Goal: Task Accomplishment & Management: Manage account settings

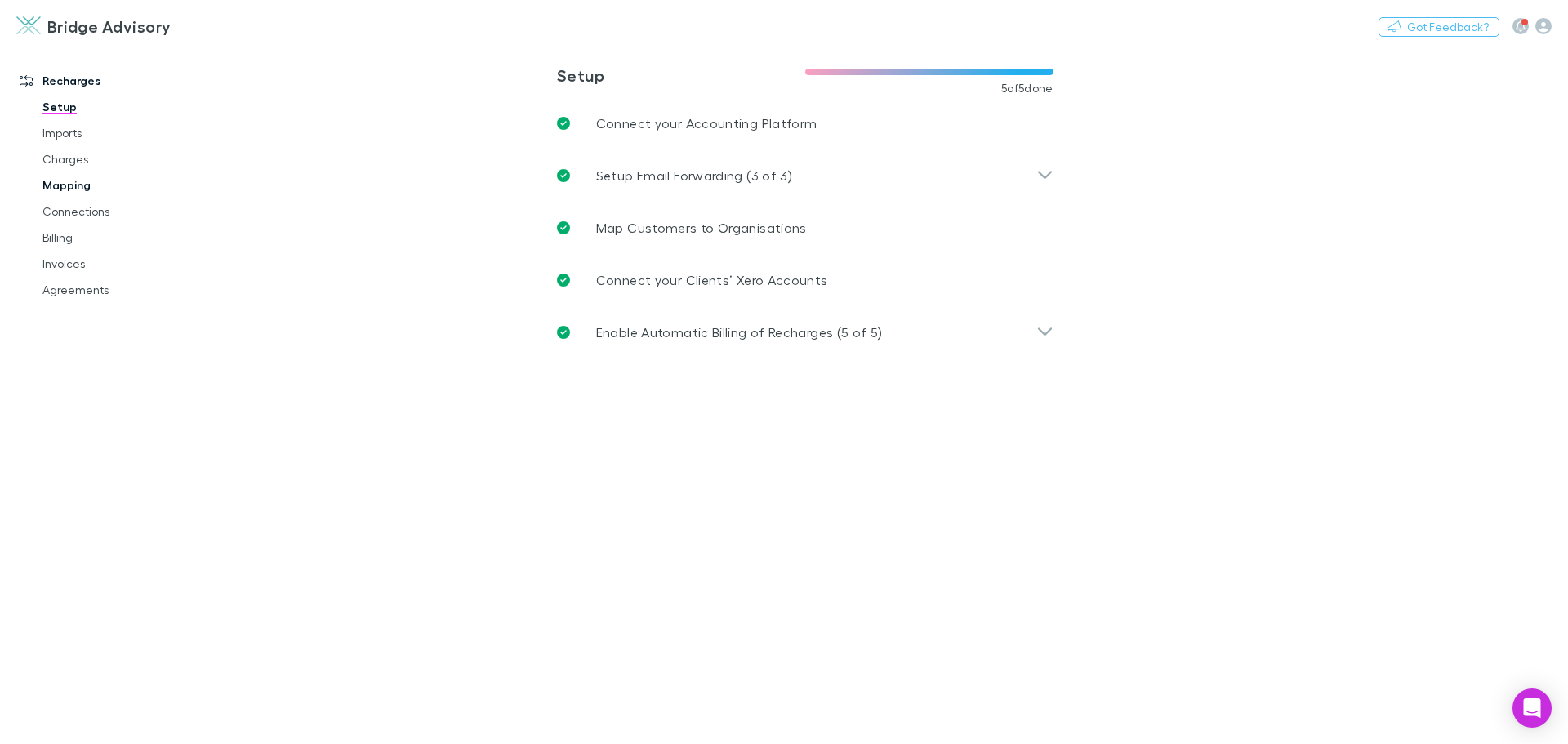
click at [69, 187] on link "Mapping" at bounding box center [123, 185] width 195 height 26
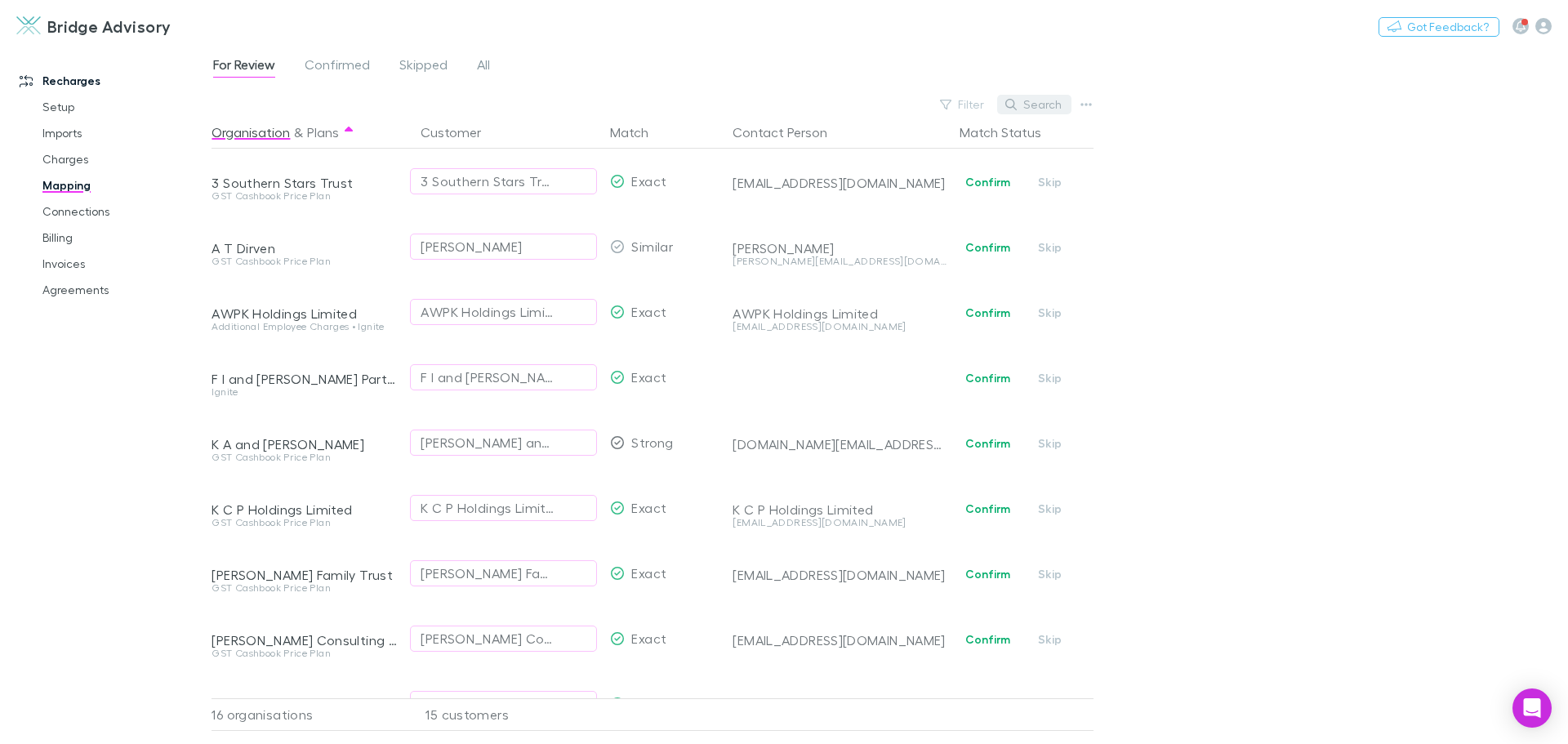
click at [1025, 105] on button "Search" at bounding box center [1034, 105] width 74 height 19
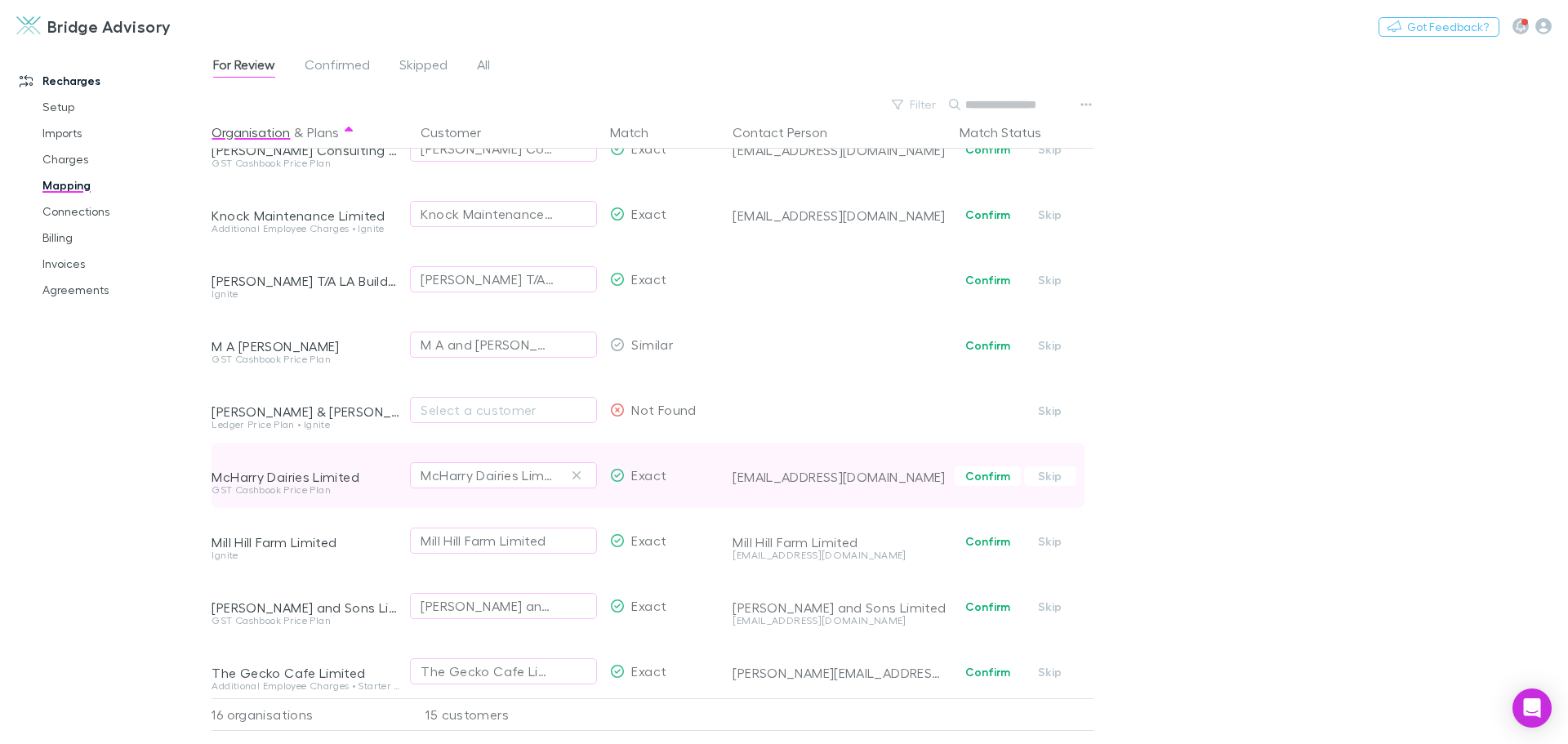
scroll to position [508, 0]
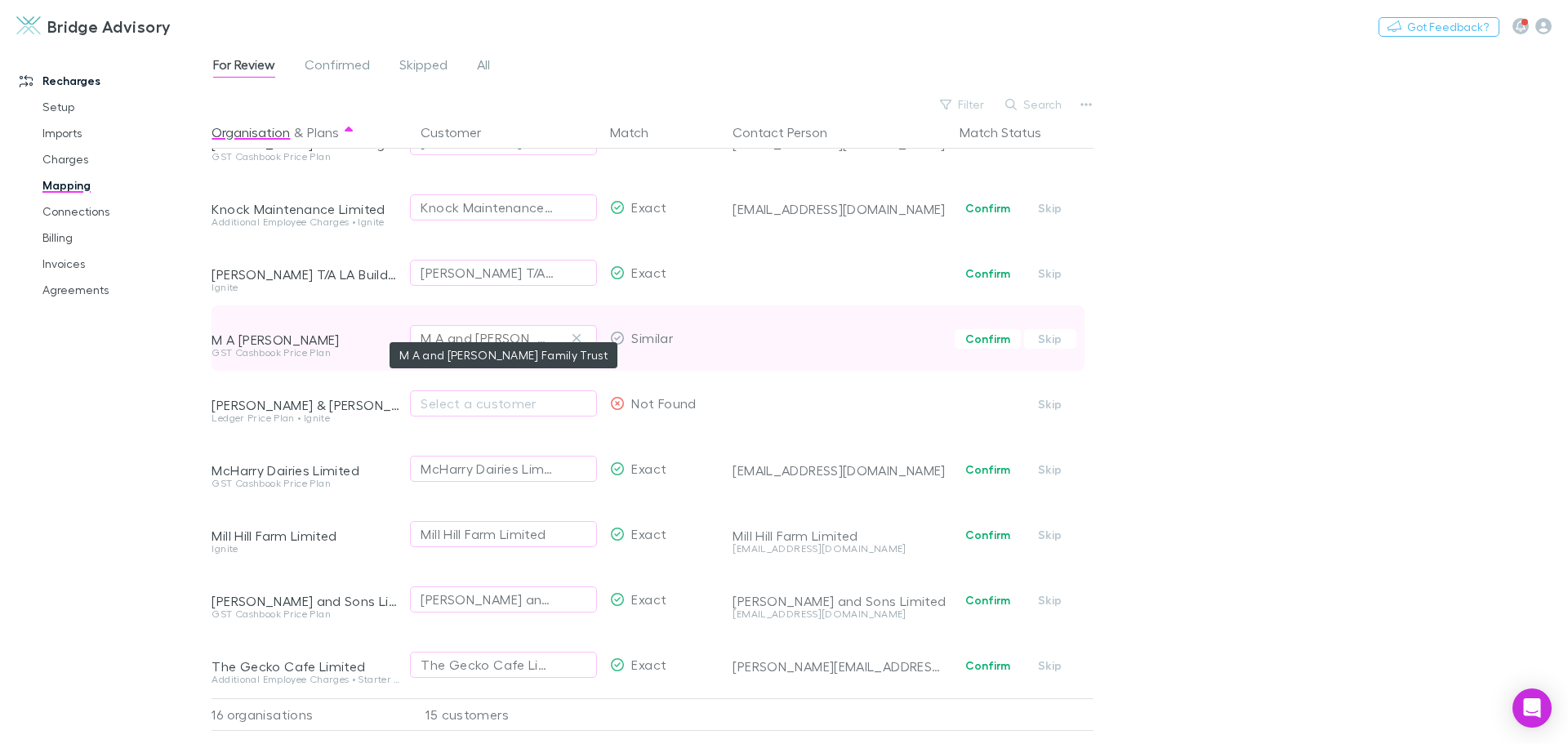
click at [544, 328] on div "M A and [PERSON_NAME] Family Trust" at bounding box center [486, 337] width 133 height 19
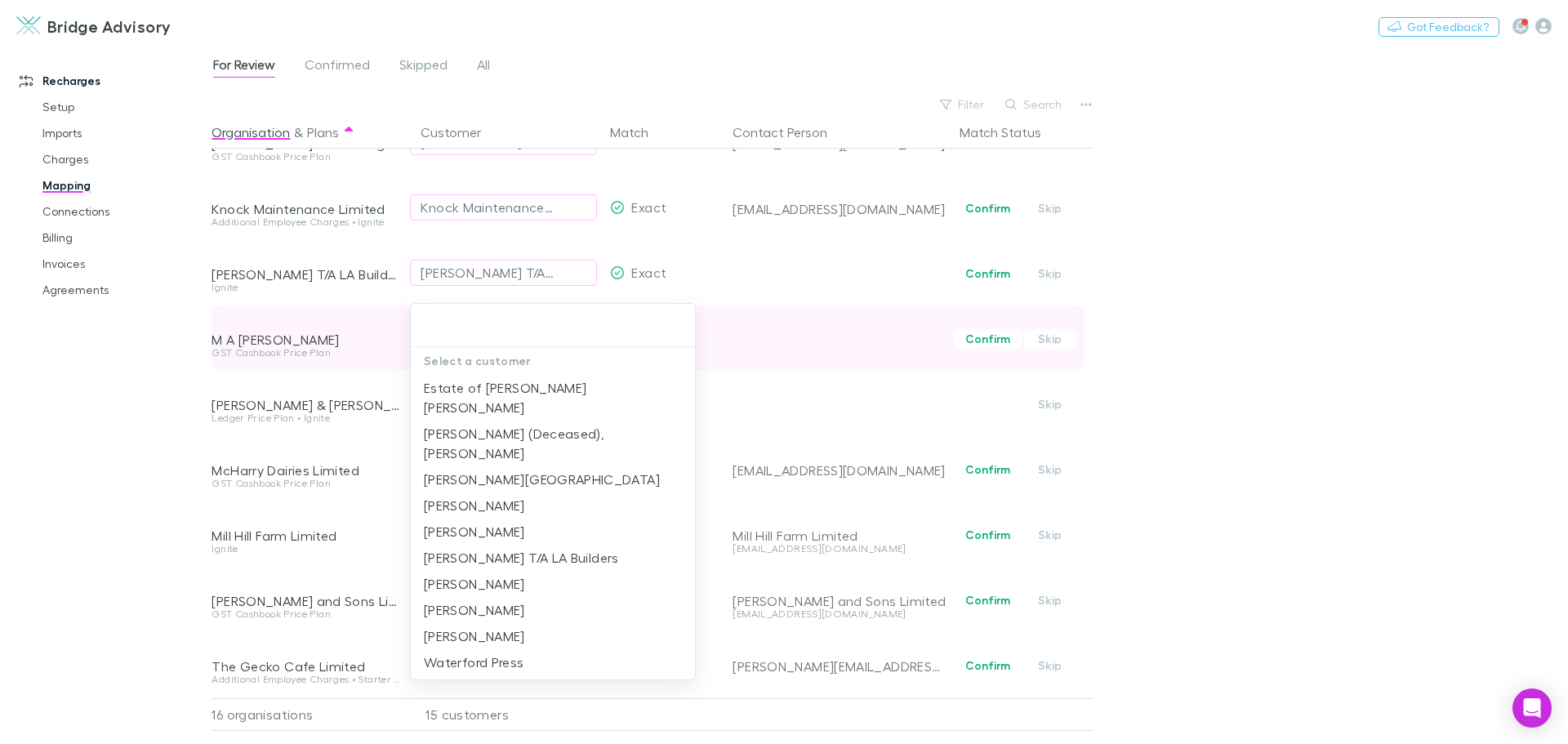
click at [544, 321] on input "text" at bounding box center [552, 326] width 271 height 31
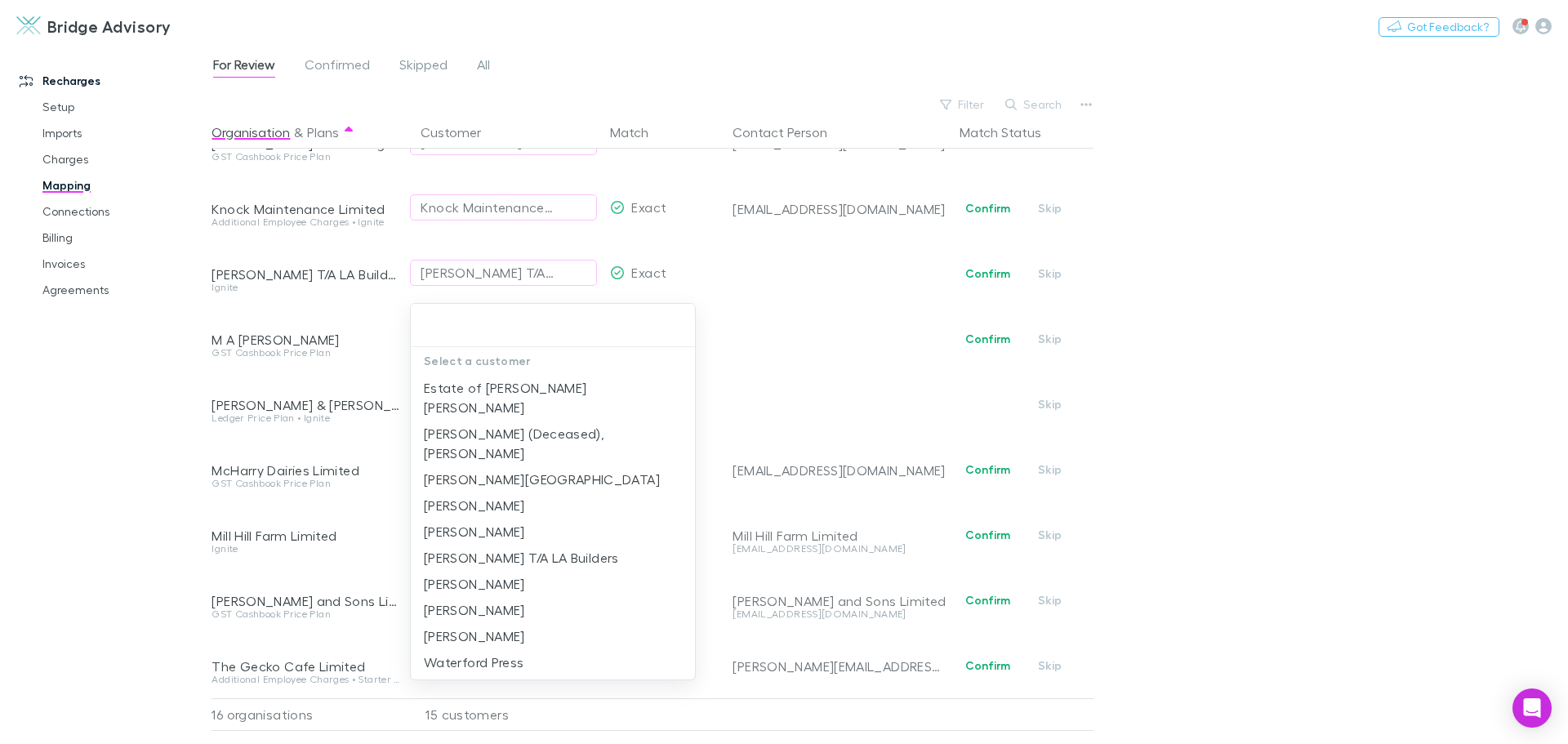
click at [1266, 314] on div at bounding box center [784, 372] width 1568 height 744
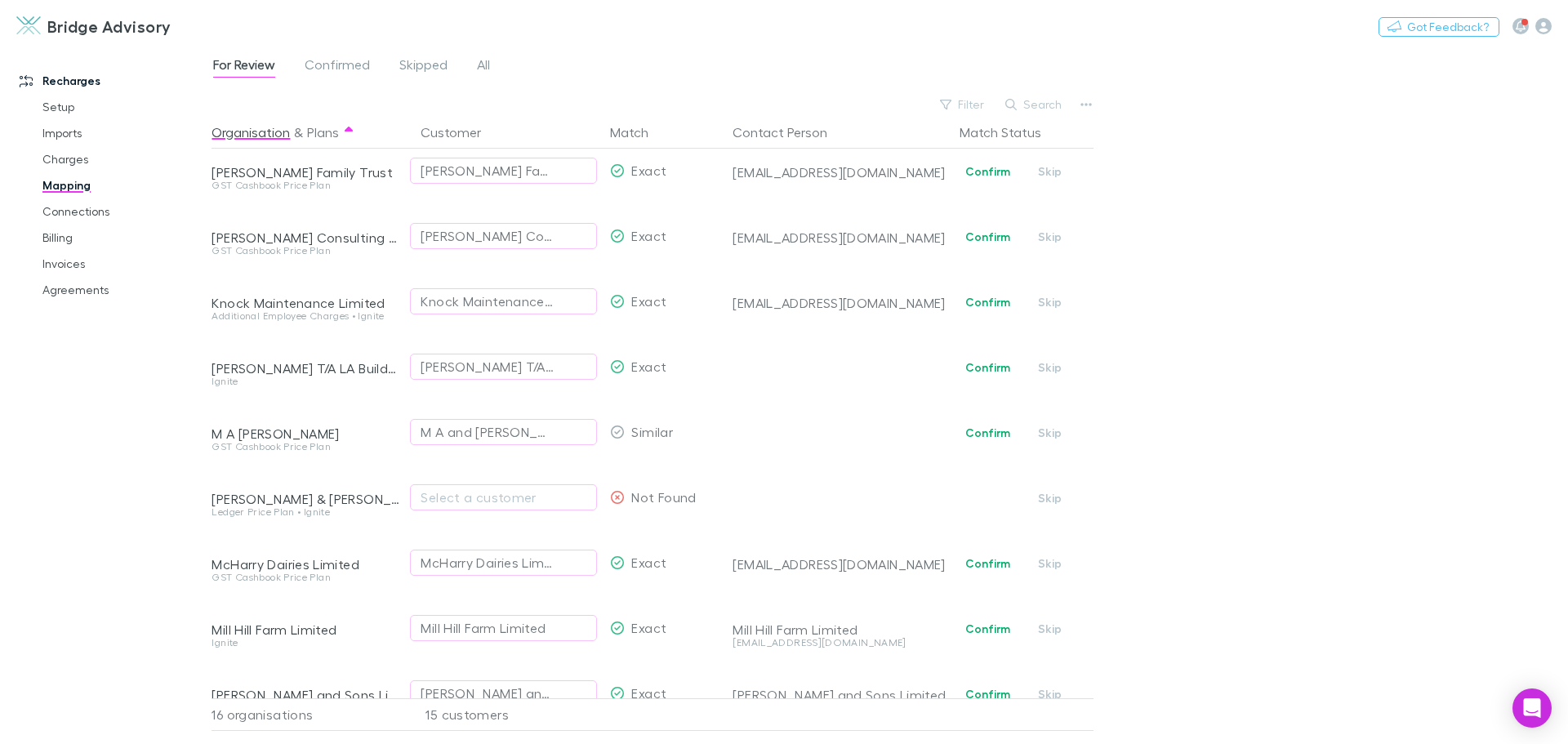
scroll to position [408, 0]
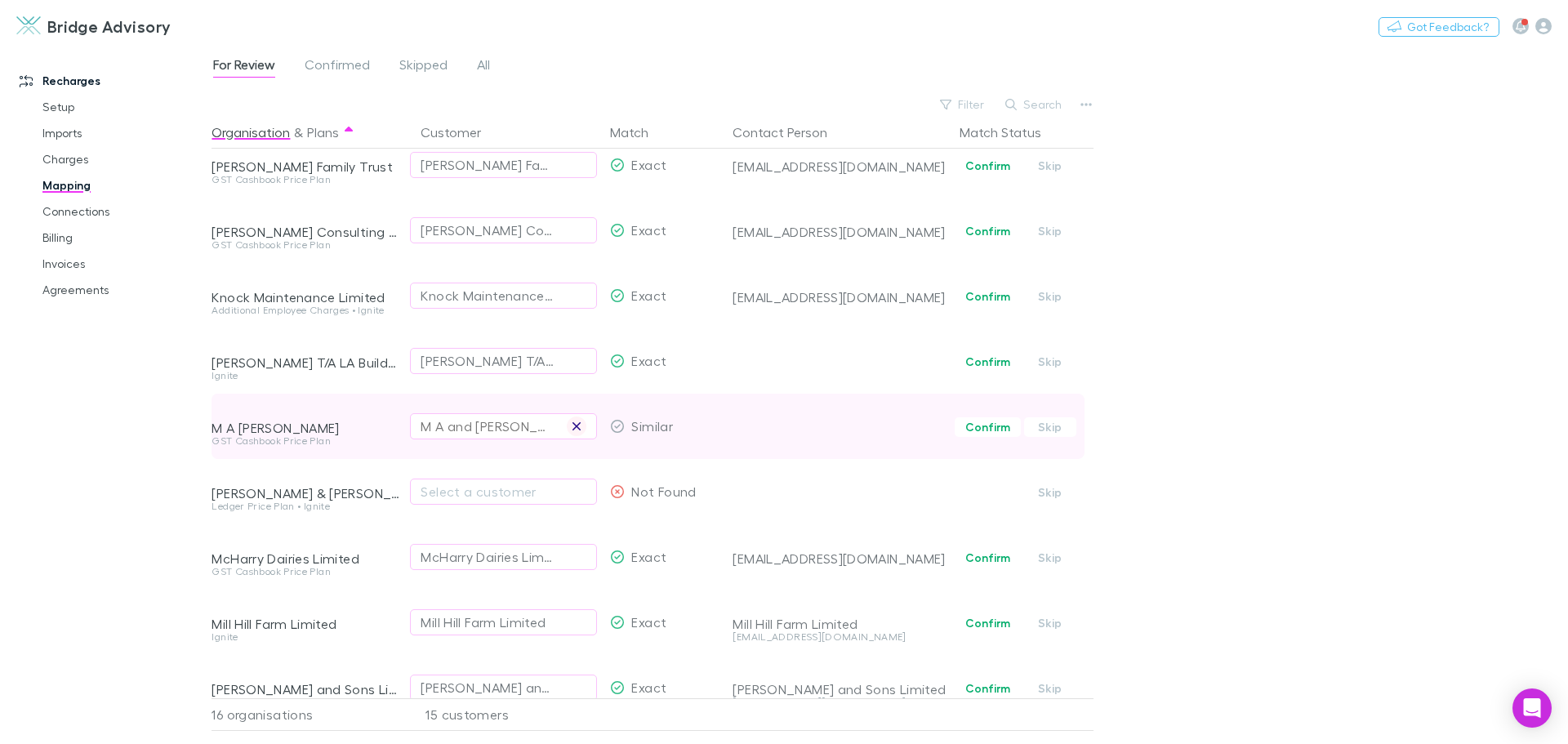
click at [580, 423] on icon "button" at bounding box center [576, 426] width 9 height 9
click at [456, 427] on div "Select a customer" at bounding box center [503, 426] width 166 height 19
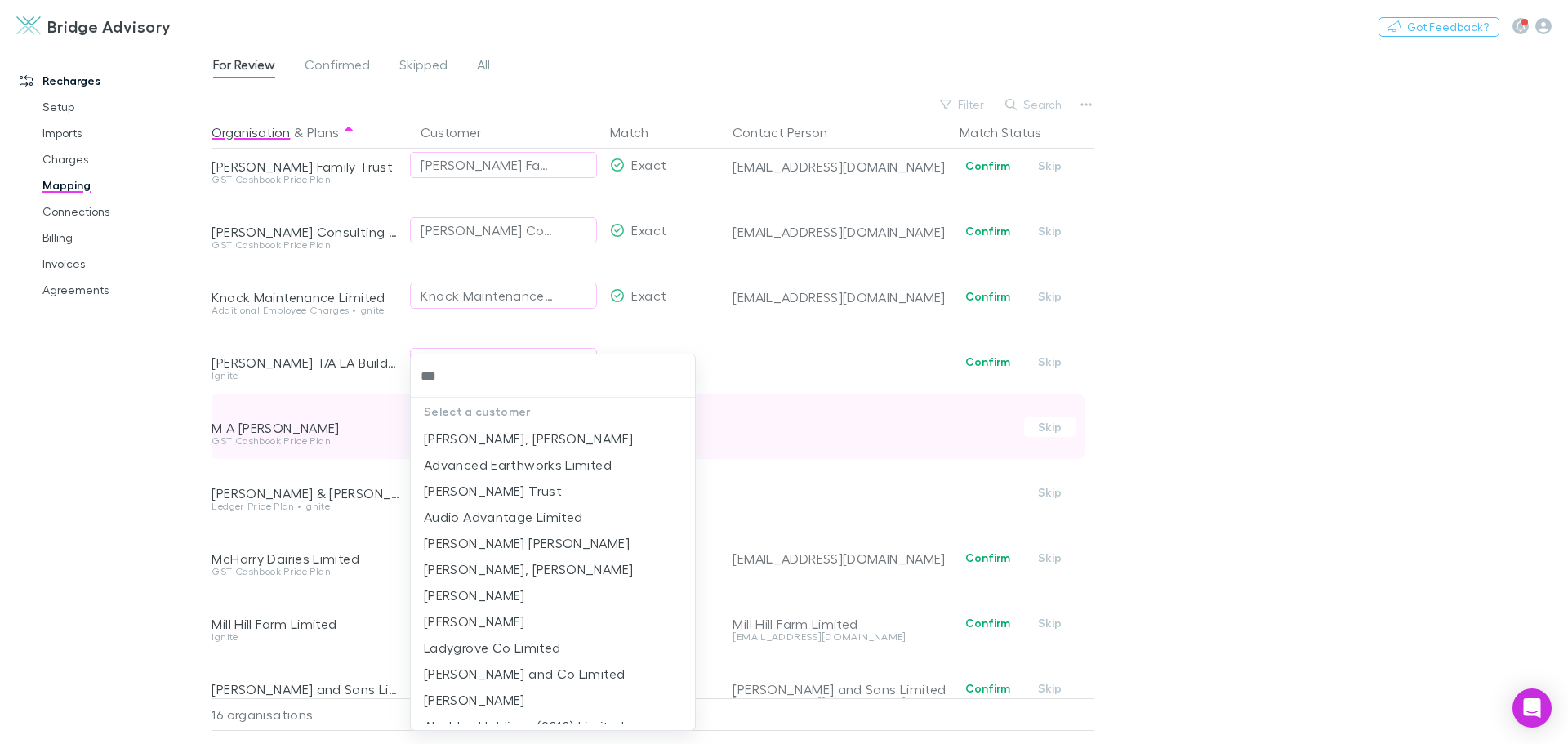
type input "****"
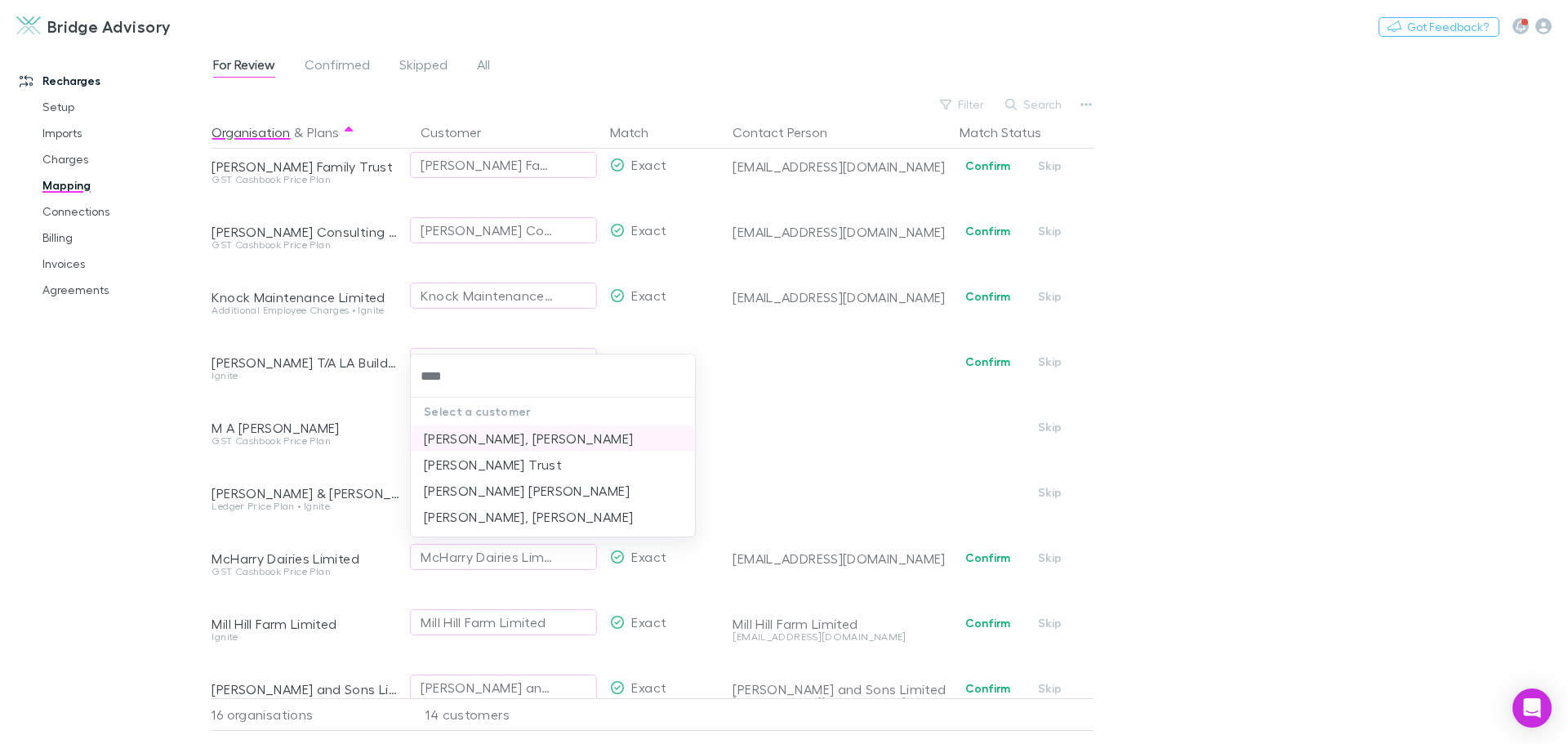
click at [473, 432] on li "[PERSON_NAME], [PERSON_NAME]" at bounding box center [552, 438] width 284 height 26
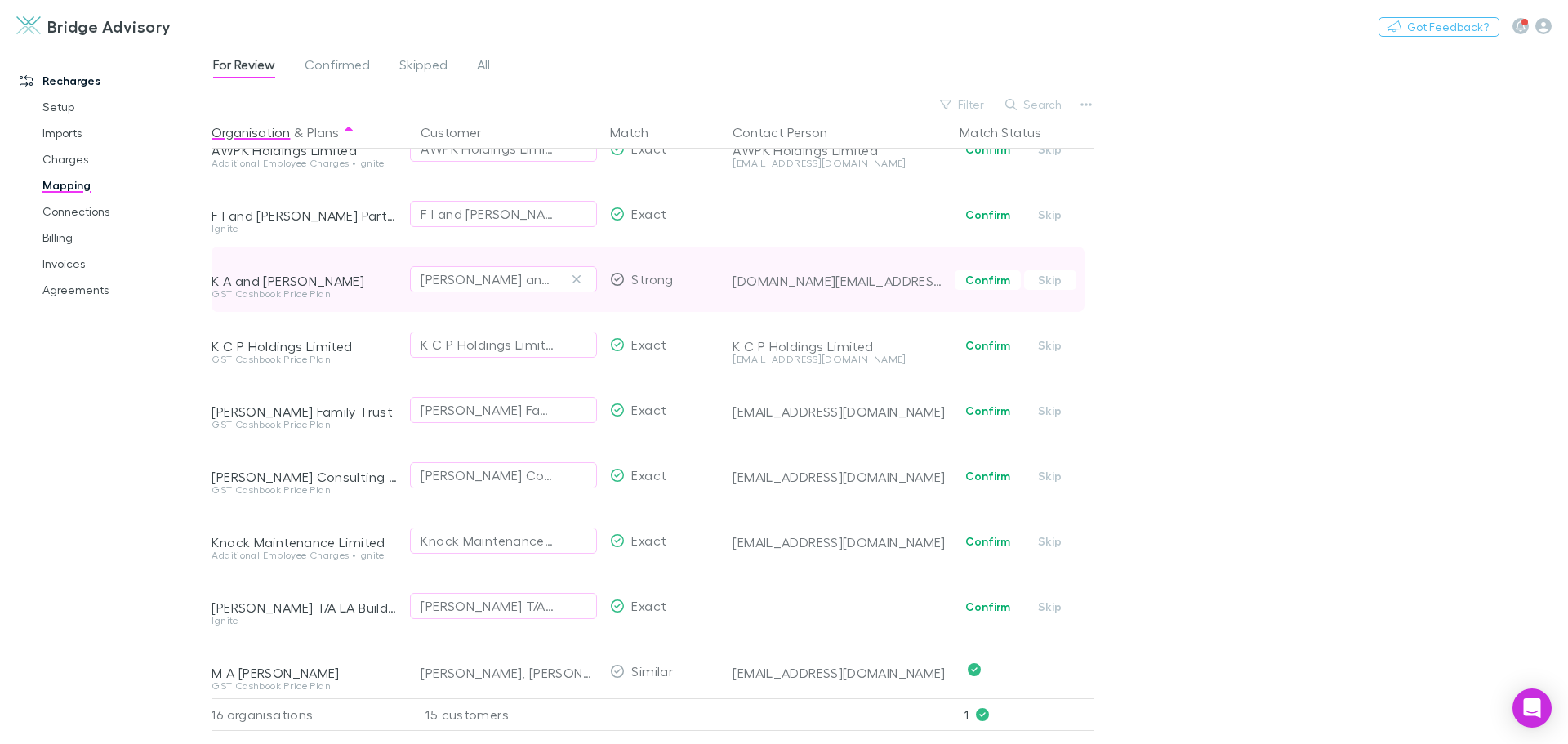
scroll to position [244, 0]
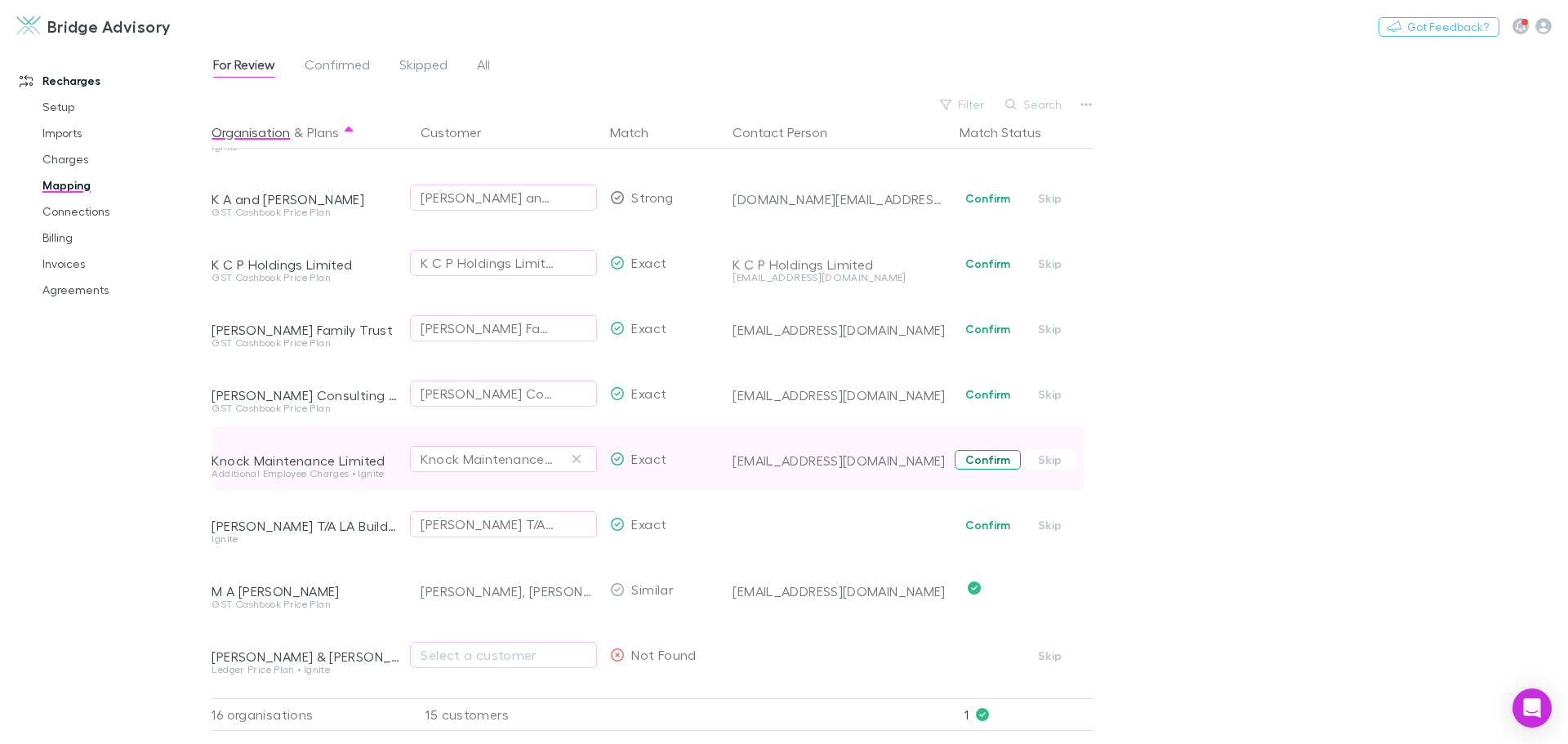
click at [997, 459] on button "Confirm" at bounding box center [987, 459] width 66 height 19
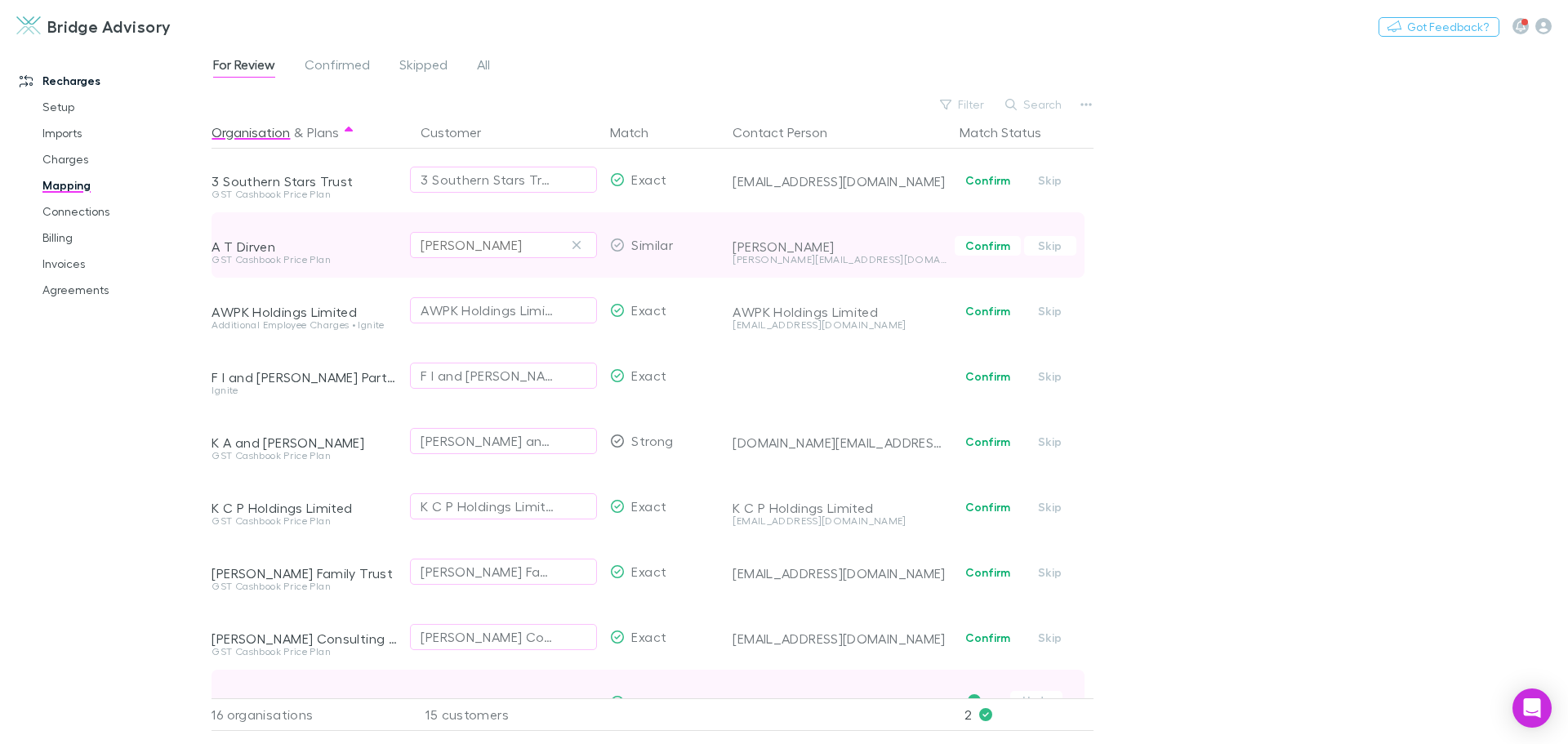
scroll to position [0, 0]
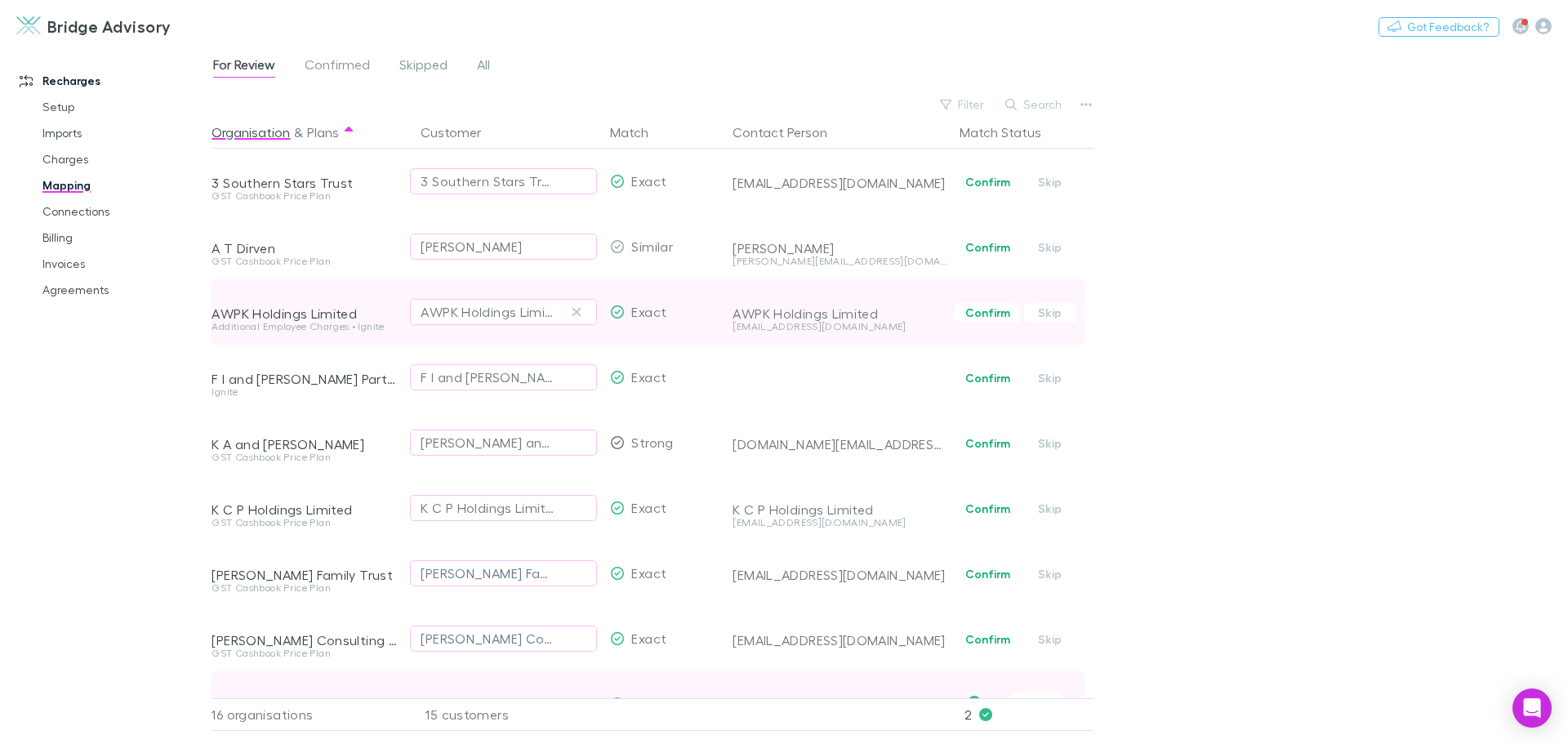
click at [995, 311] on button "Confirm" at bounding box center [987, 313] width 66 height 19
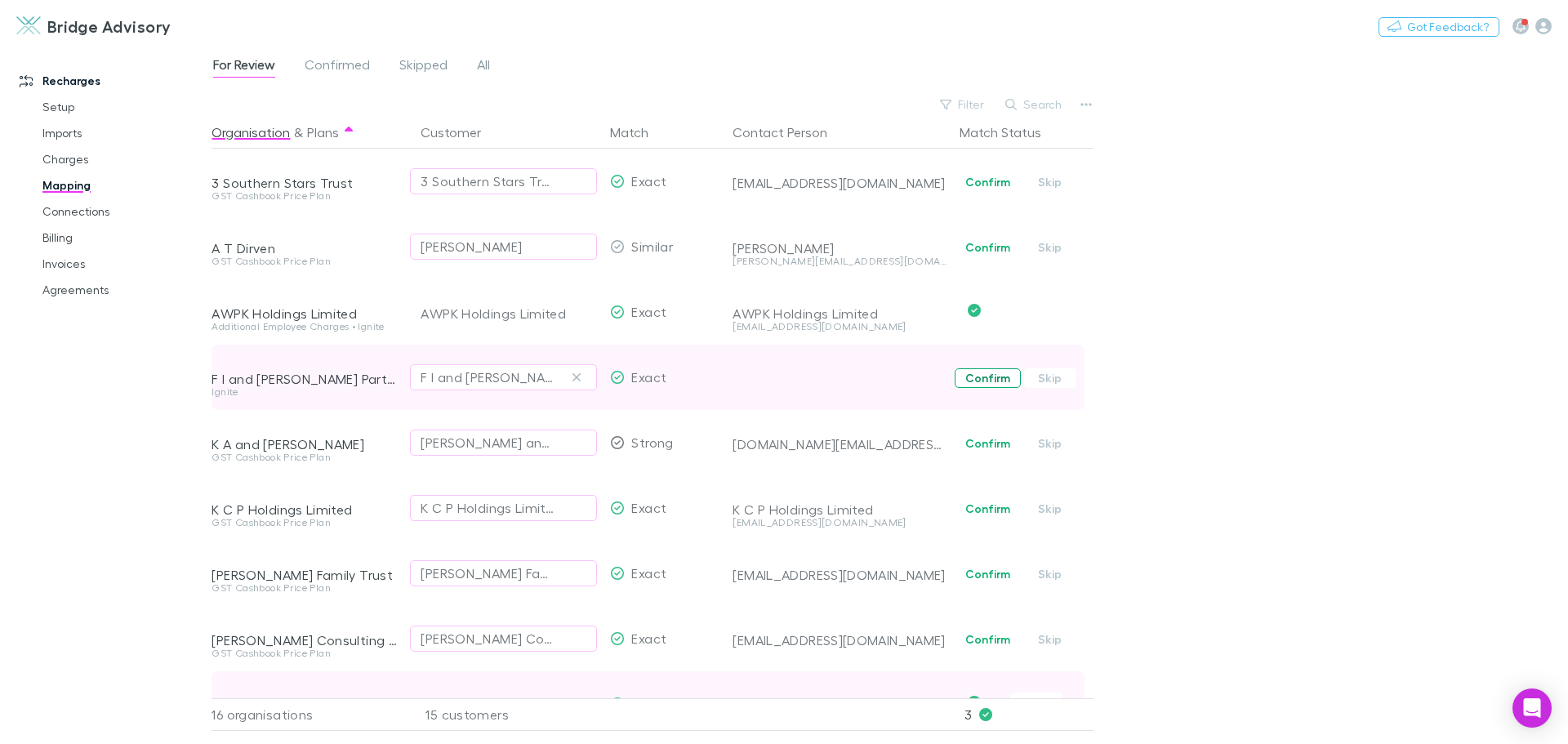
click at [982, 373] on button "Confirm" at bounding box center [987, 378] width 66 height 19
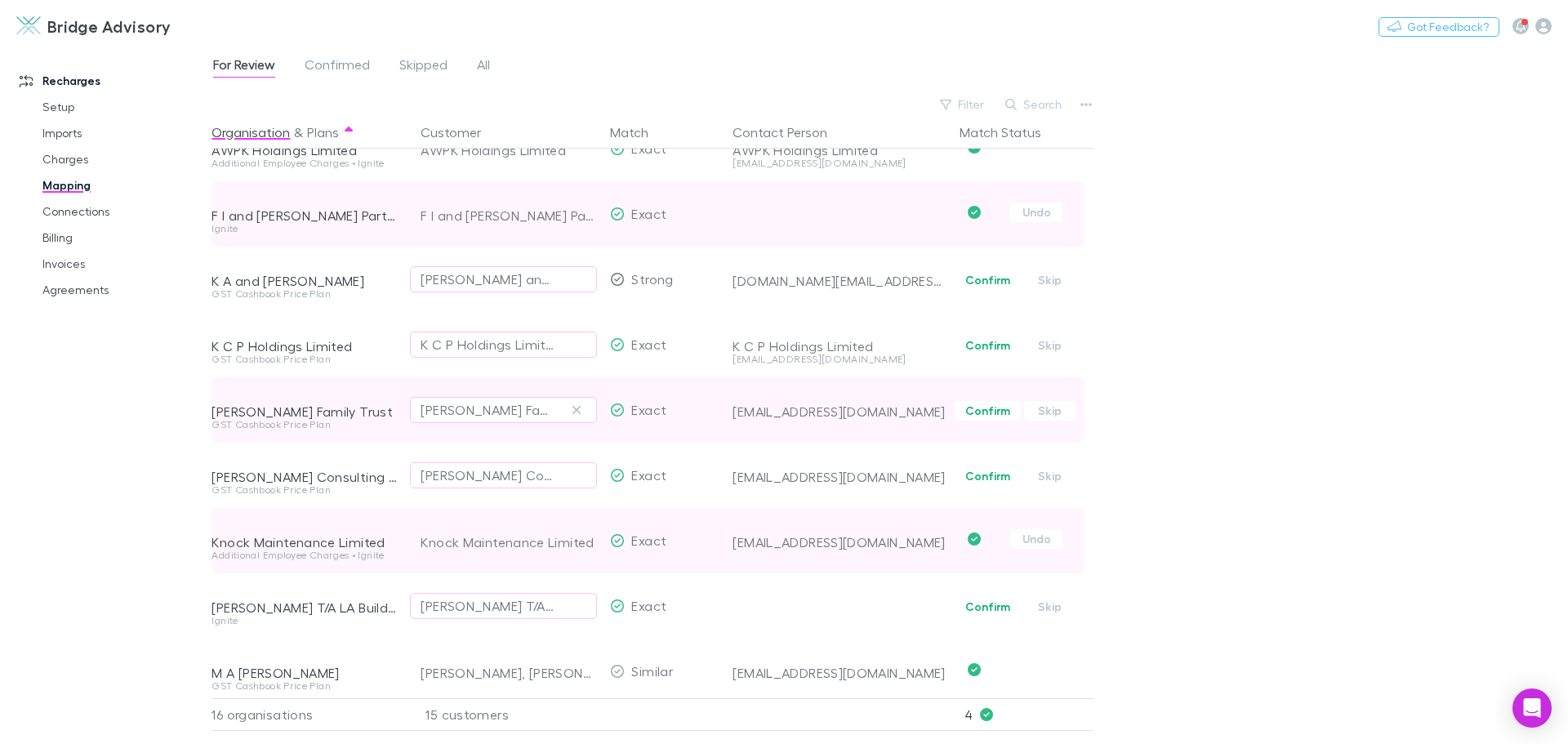
scroll to position [244, 0]
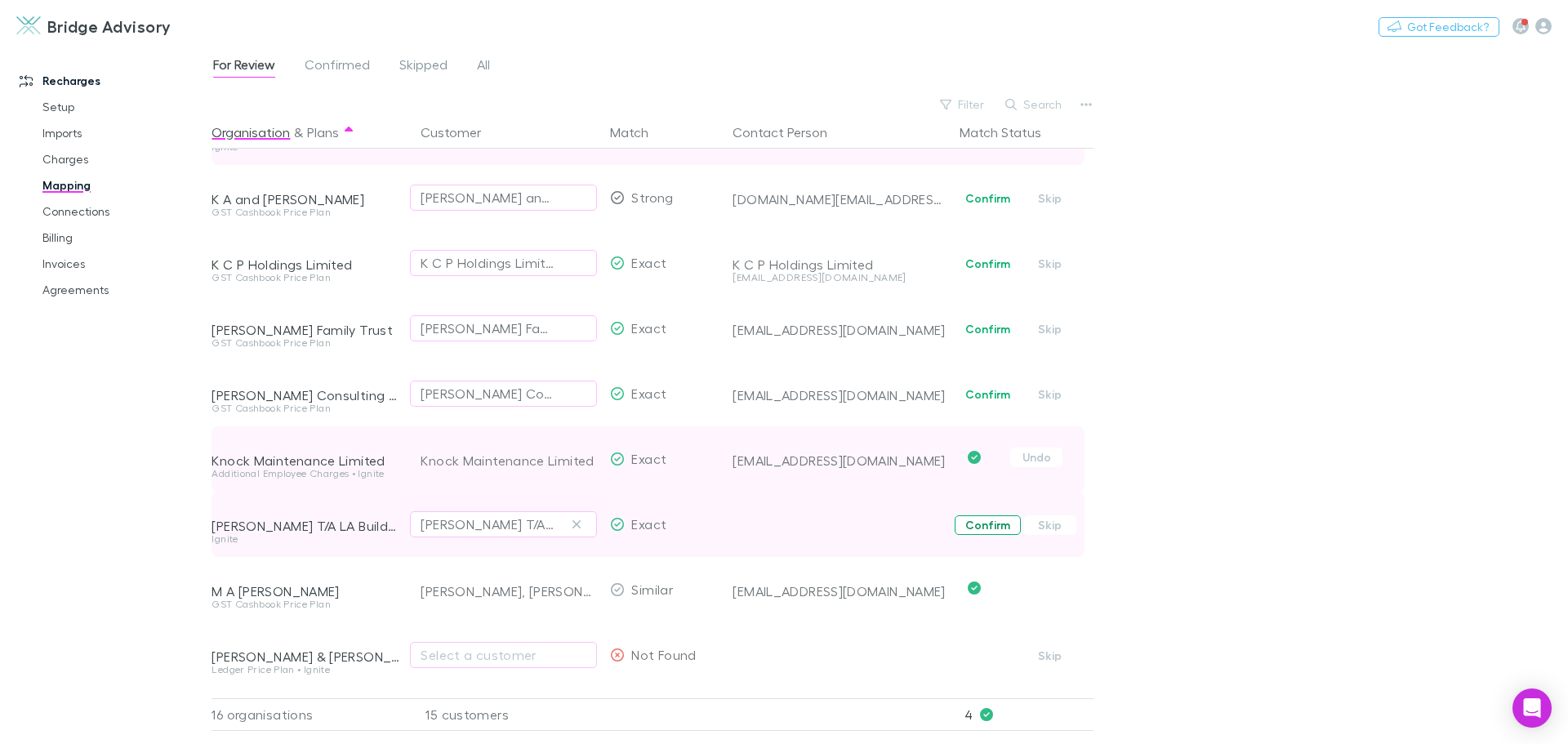
click at [991, 519] on button "Confirm" at bounding box center [987, 524] width 66 height 19
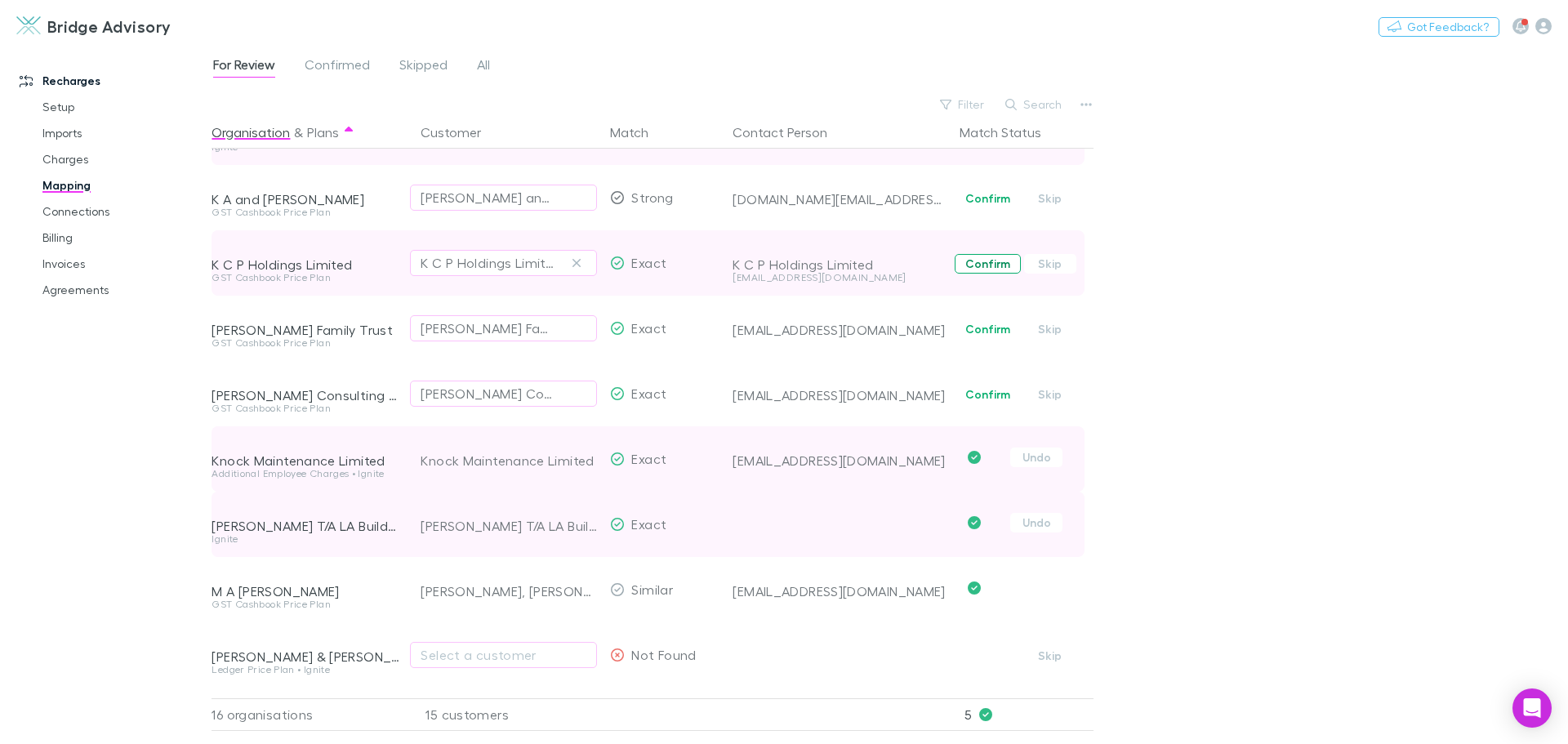
click at [977, 264] on button "Confirm" at bounding box center [987, 264] width 66 height 19
click at [63, 158] on link "Charges" at bounding box center [123, 158] width 195 height 26
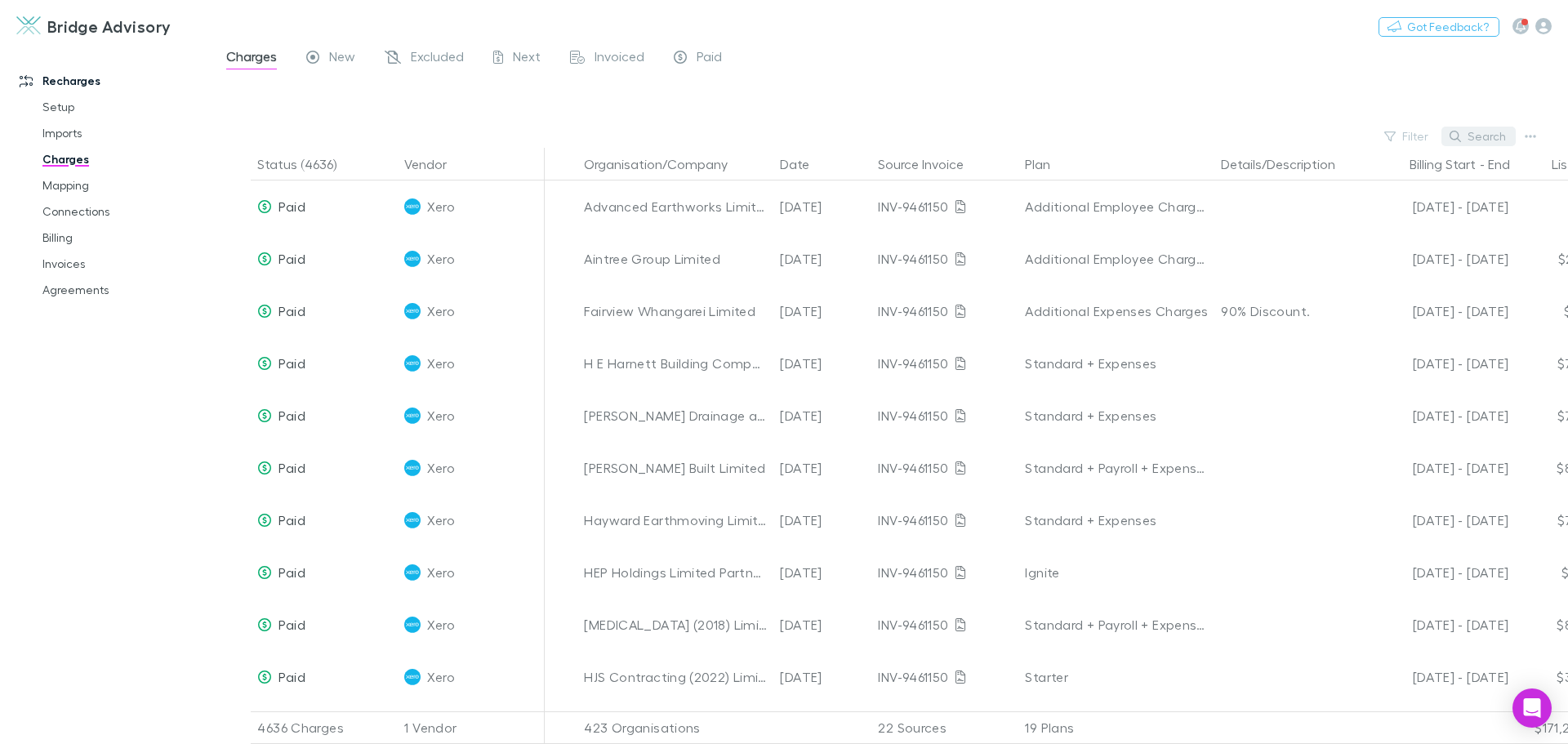
click at [1481, 135] on button "Search" at bounding box center [1478, 136] width 74 height 19
type input "*****"
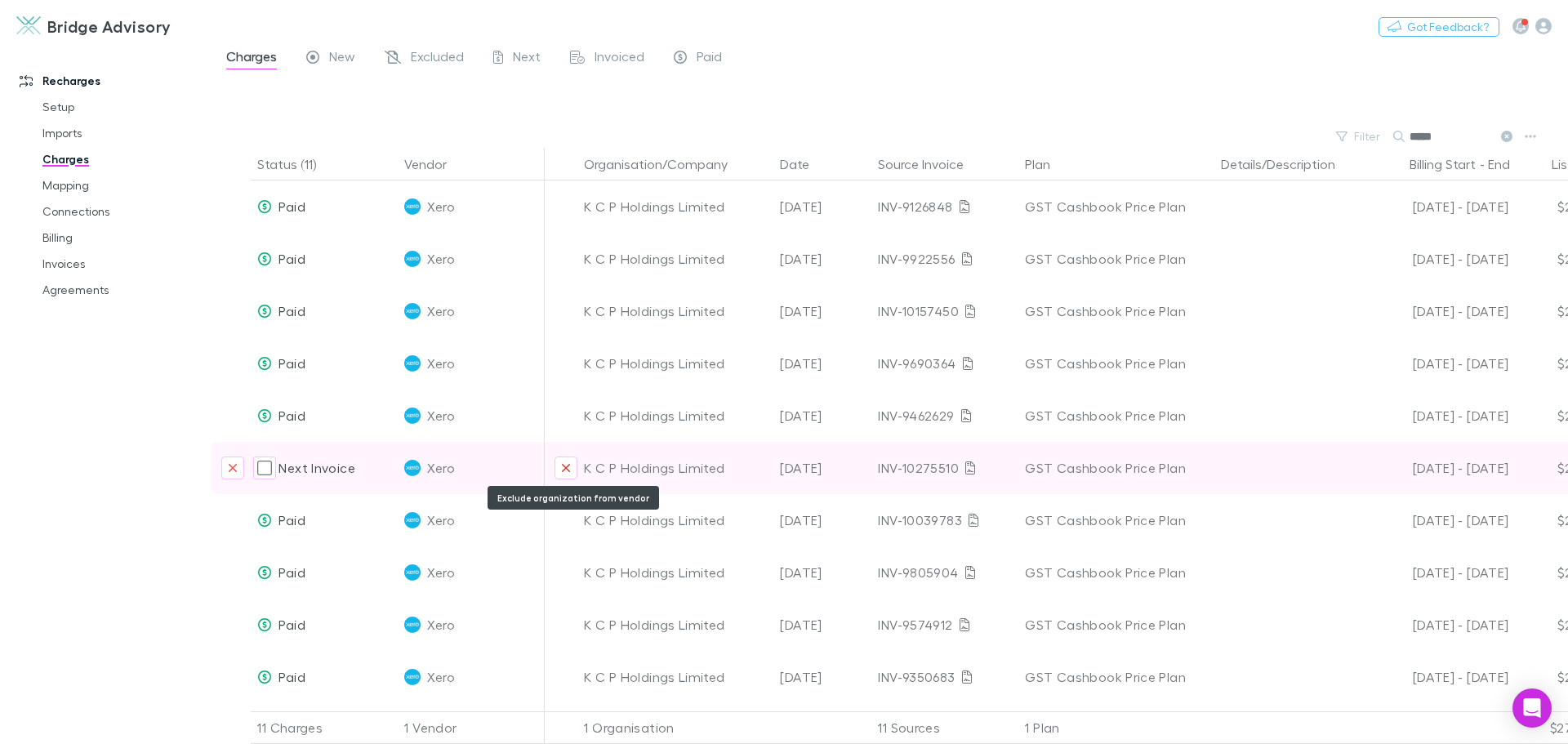
click at [566, 464] on icon "Exclude organization from vendor" at bounding box center [566, 468] width 10 height 13
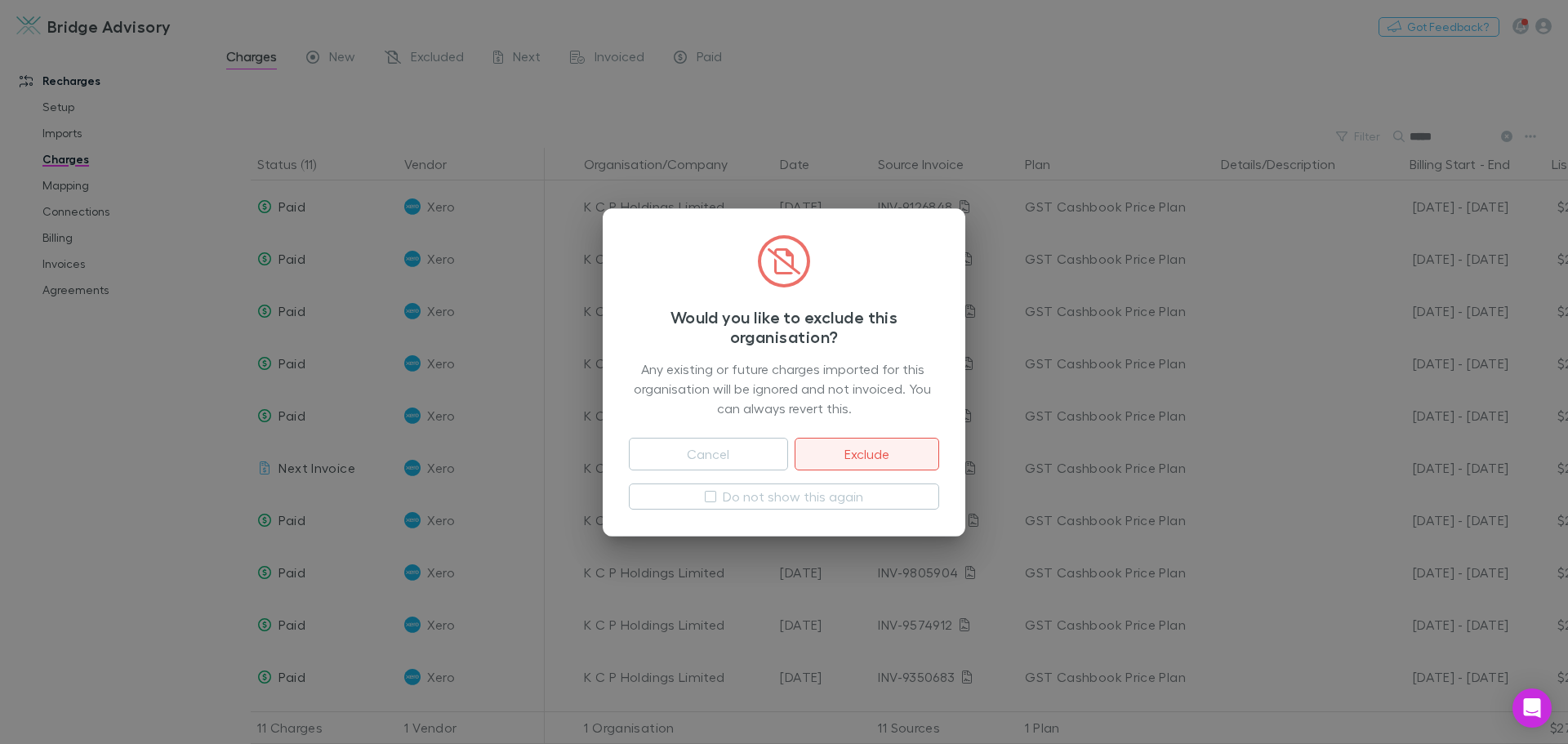
click at [864, 448] on button "Exclude" at bounding box center [866, 453] width 145 height 33
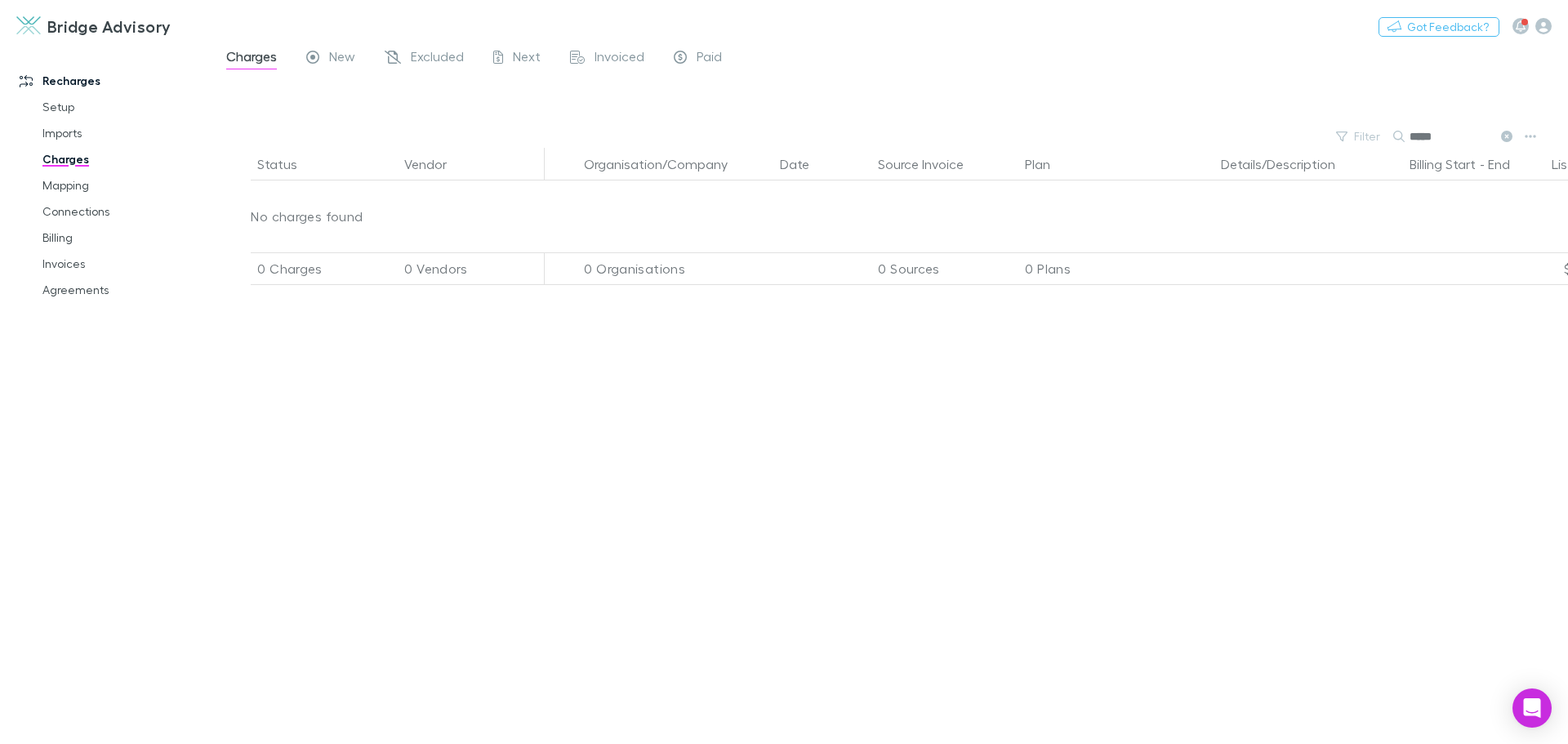
click at [64, 157] on link "Charges" at bounding box center [123, 158] width 195 height 26
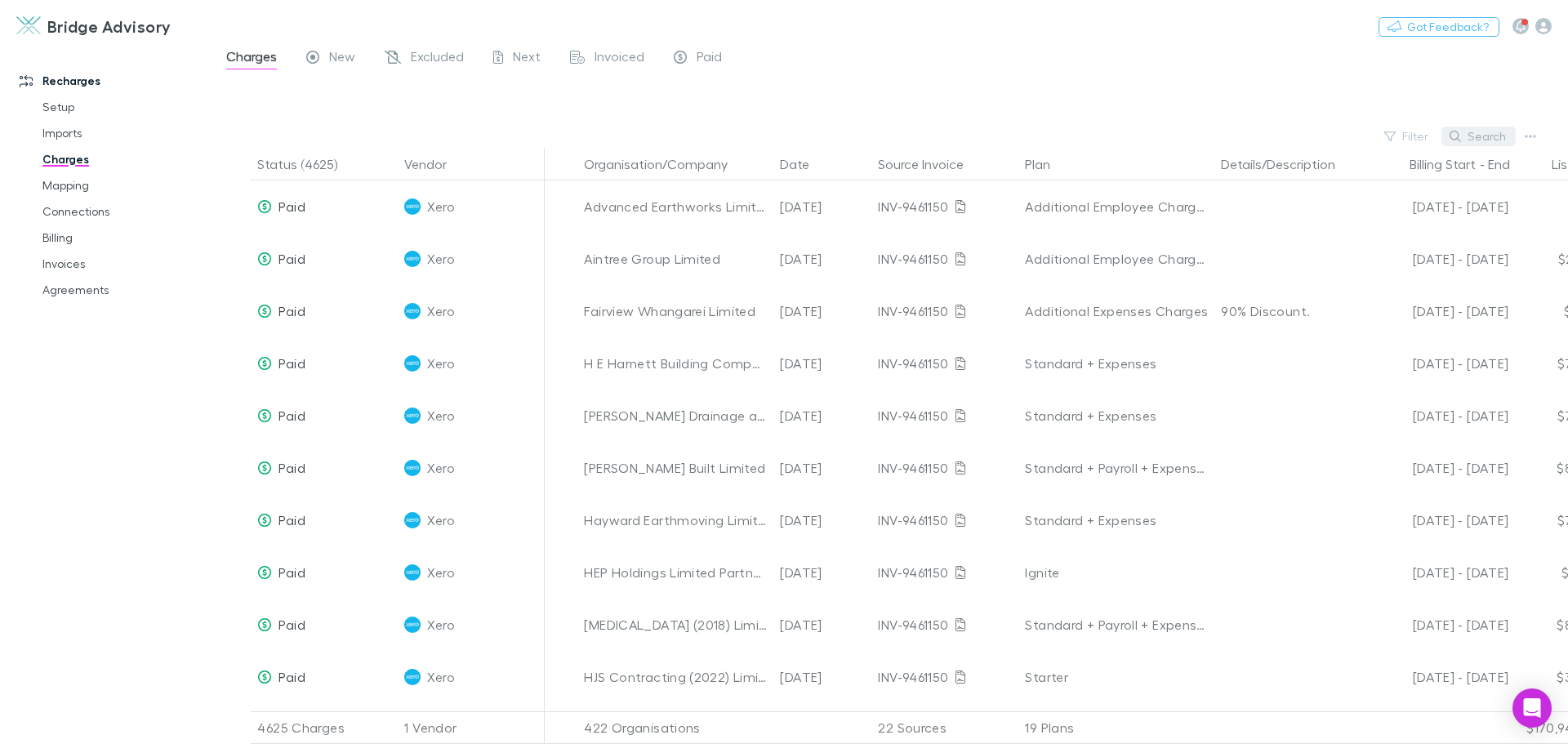
click at [1484, 135] on button "Search" at bounding box center [1478, 136] width 74 height 19
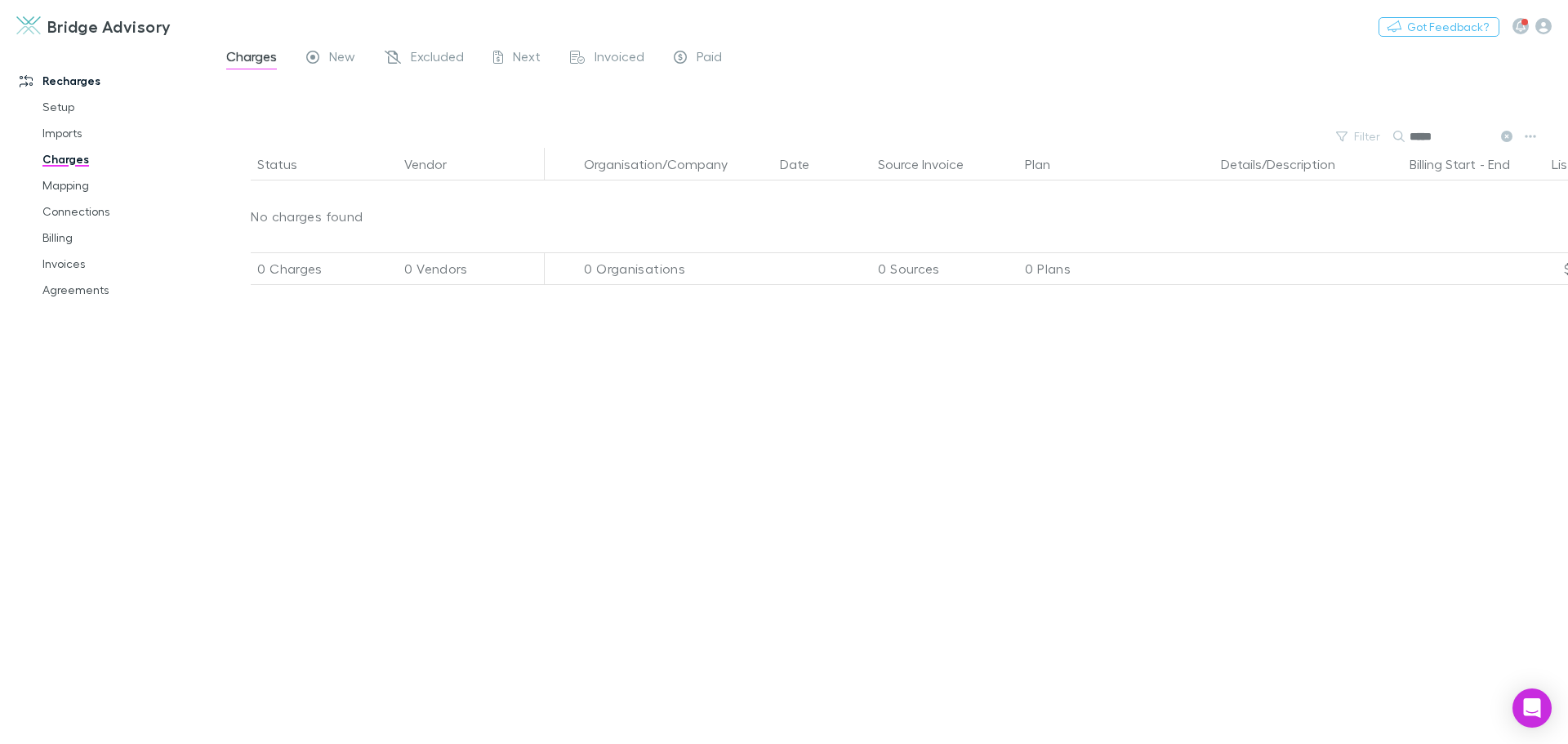
type input "*****"
click at [77, 207] on link "Connections" at bounding box center [123, 211] width 195 height 26
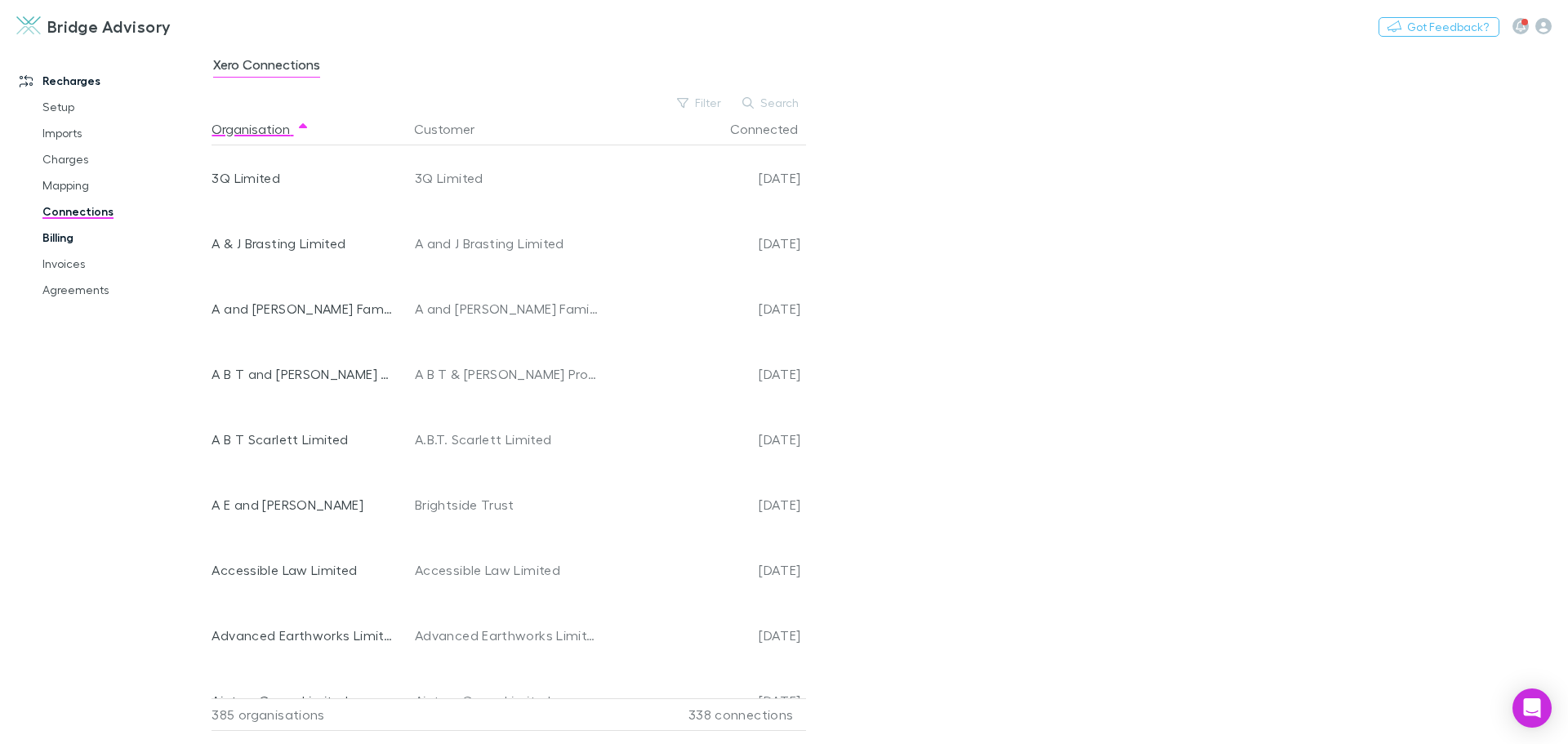
click at [60, 236] on link "Billing" at bounding box center [123, 237] width 195 height 26
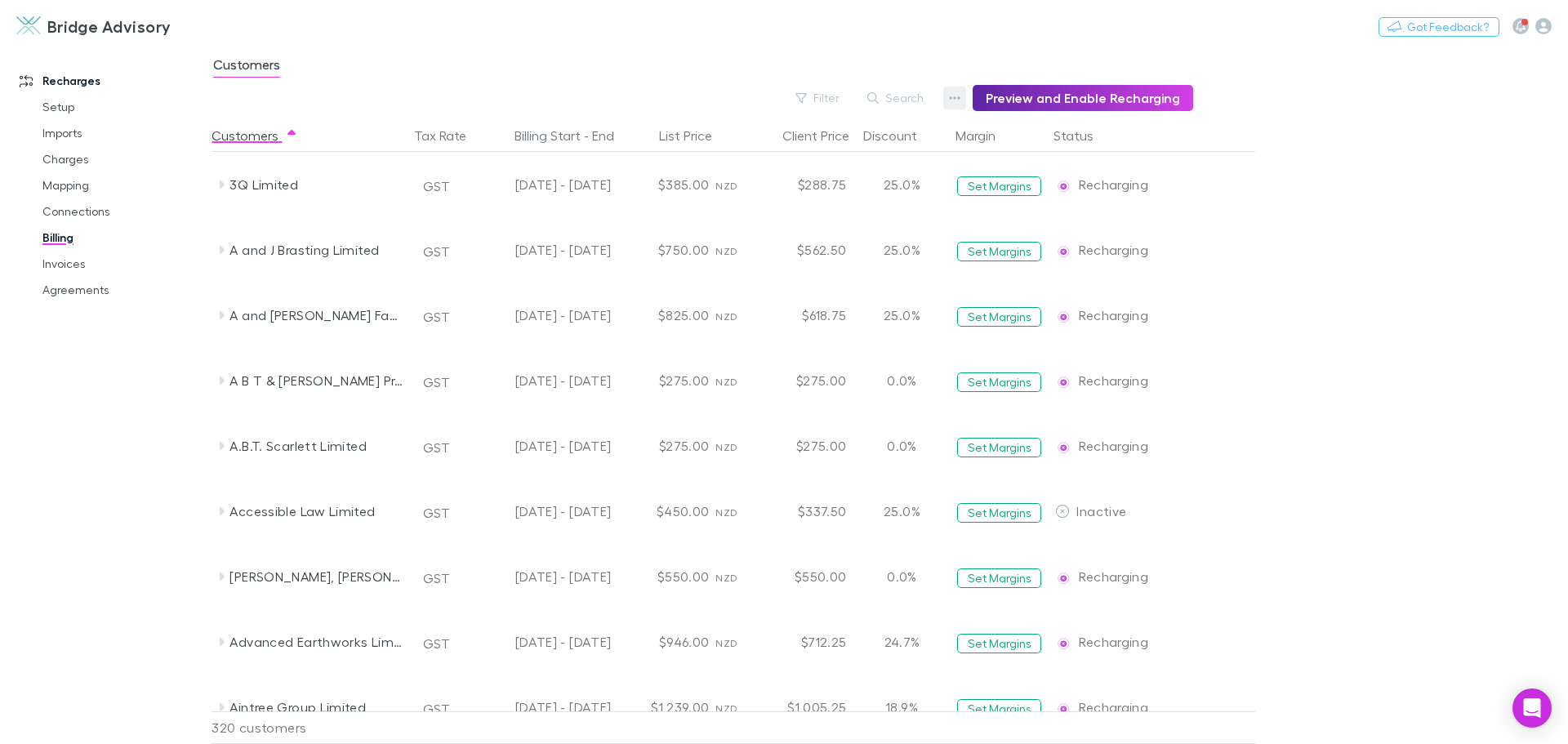
click at [960, 104] on icon "button" at bounding box center [954, 98] width 12 height 13
click at [909, 94] on div at bounding box center [784, 372] width 1568 height 744
click at [901, 95] on button "Search" at bounding box center [896, 98] width 74 height 19
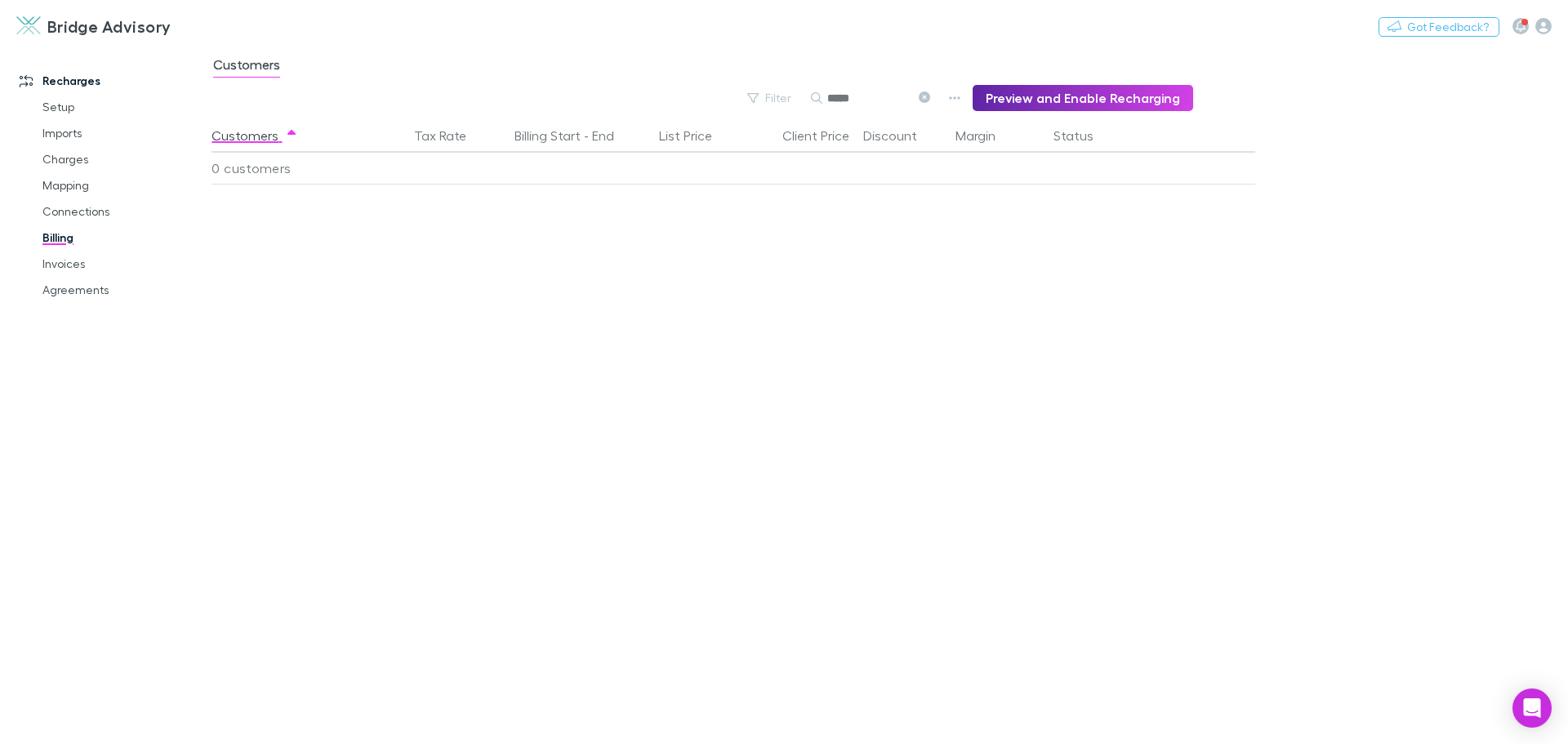
type input "*****"
click at [73, 269] on link "Invoices" at bounding box center [123, 263] width 195 height 26
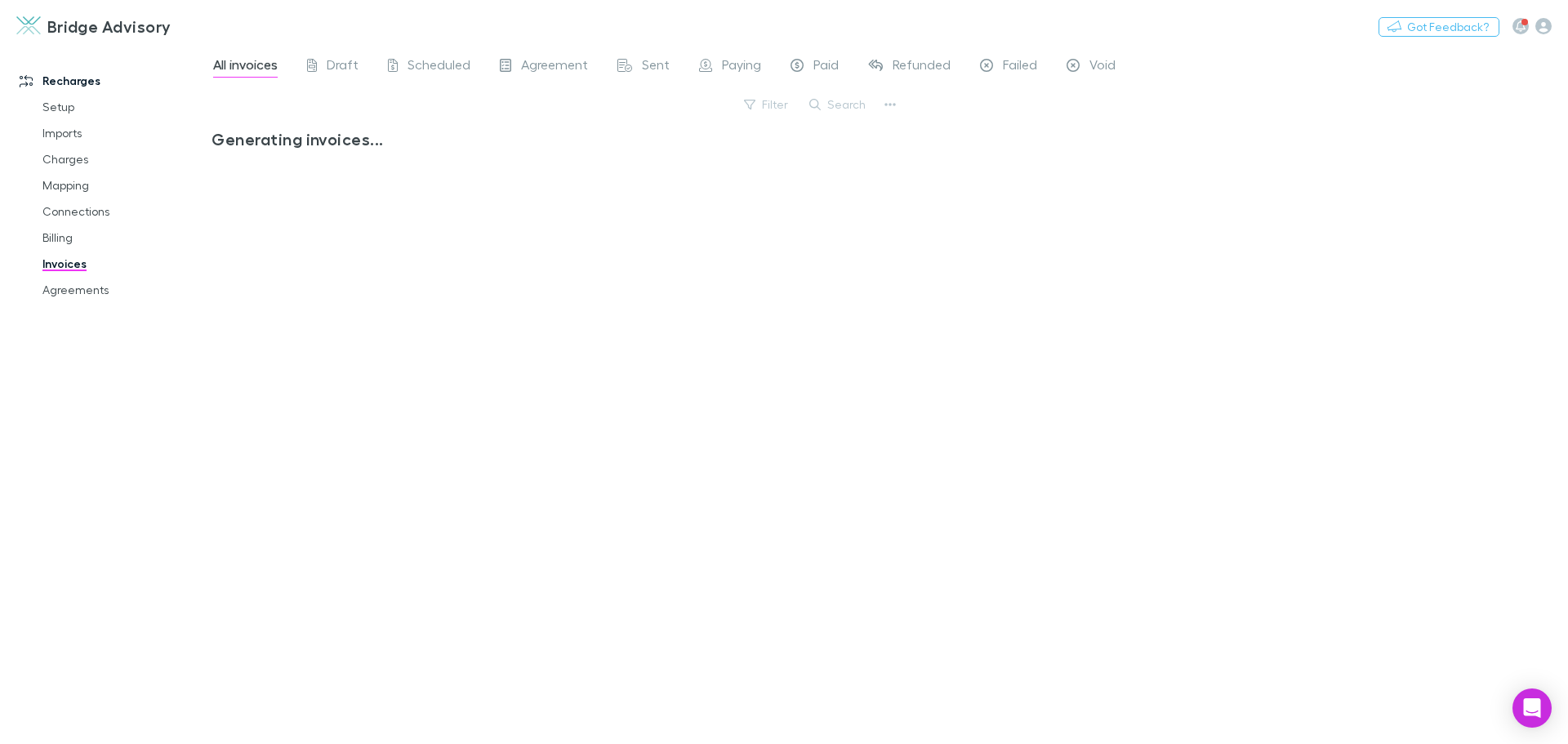
click at [71, 267] on link "Invoices" at bounding box center [123, 263] width 195 height 26
click at [849, 106] on button "Search" at bounding box center [837, 105] width 74 height 19
type input "*****"
click at [823, 58] on span "Paid" at bounding box center [826, 67] width 25 height 21
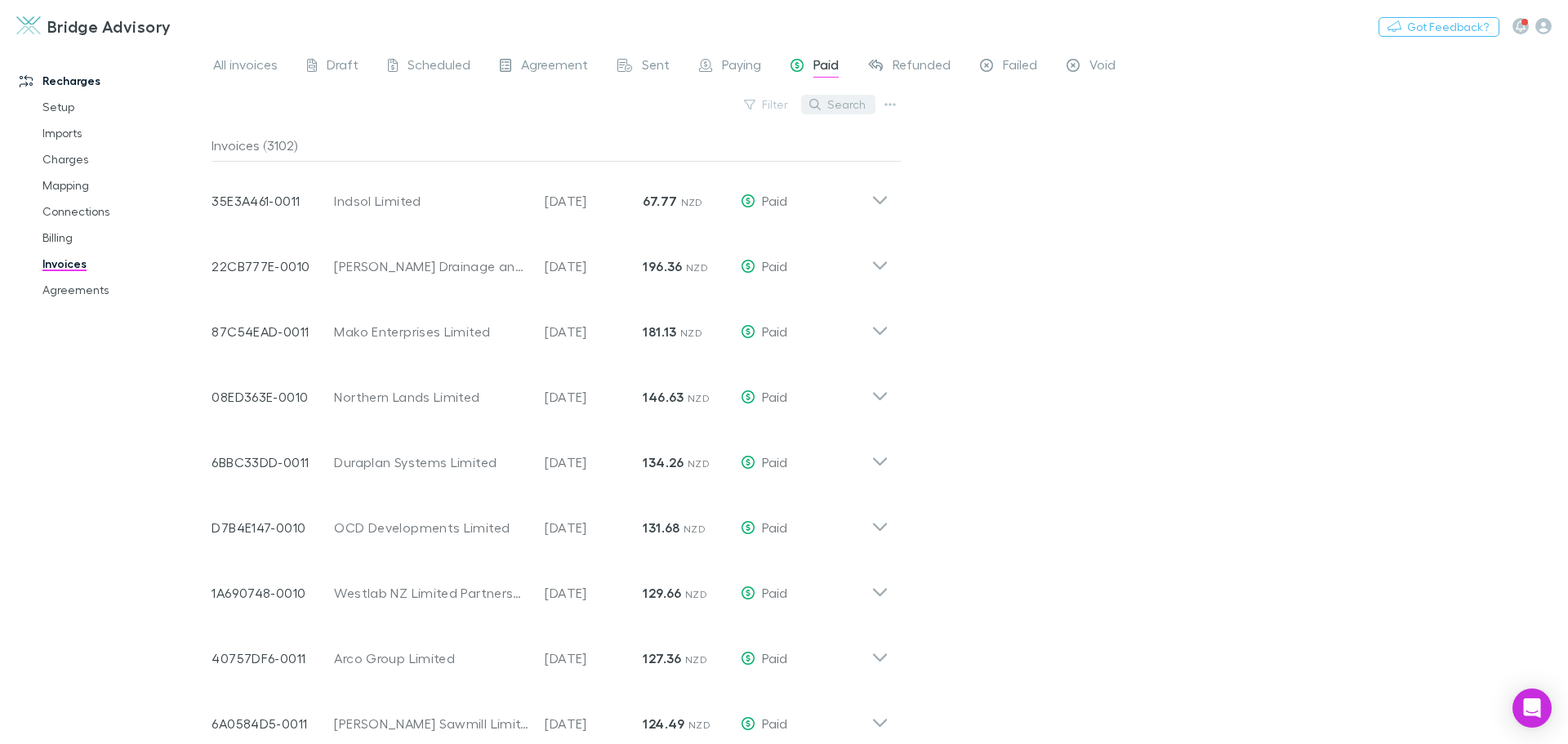
click at [846, 103] on button "Search" at bounding box center [837, 105] width 74 height 19
type input "*****"
click at [739, 71] on span "Paying" at bounding box center [741, 67] width 39 height 21
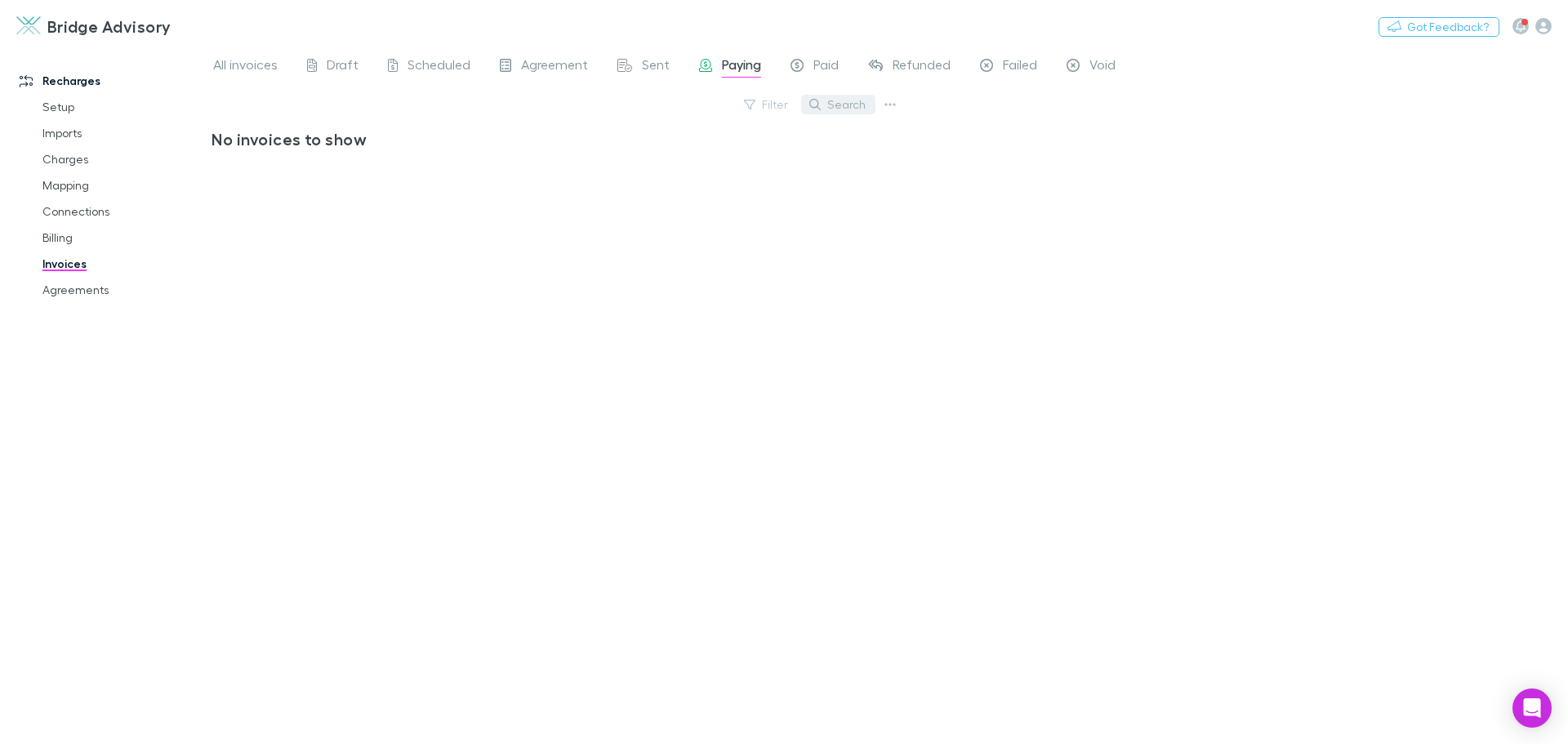
click at [849, 105] on button "Search" at bounding box center [837, 105] width 74 height 19
type input "*****"
click at [70, 161] on link "Charges" at bounding box center [123, 158] width 195 height 26
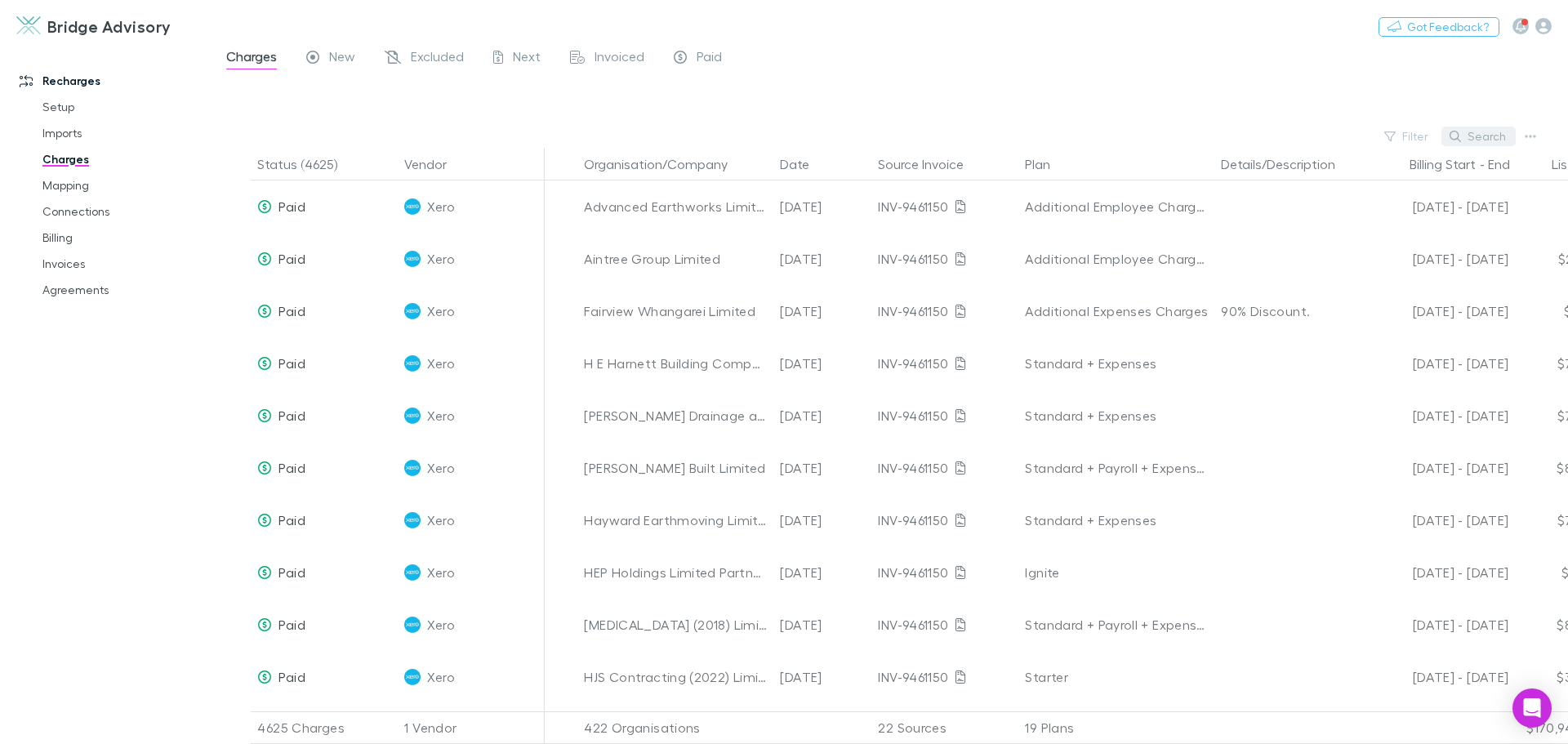
click at [1487, 130] on button "Search" at bounding box center [1478, 136] width 74 height 19
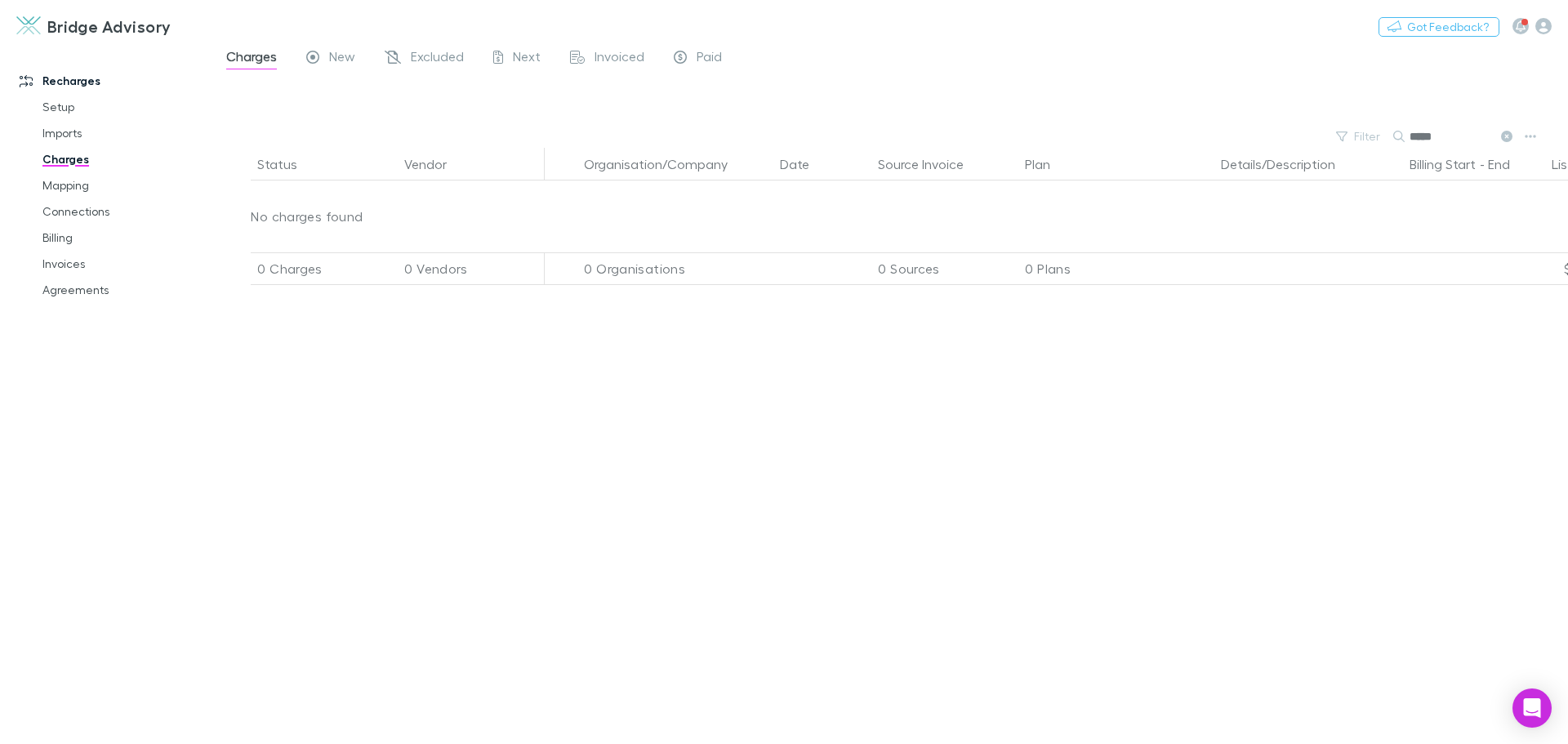
type input "*****"
click at [711, 60] on span "Paid" at bounding box center [709, 58] width 25 height 21
click at [1460, 139] on input "*****" at bounding box center [1450, 136] width 82 height 23
click at [1131, 118] on div at bounding box center [904, 101] width 1327 height 48
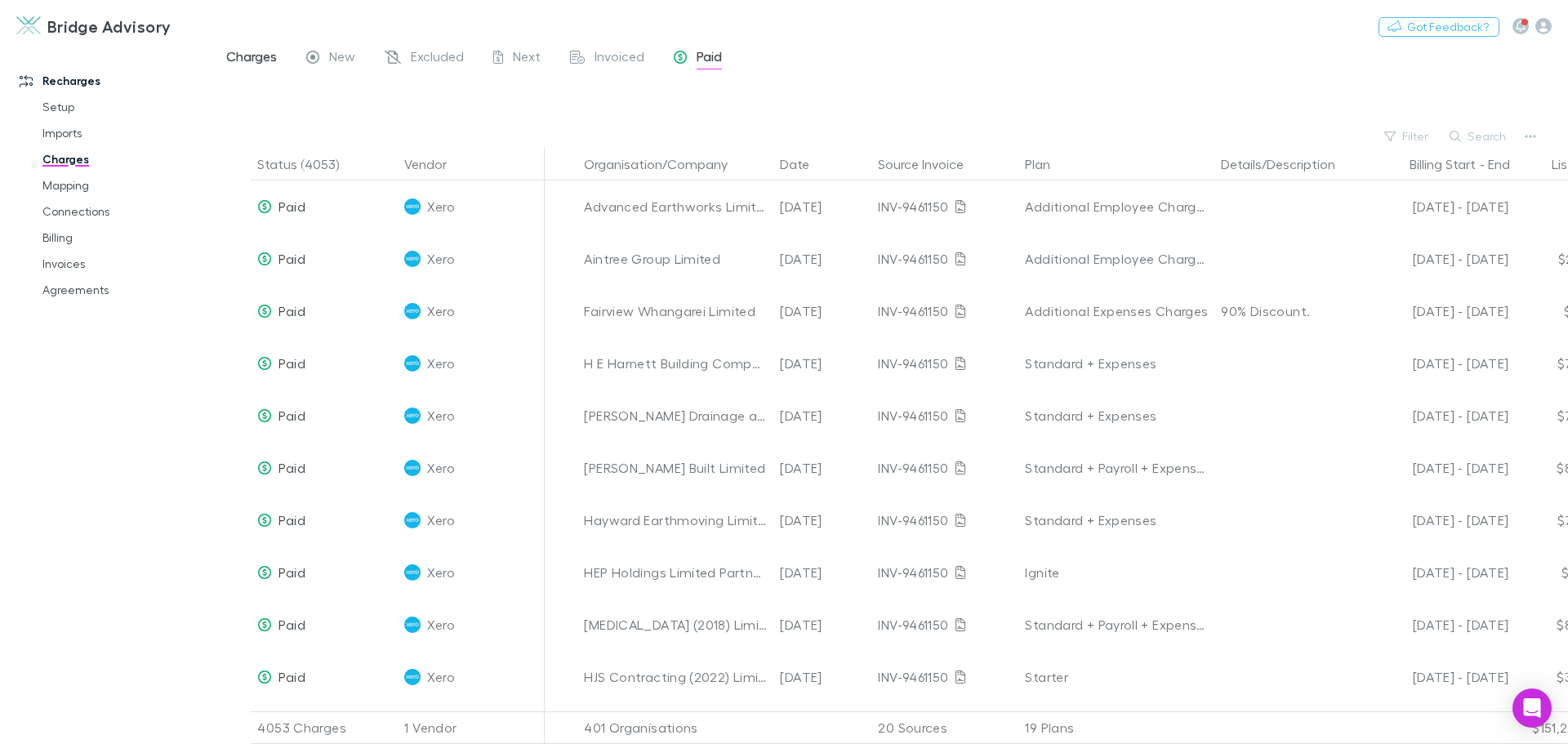
click at [256, 63] on span "Charges" at bounding box center [251, 58] width 51 height 21
click at [1482, 137] on button "Search" at bounding box center [1478, 136] width 74 height 19
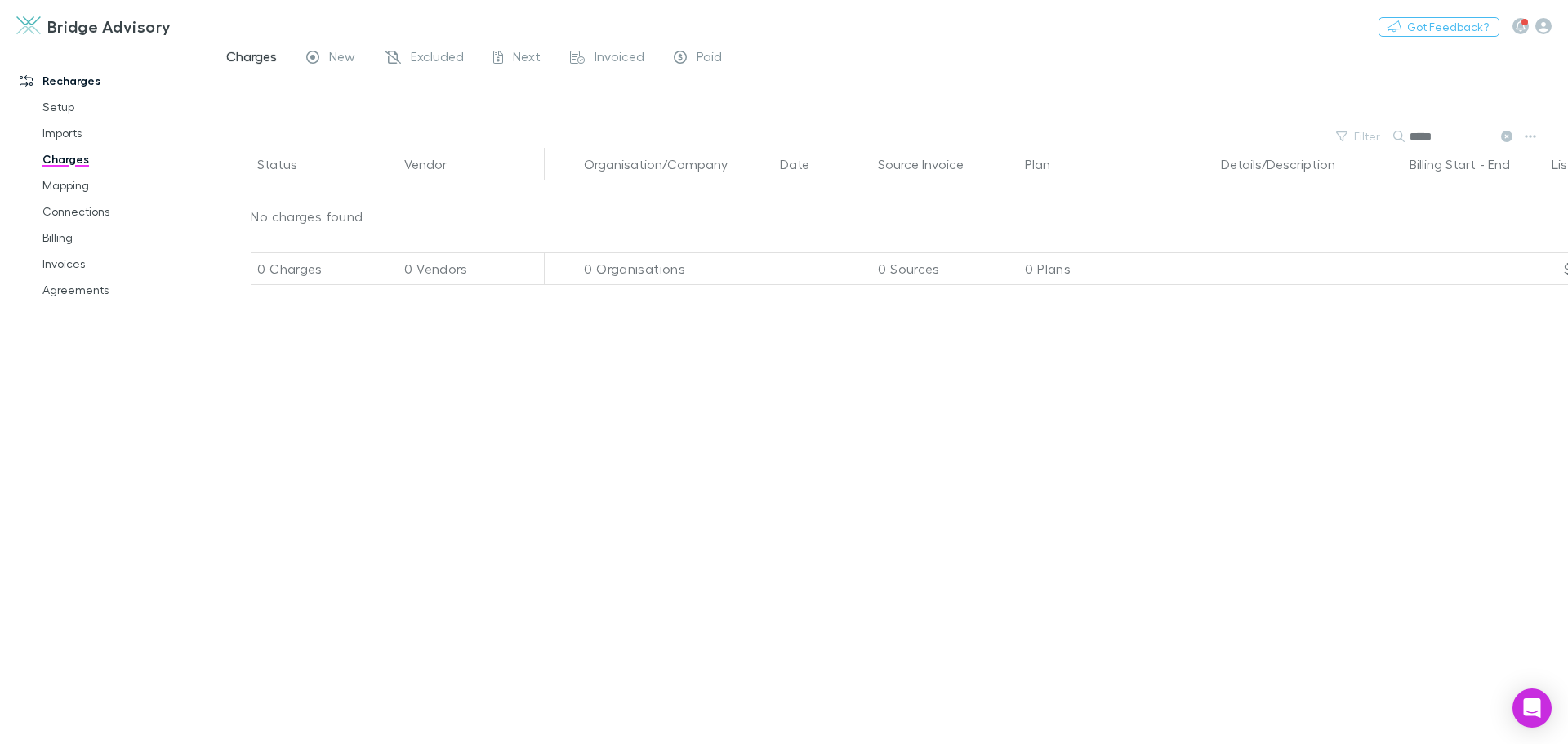
type input "*****"
click at [64, 188] on link "Mapping" at bounding box center [123, 185] width 195 height 26
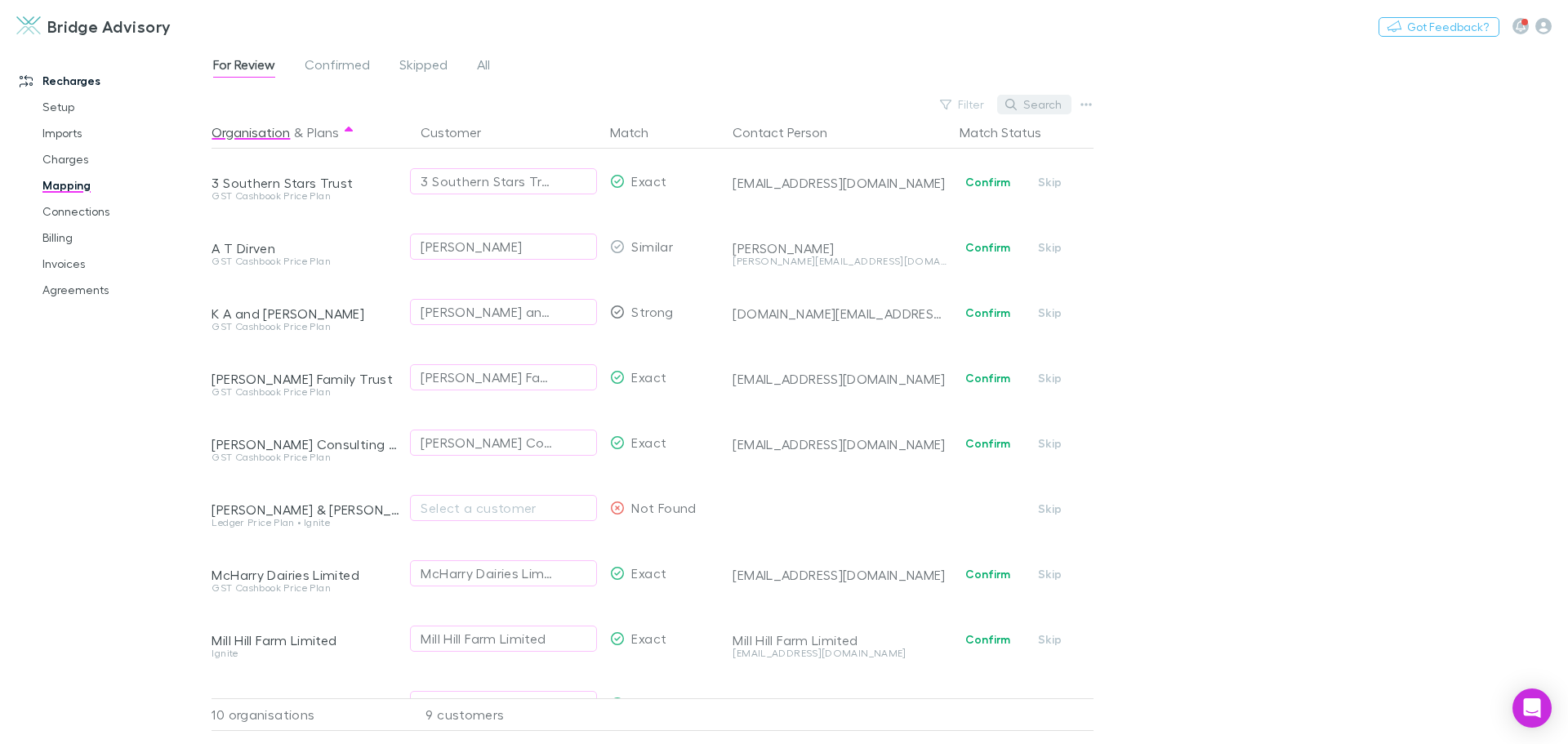
click at [1043, 105] on button "Search" at bounding box center [1034, 105] width 74 height 19
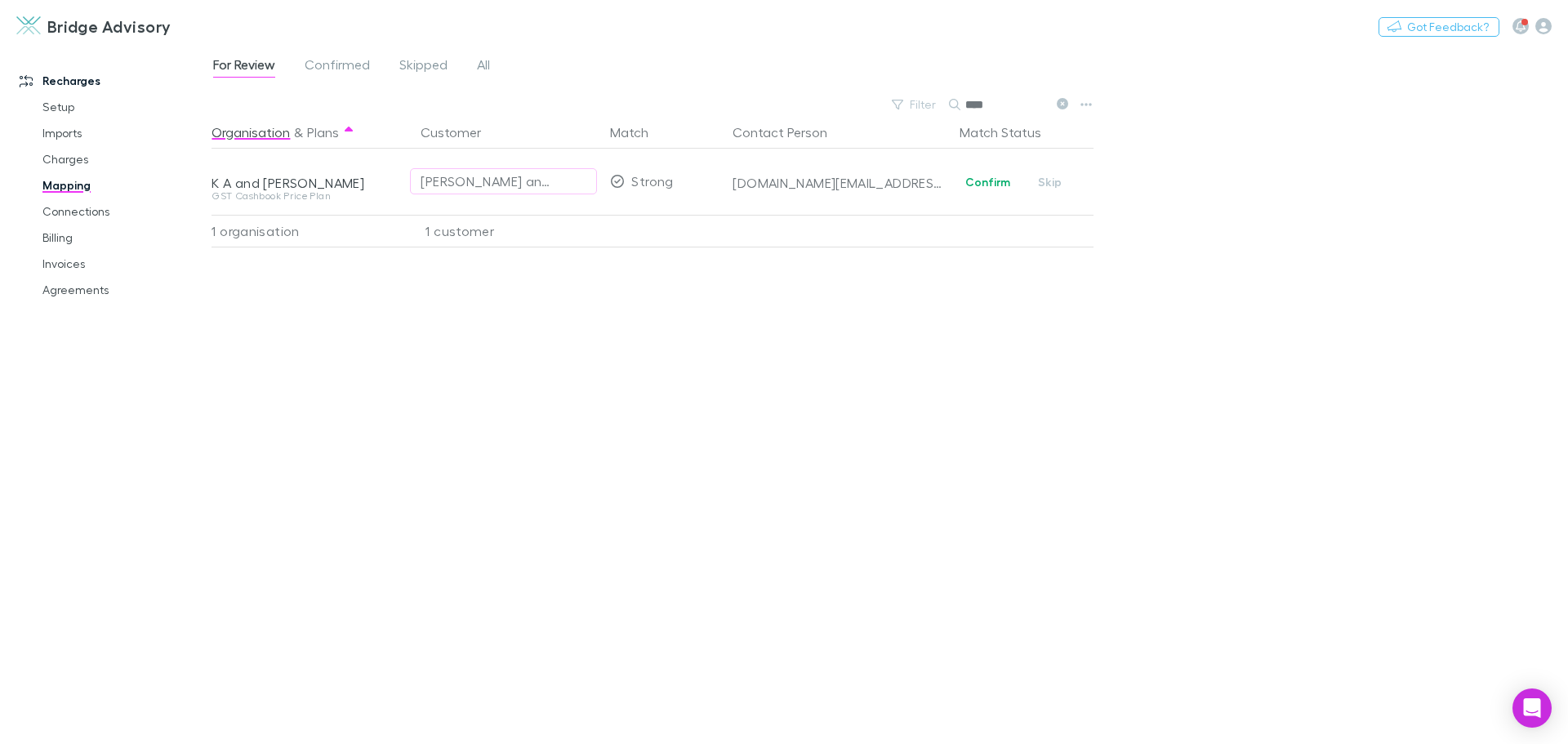
type input "****"
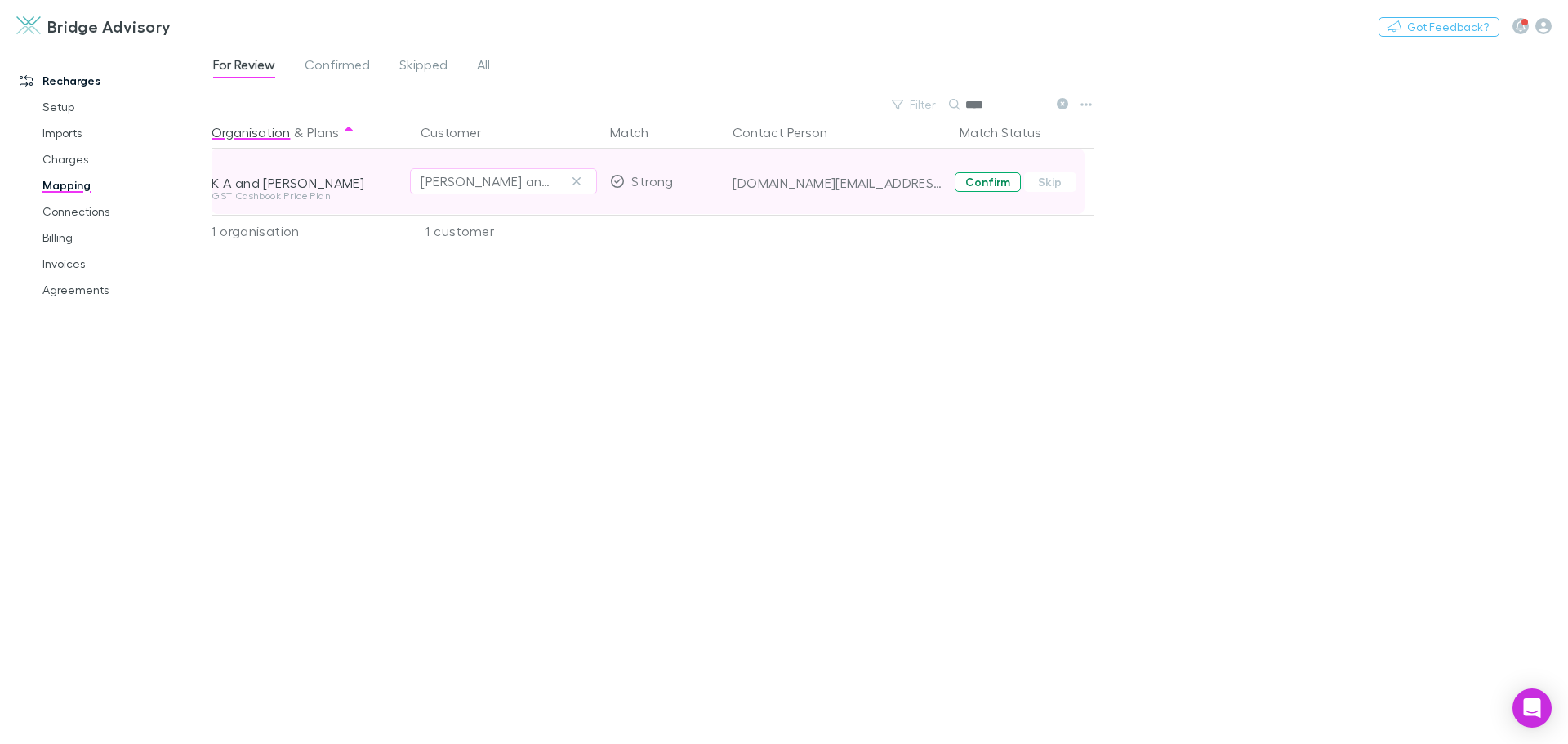
click at [999, 184] on button "Confirm" at bounding box center [987, 182] width 66 height 19
click at [63, 157] on link "Charges" at bounding box center [123, 158] width 195 height 26
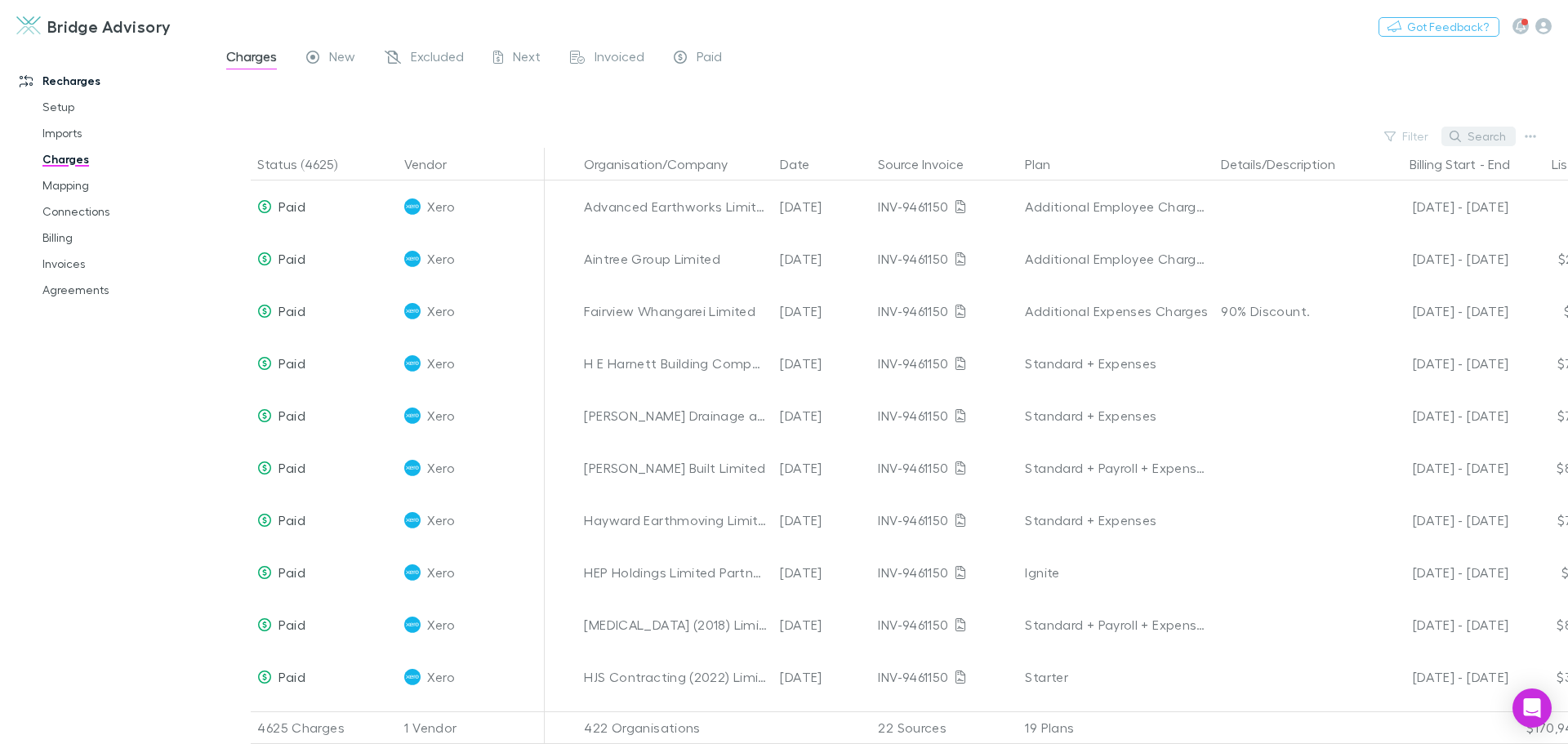
click at [1482, 132] on button "Search" at bounding box center [1478, 136] width 74 height 19
type input "****"
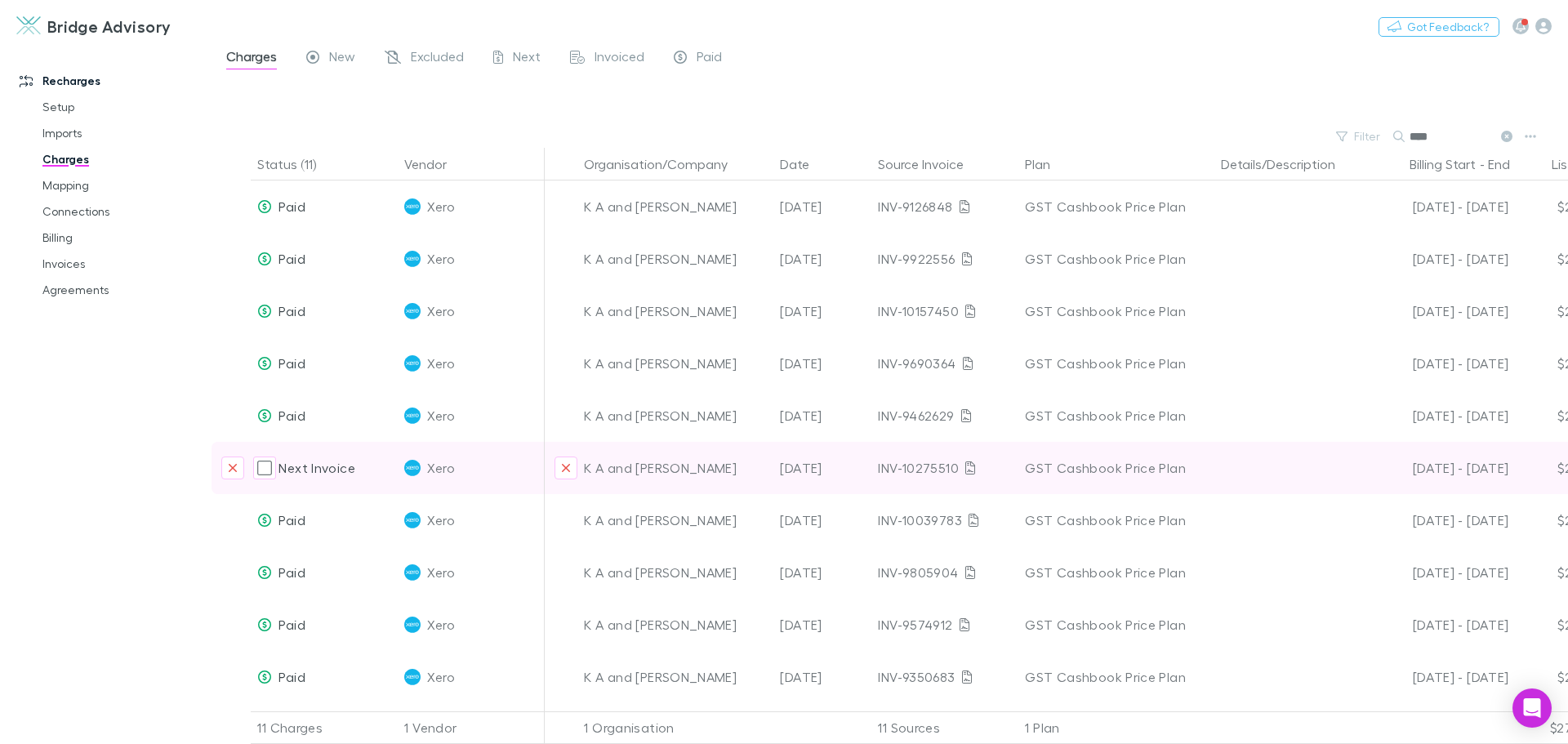
click at [321, 469] on span "Next Invoice" at bounding box center [316, 467] width 76 height 15
click at [565, 464] on icon "Exclude organization from vendor" at bounding box center [566, 468] width 10 height 13
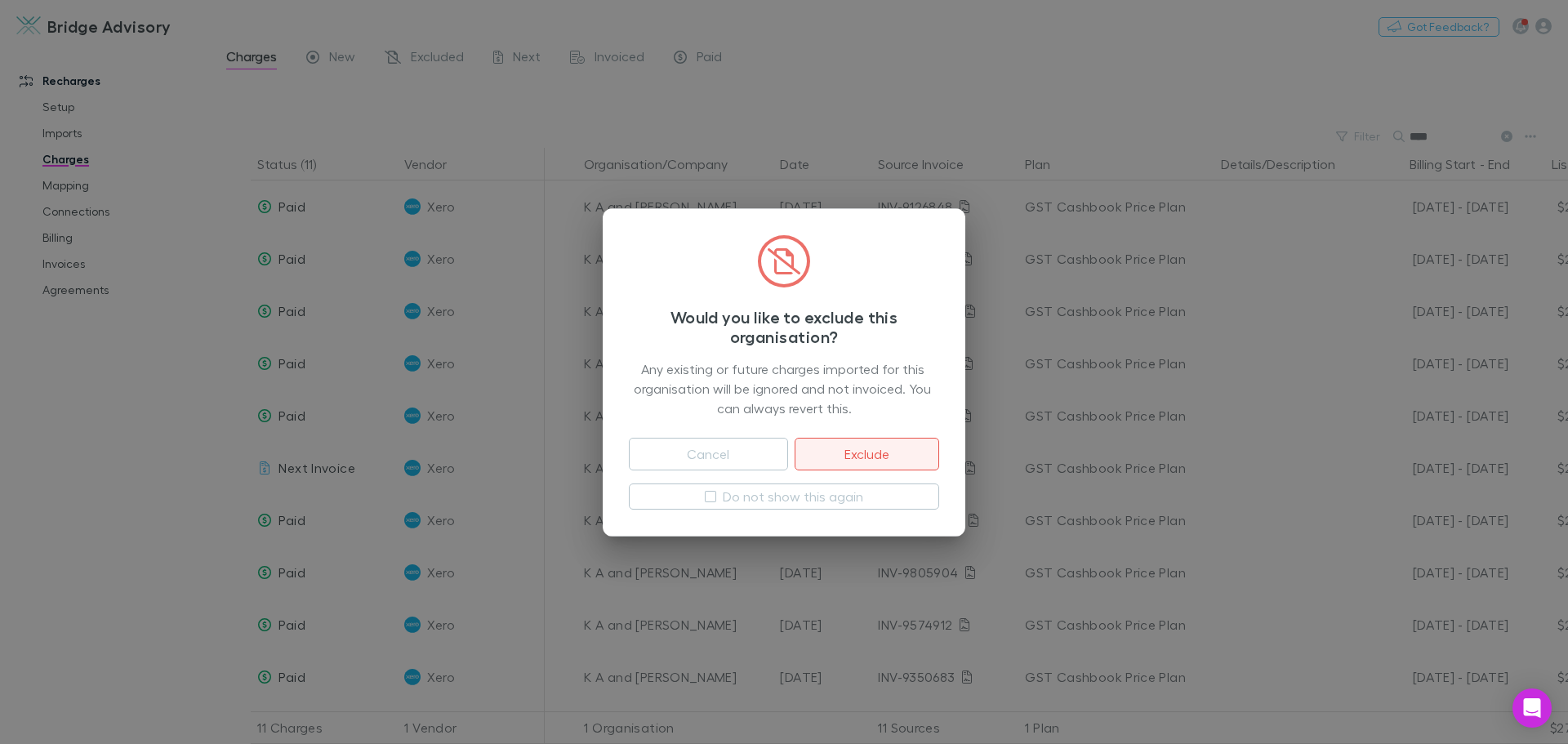
click at [862, 446] on button "Exclude" at bounding box center [866, 453] width 145 height 33
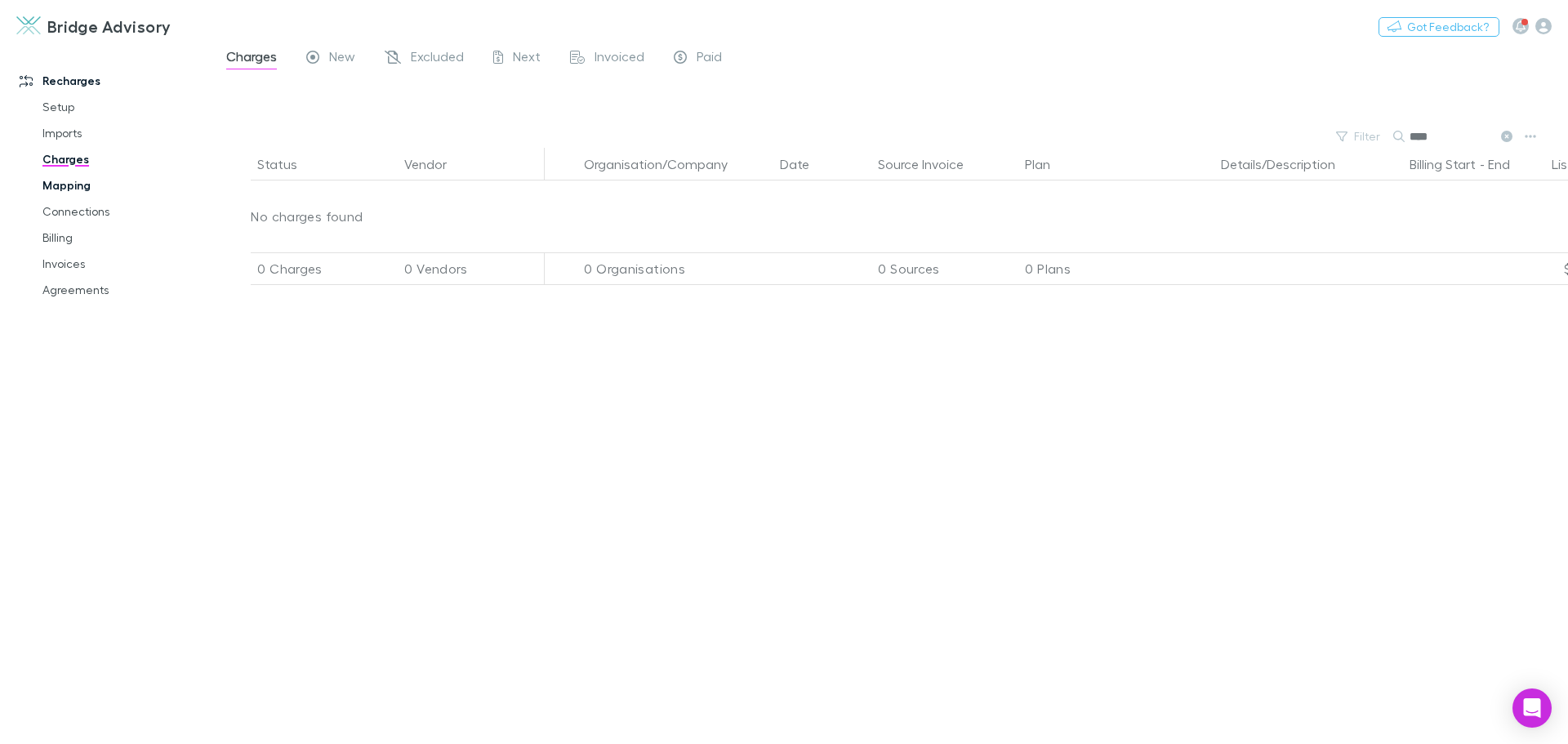
click at [64, 183] on link "Mapping" at bounding box center [123, 185] width 195 height 26
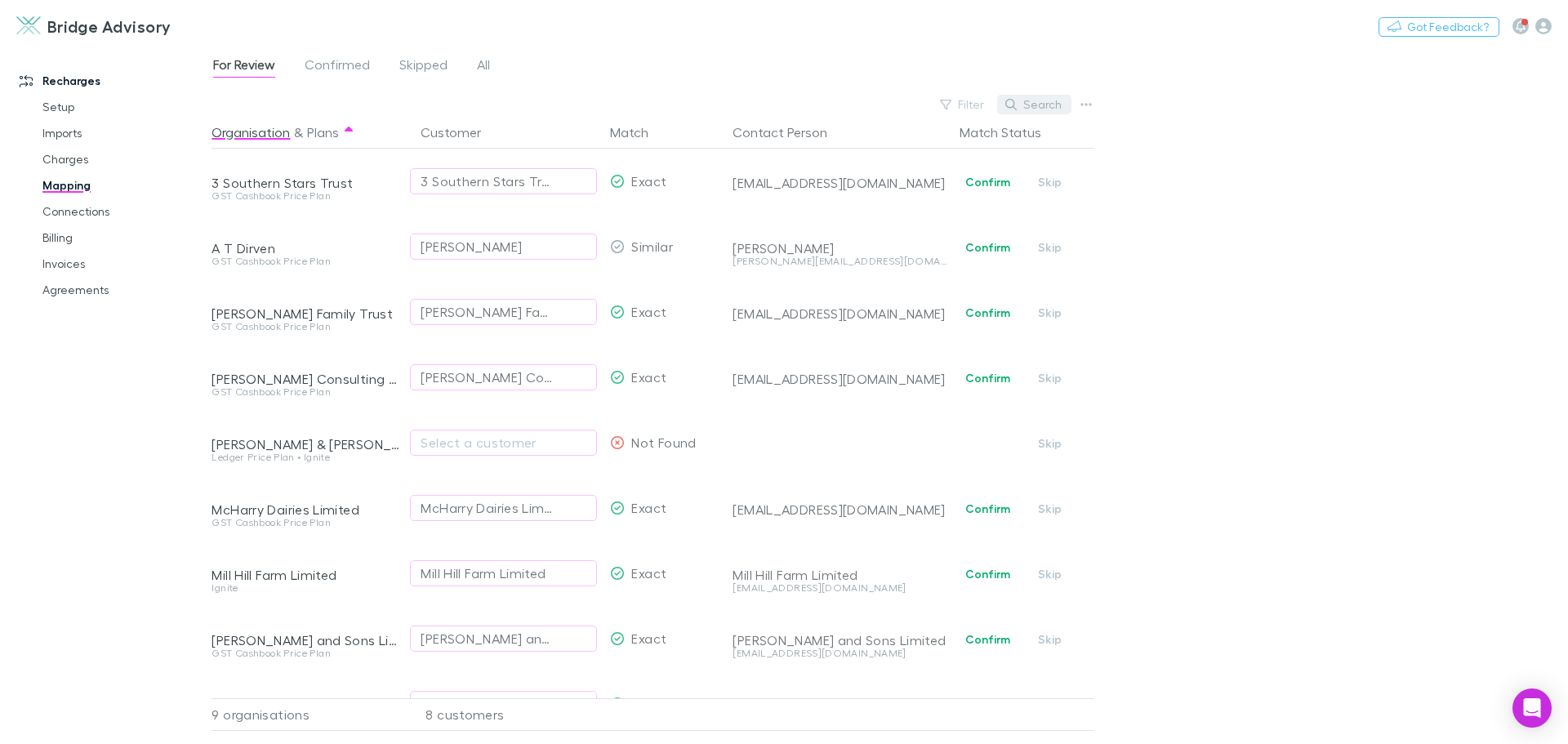
click at [1045, 96] on button "Search" at bounding box center [1034, 105] width 74 height 19
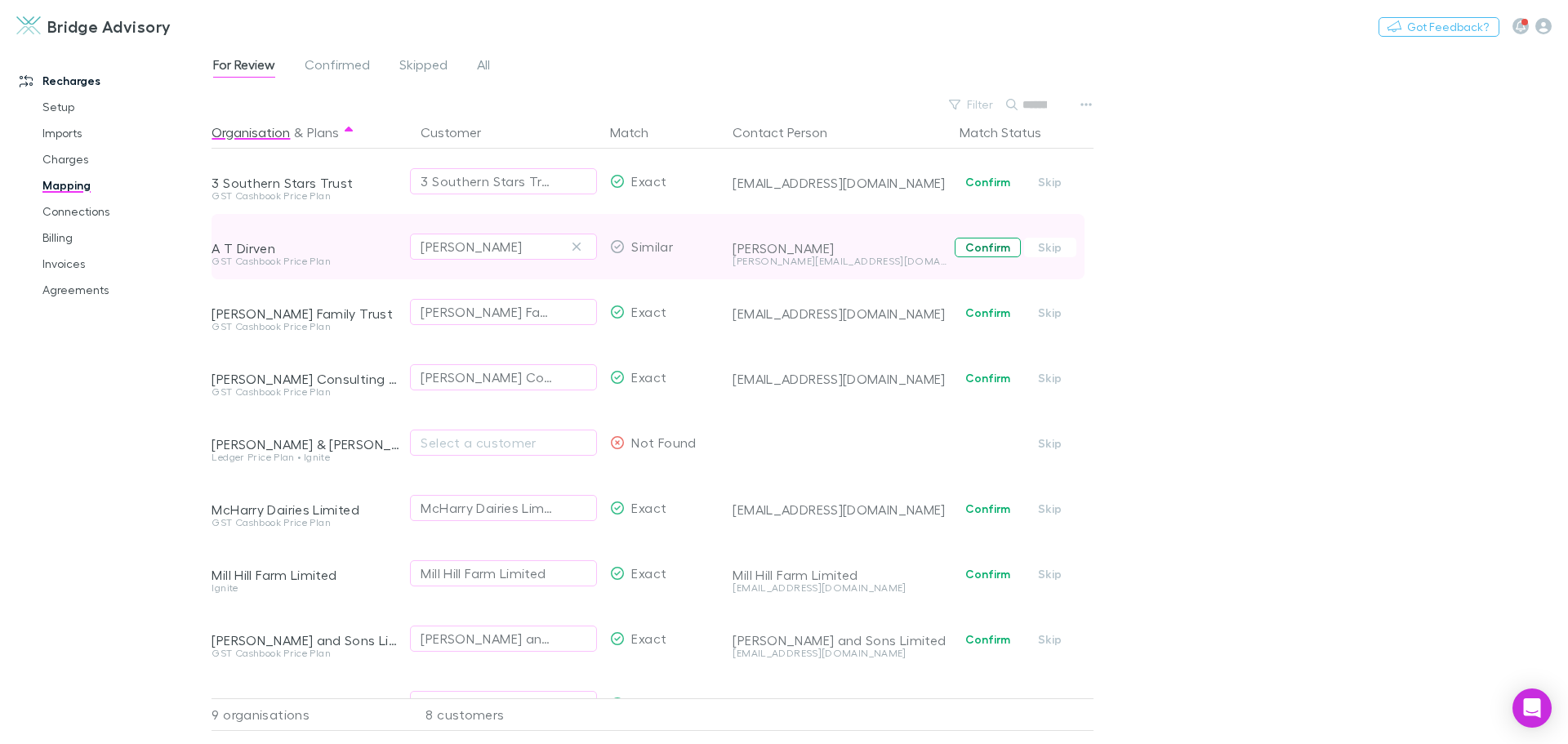
click at [999, 248] on button "Confirm" at bounding box center [987, 247] width 66 height 19
click at [68, 162] on link "Charges" at bounding box center [123, 158] width 195 height 26
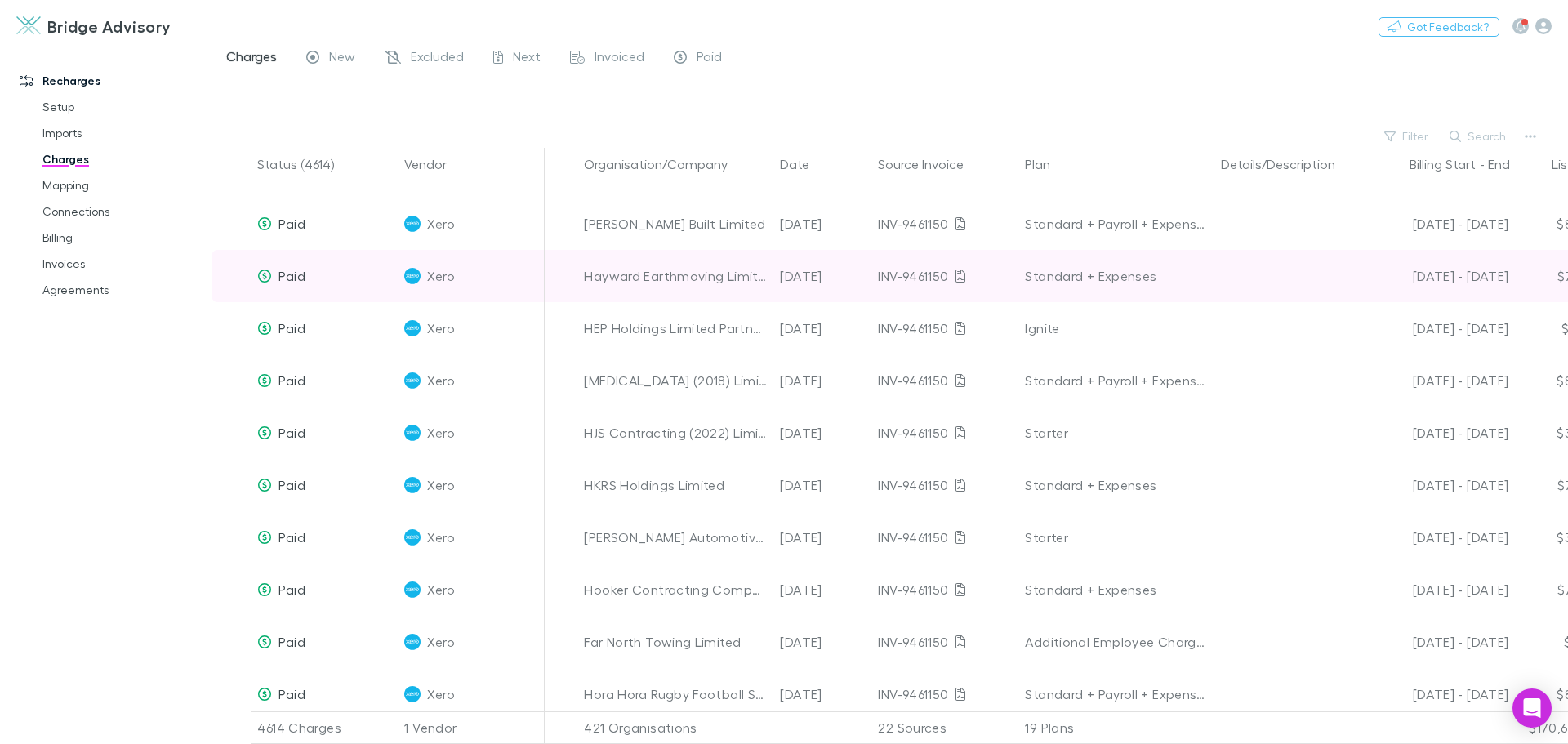
scroll to position [244, 0]
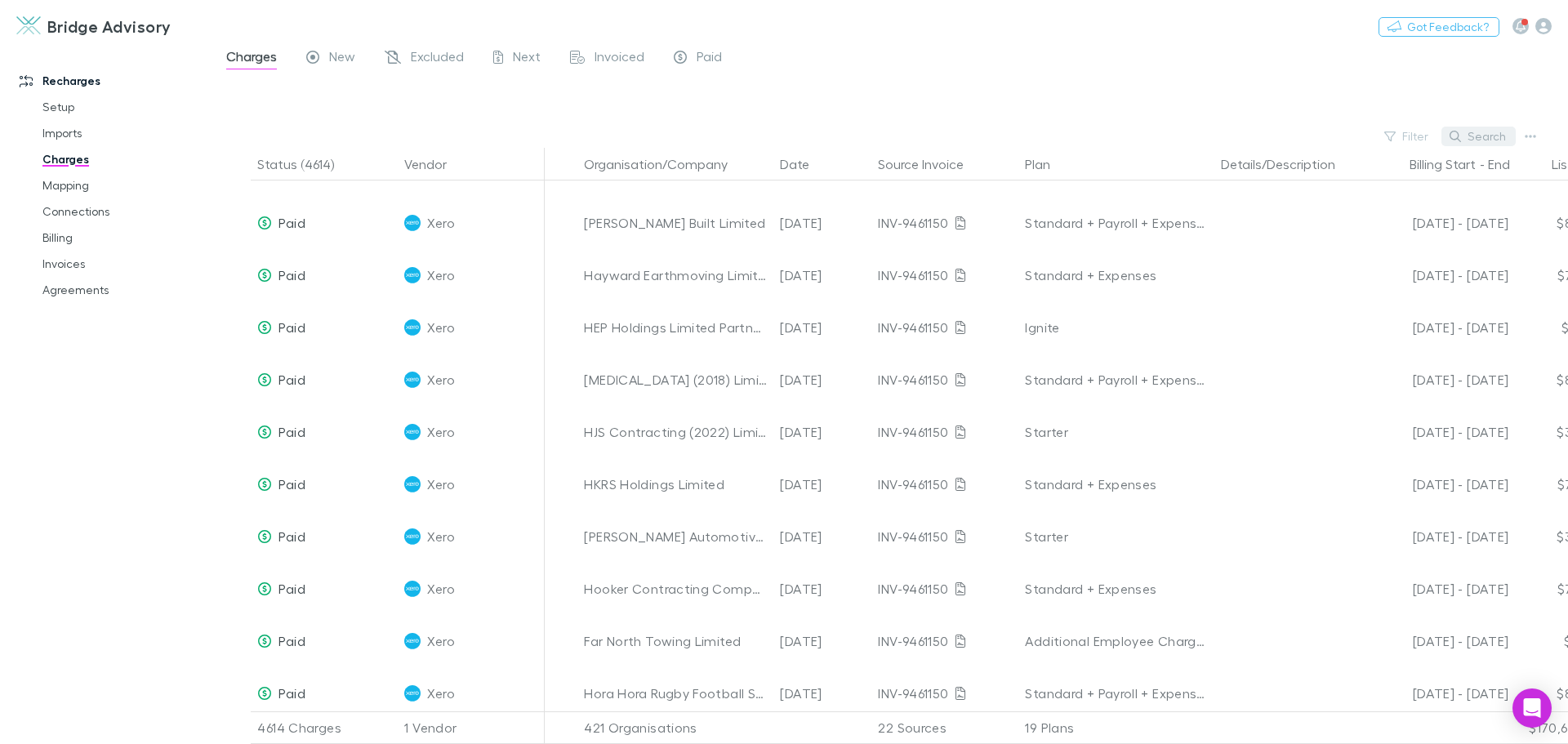
click at [1478, 137] on button "Search" at bounding box center [1478, 136] width 74 height 19
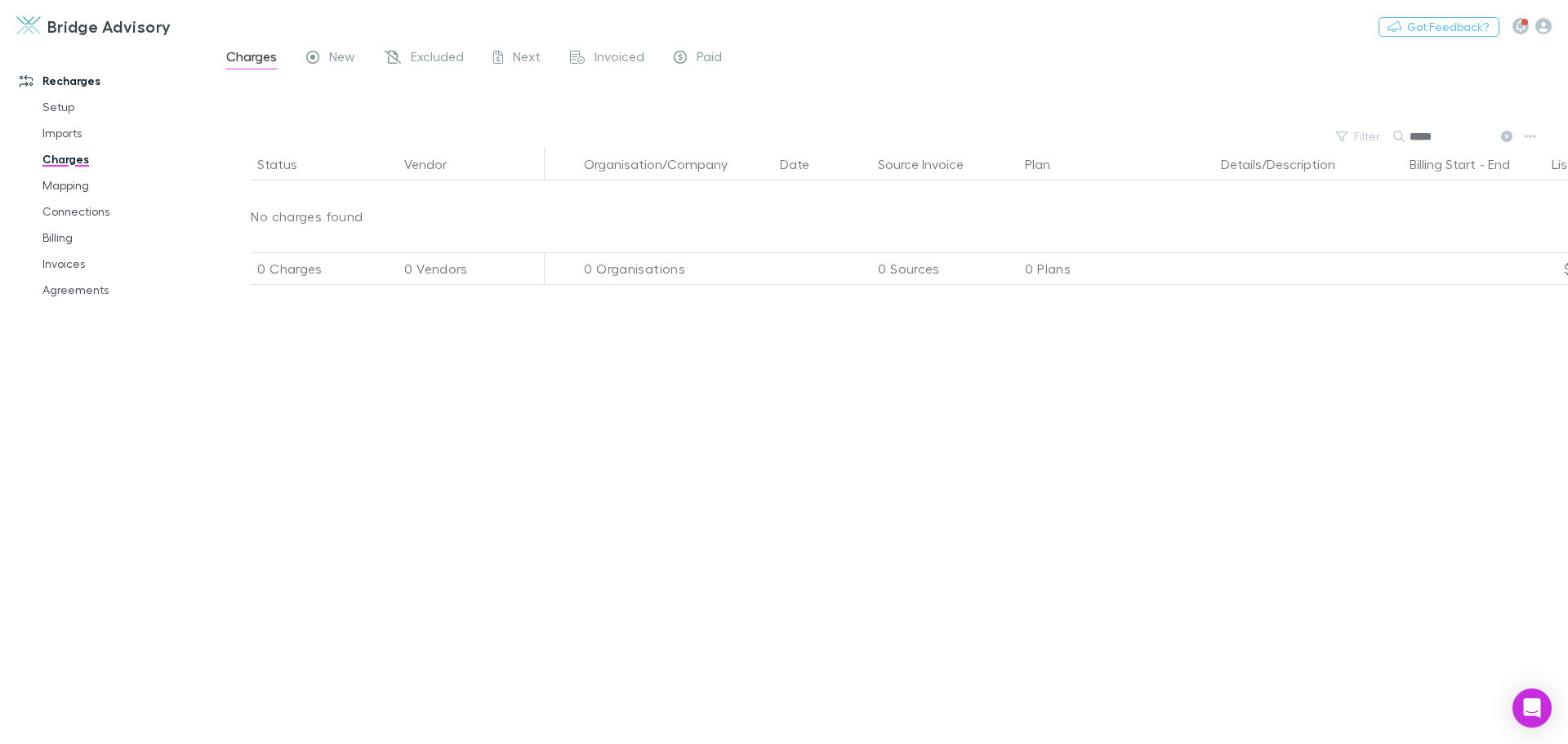
scroll to position [0, 0]
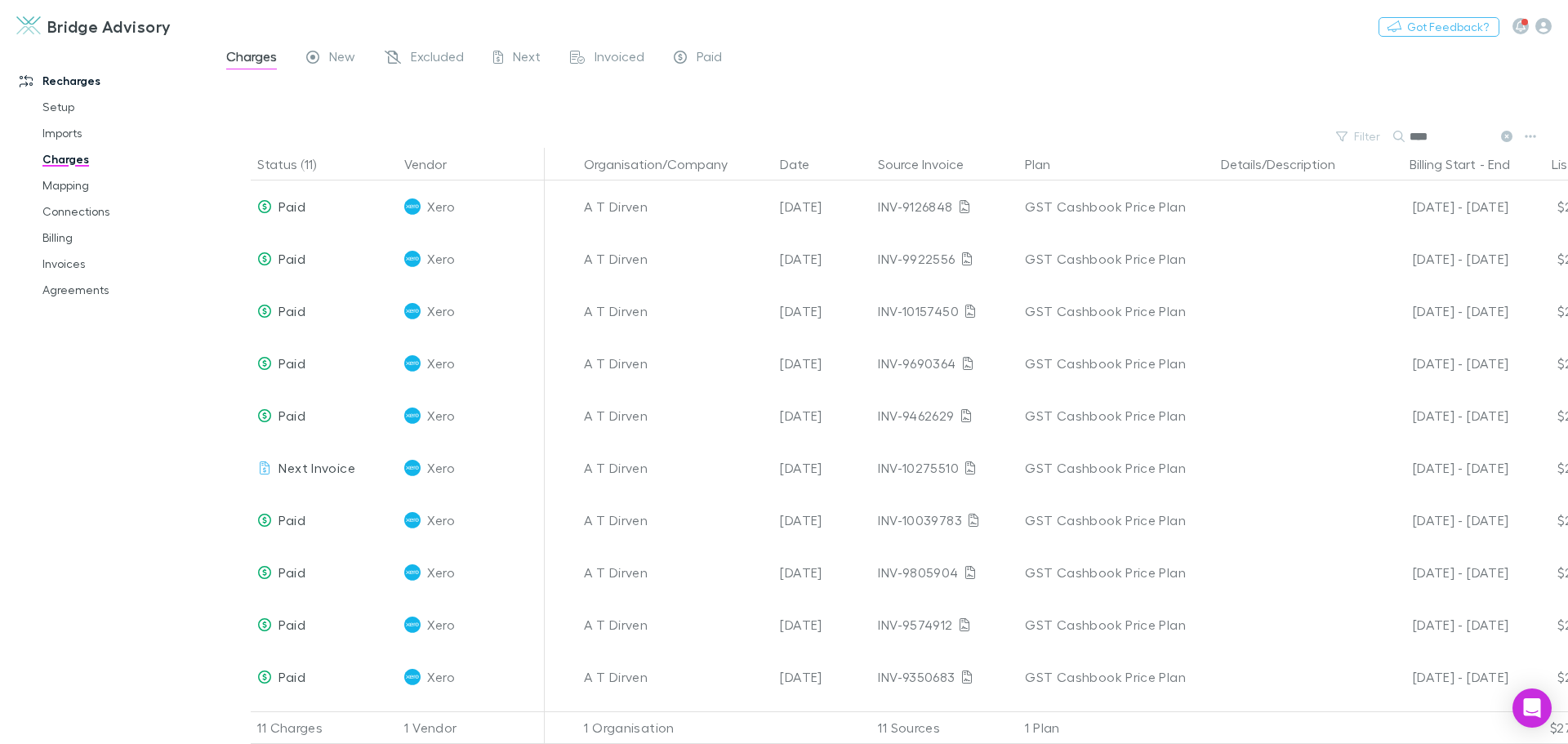
type input "****"
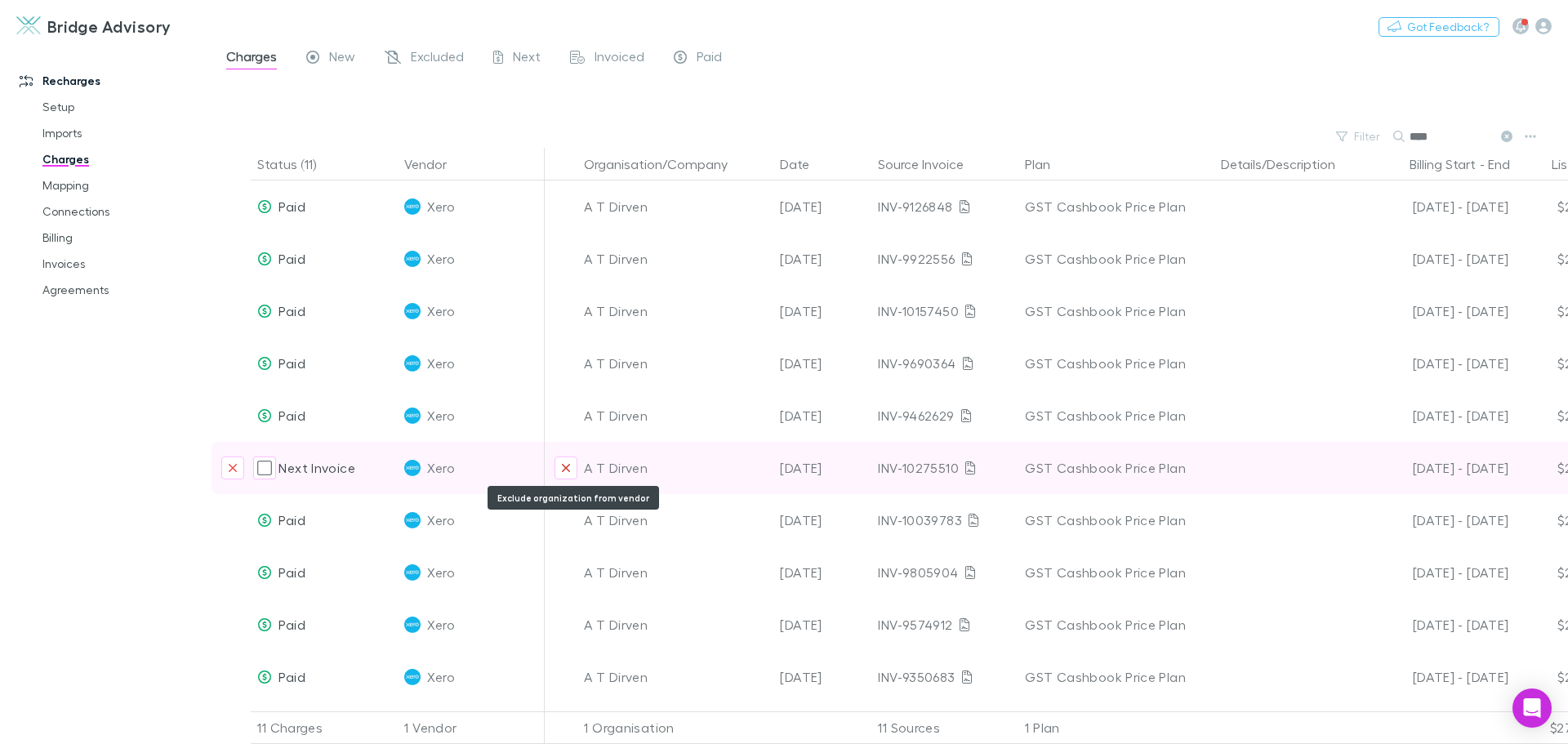
click at [562, 466] on icon "Exclude organization from vendor" at bounding box center [566, 468] width 10 height 13
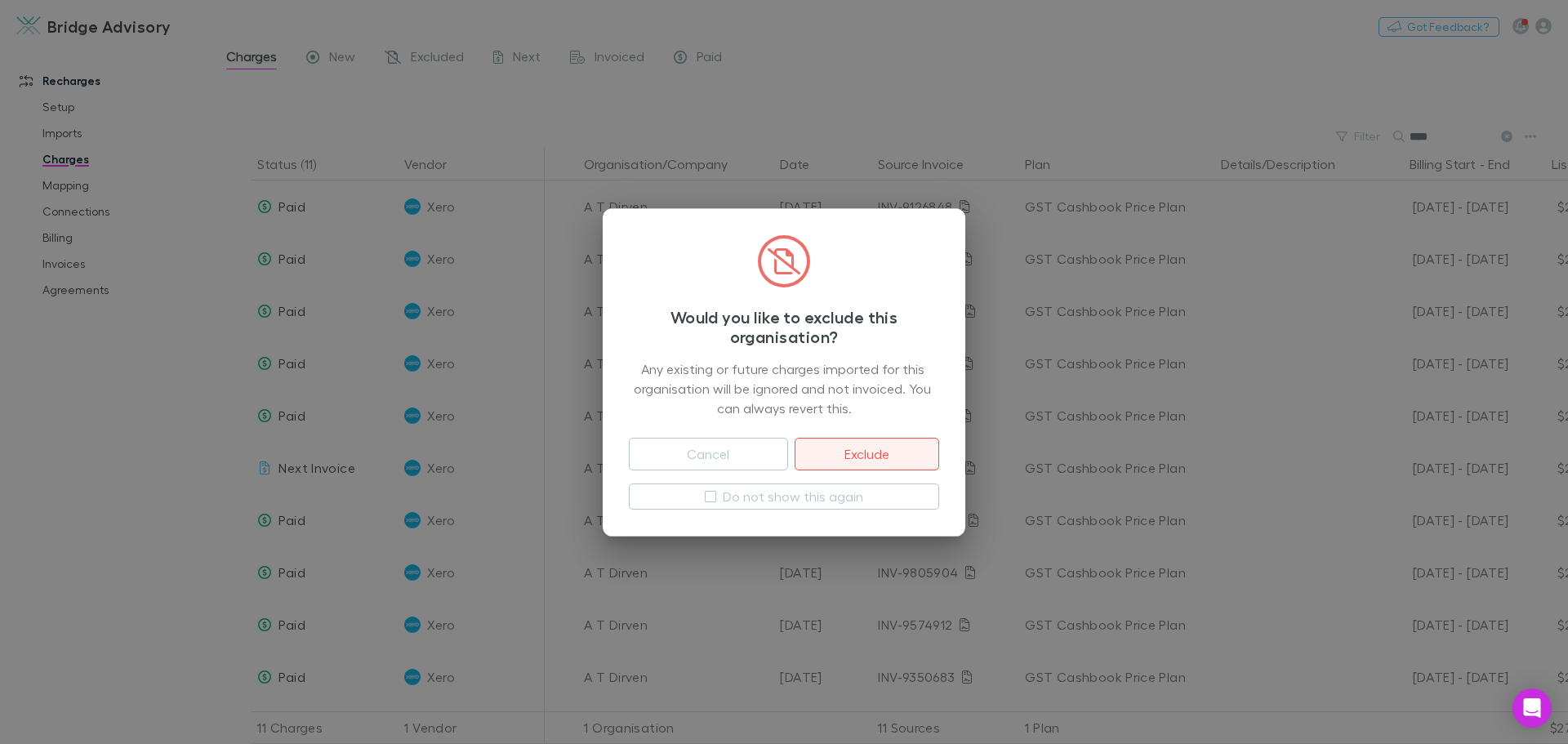
click at [874, 451] on button "Exclude" at bounding box center [866, 453] width 145 height 33
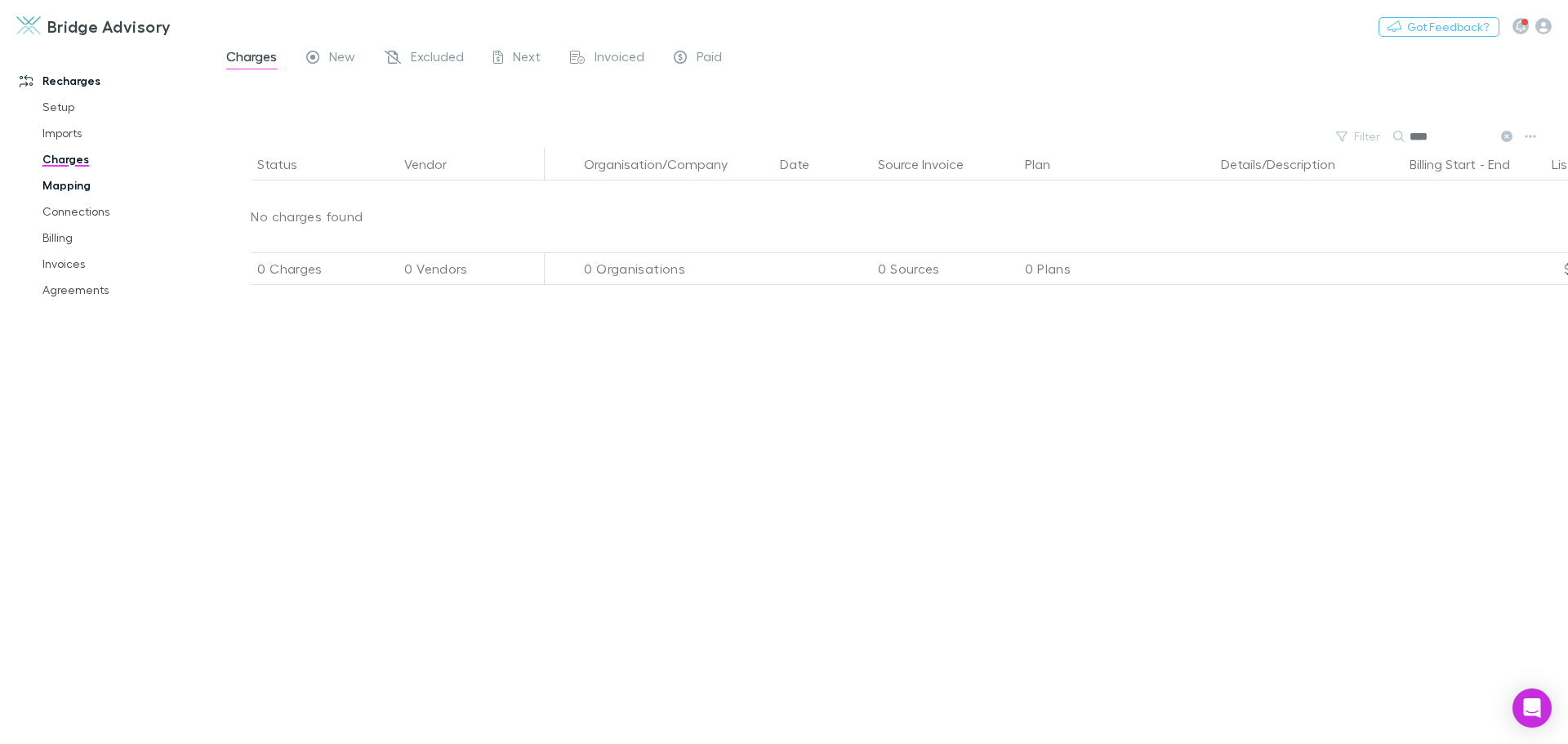
click at [56, 184] on link "Mapping" at bounding box center [123, 185] width 195 height 26
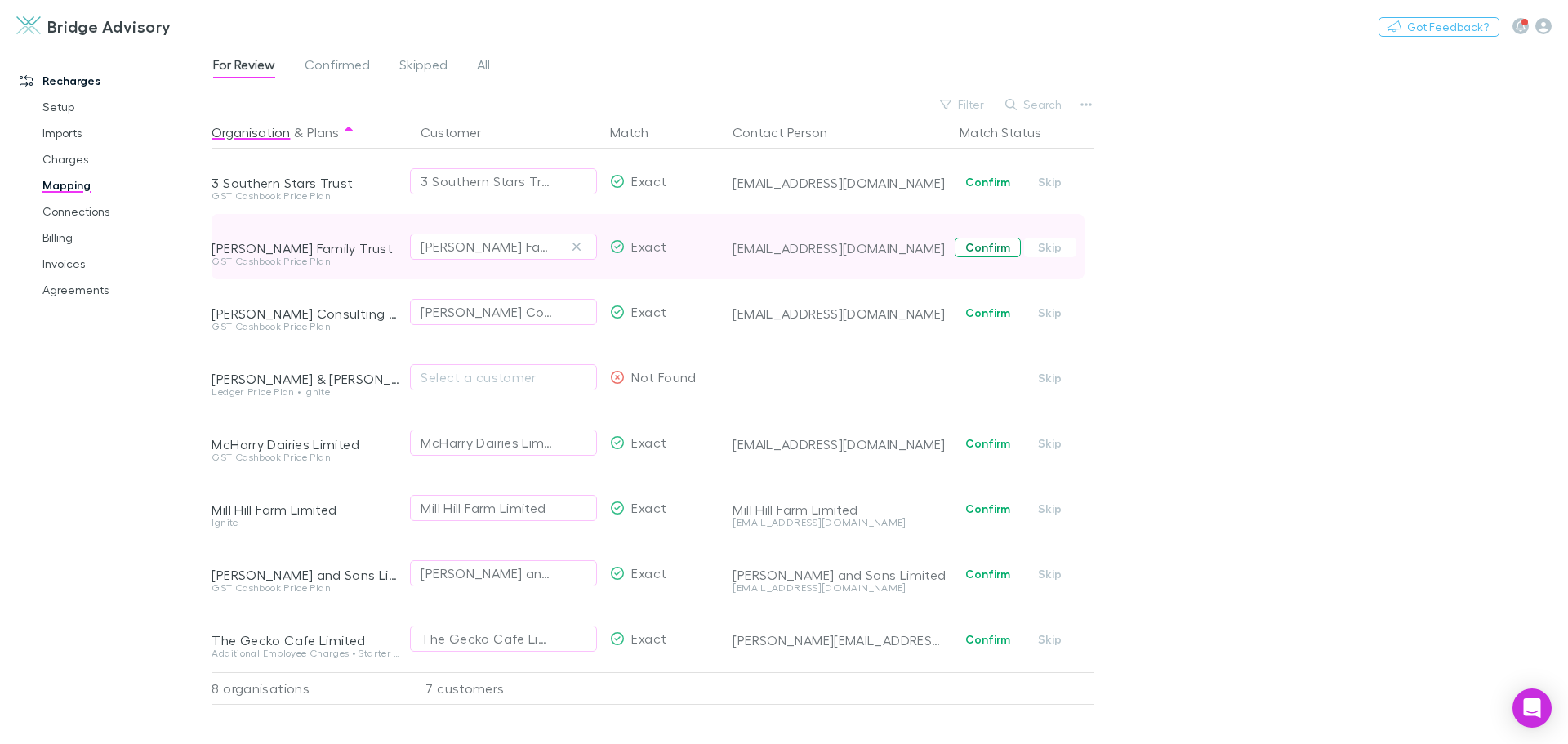
click at [987, 244] on button "Confirm" at bounding box center [987, 247] width 66 height 19
click at [67, 157] on link "Charges" at bounding box center [123, 158] width 195 height 26
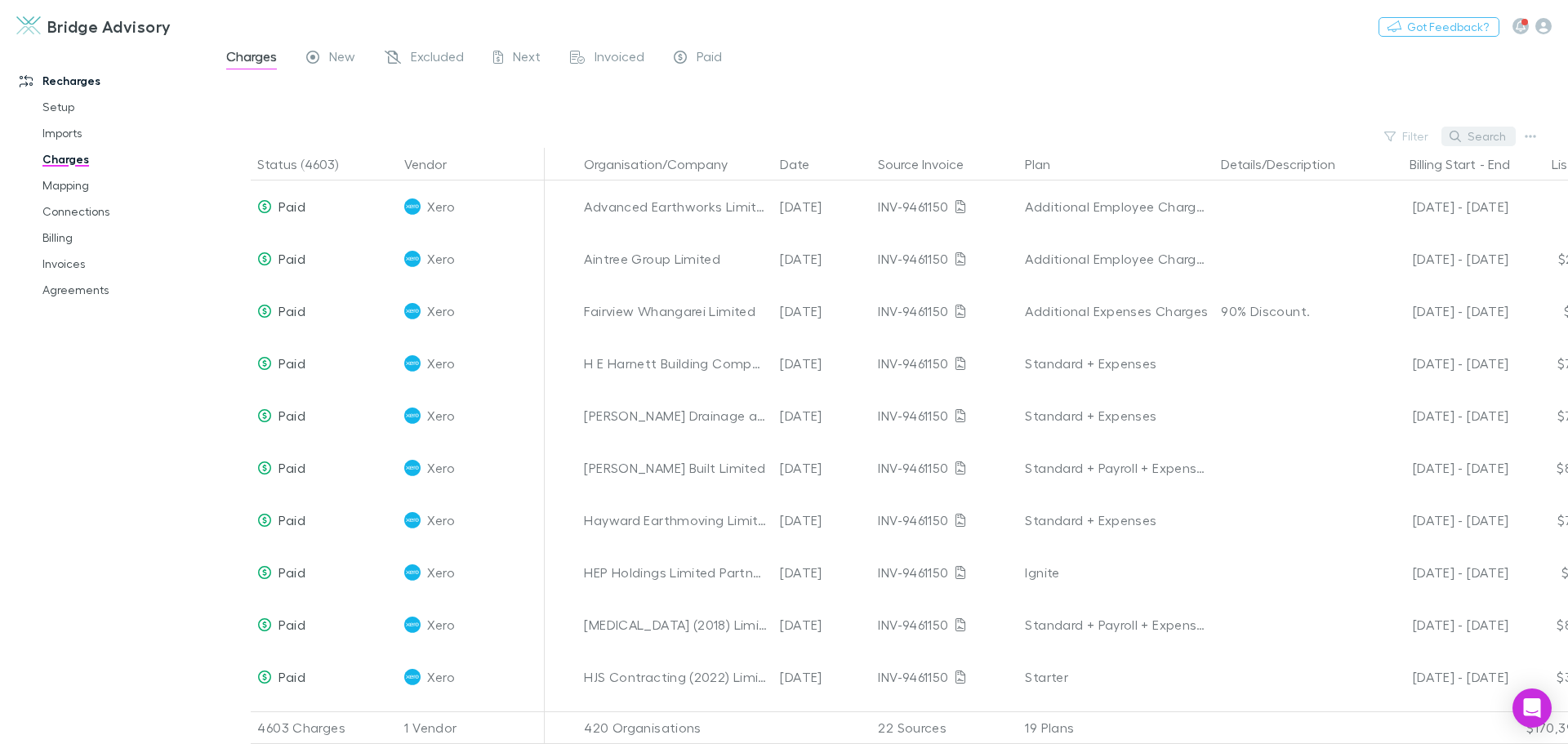
click at [1468, 139] on button "Search" at bounding box center [1478, 136] width 74 height 19
type input "****"
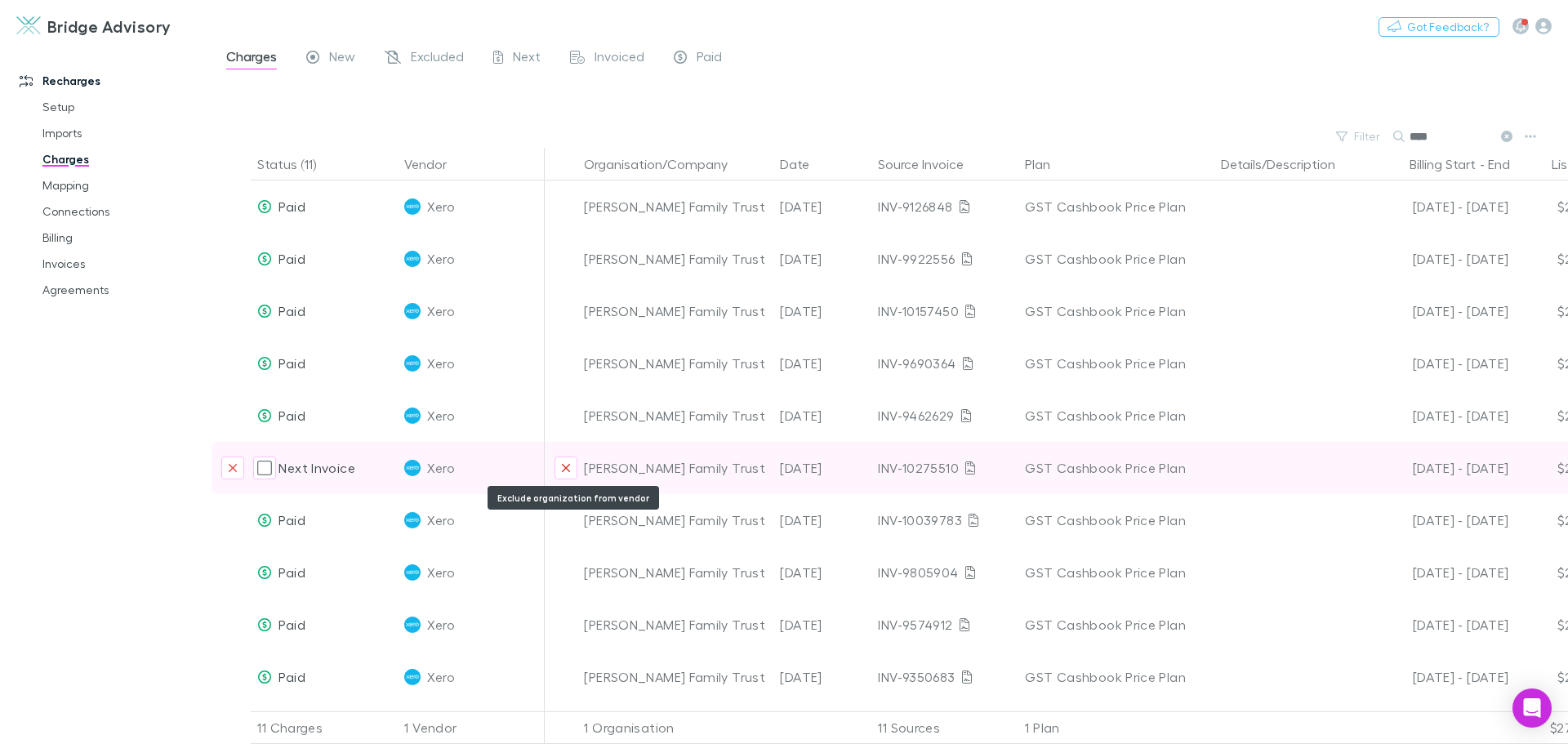
click at [563, 469] on icon "Exclude organization from vendor" at bounding box center [566, 468] width 10 height 13
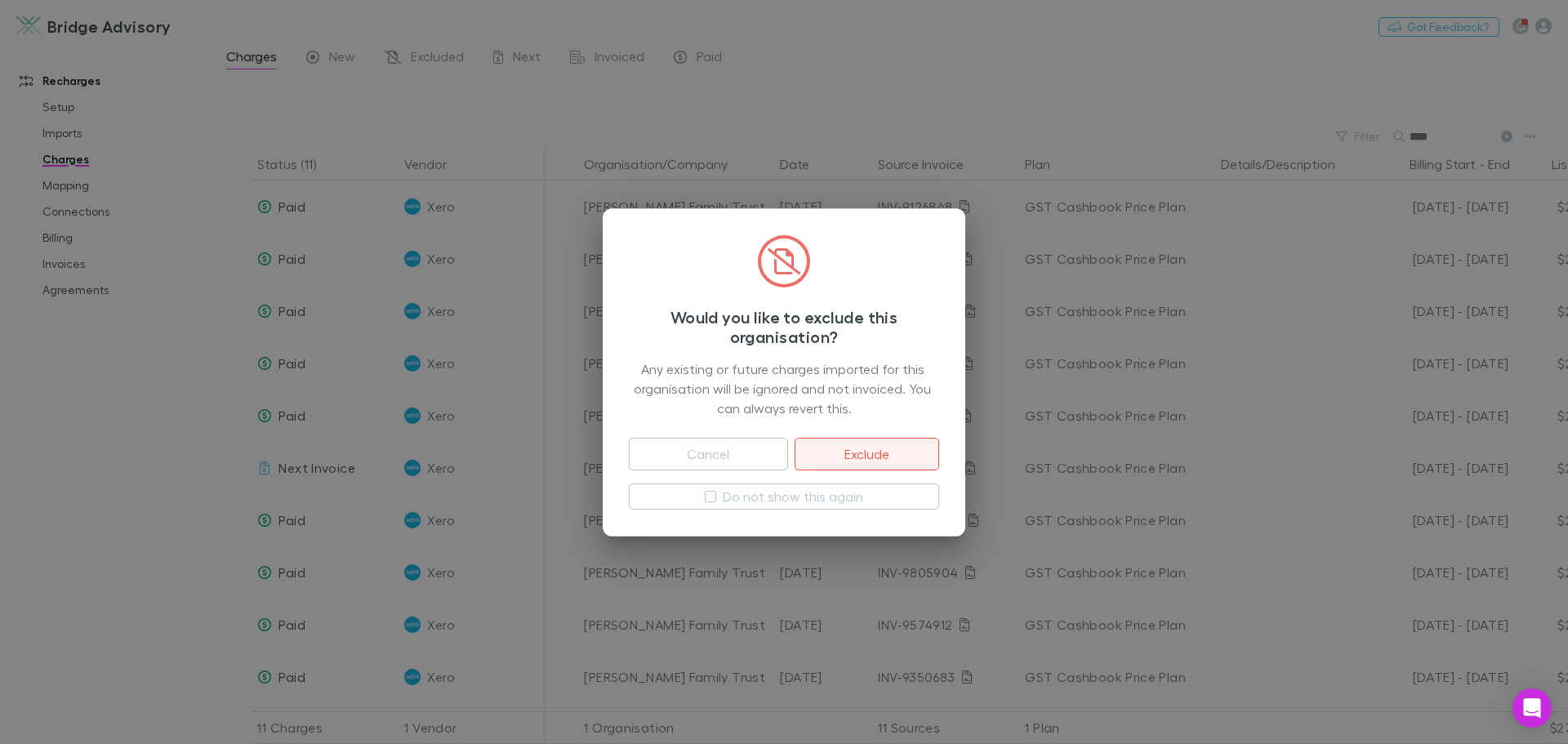
click at [830, 441] on button "Exclude" at bounding box center [866, 453] width 145 height 33
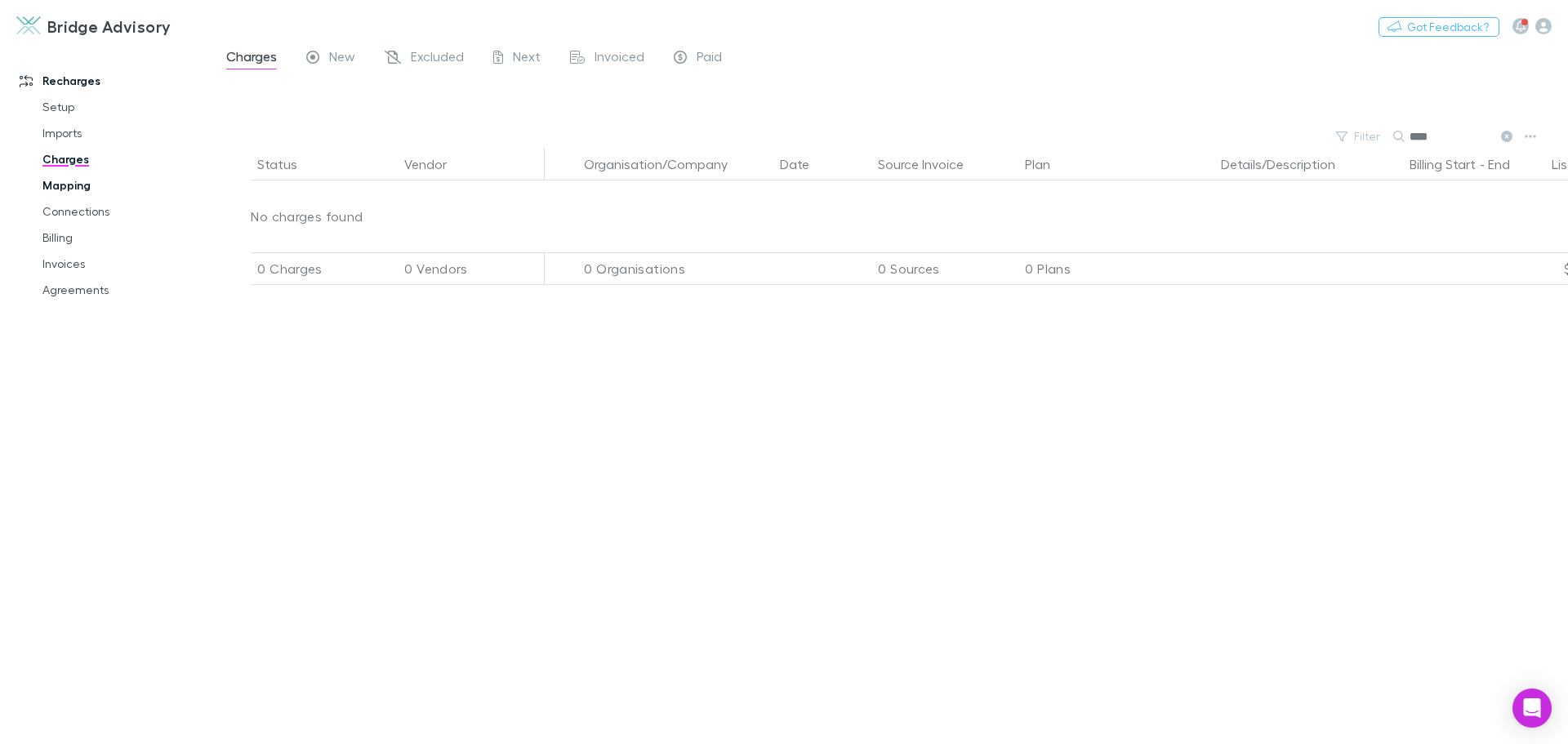
click at [63, 182] on link "Mapping" at bounding box center [123, 185] width 195 height 26
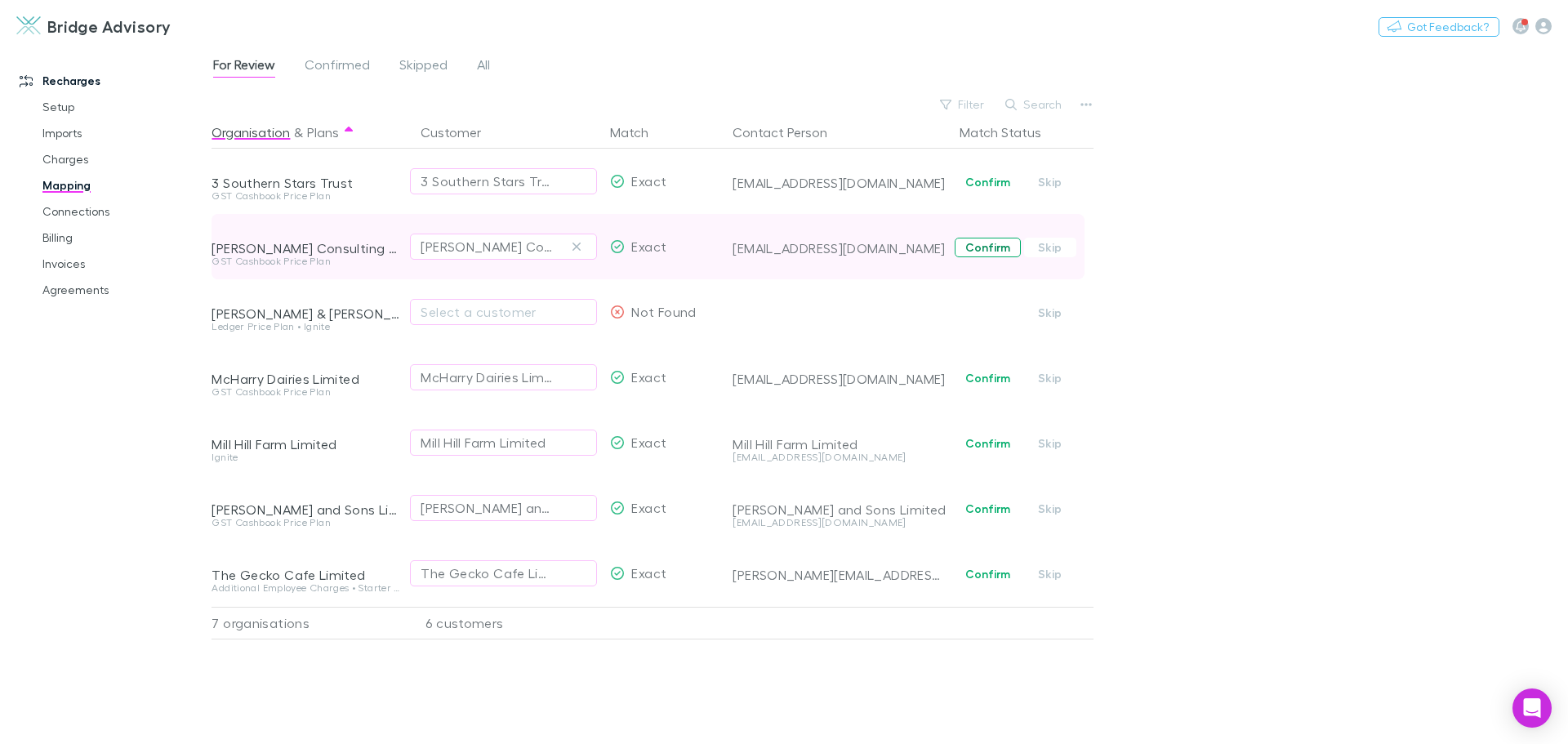
click at [997, 247] on button "Confirm" at bounding box center [987, 247] width 66 height 19
click at [50, 156] on link "Charges" at bounding box center [123, 158] width 195 height 26
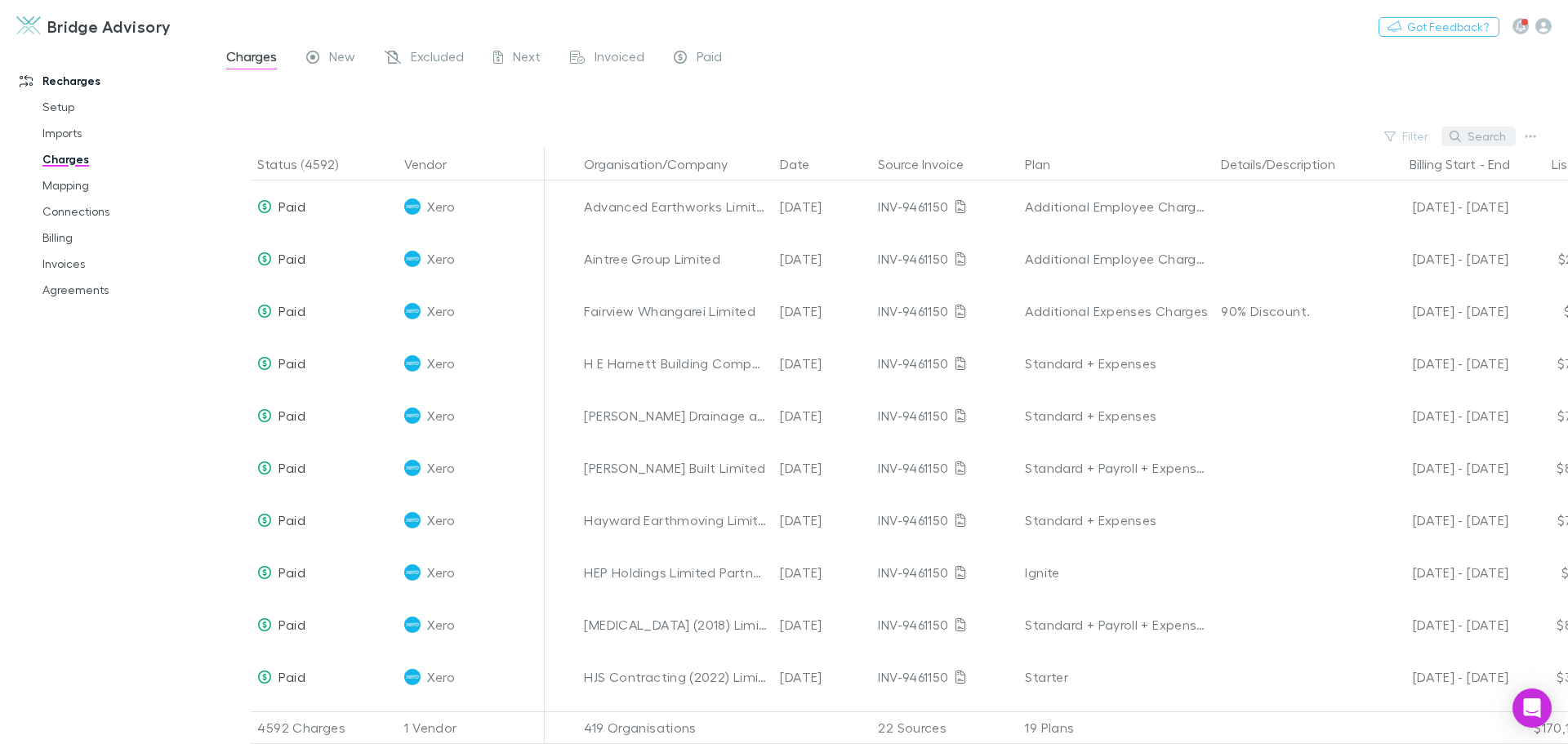
click at [1473, 130] on button "Search" at bounding box center [1478, 136] width 74 height 19
type input "******"
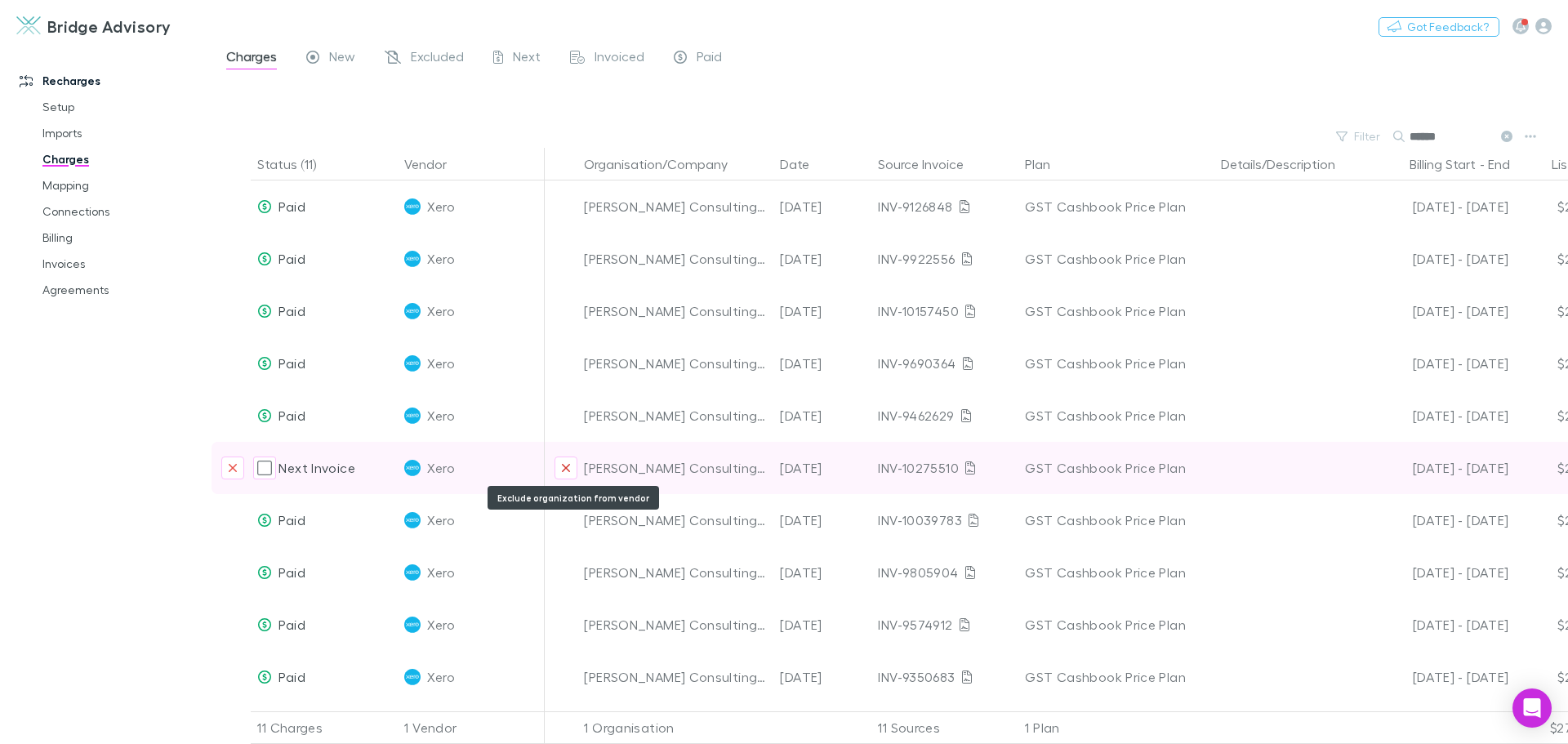
click at [567, 464] on icon "Exclude organization from vendor" at bounding box center [566, 468] width 10 height 13
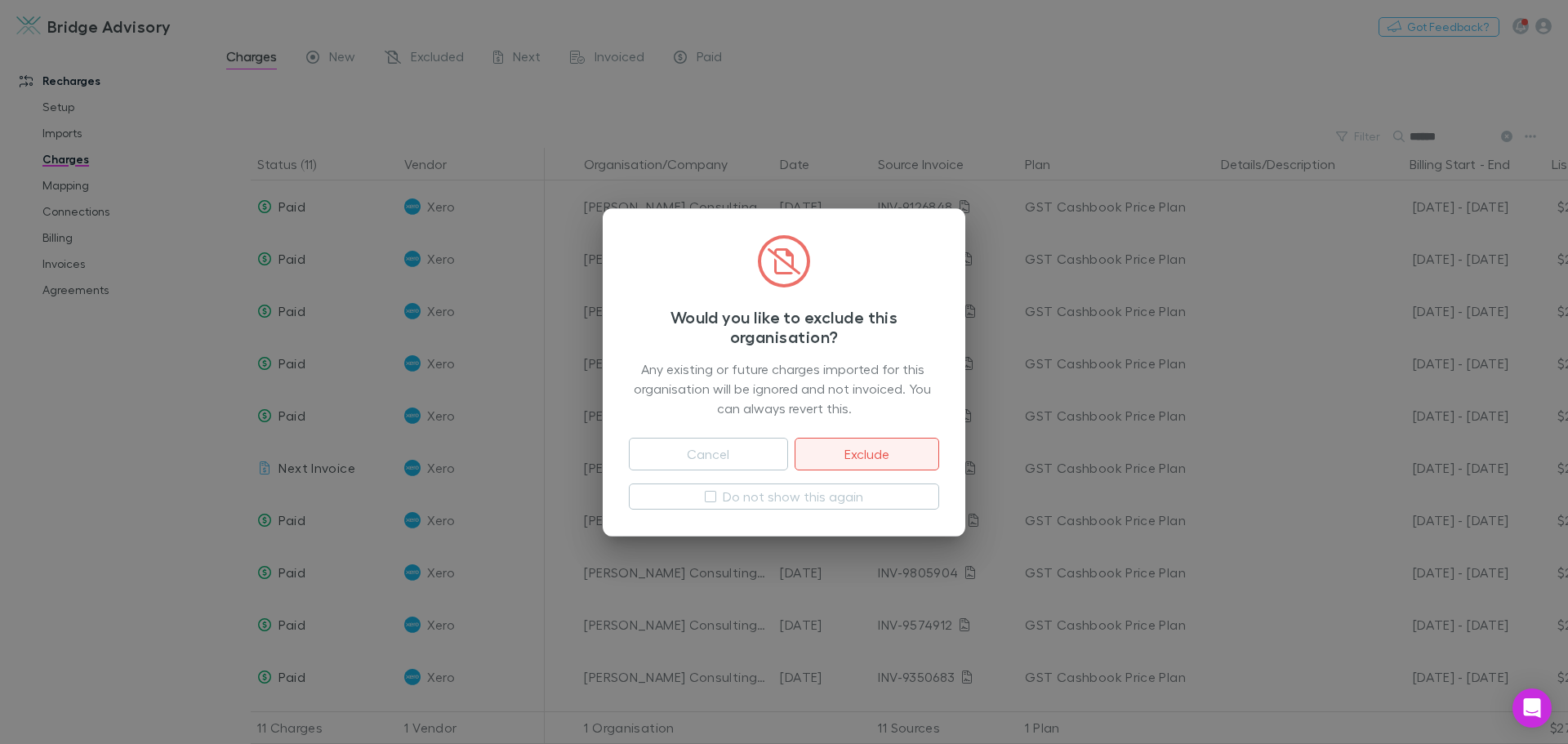
click at [869, 449] on button "Exclude" at bounding box center [866, 453] width 145 height 33
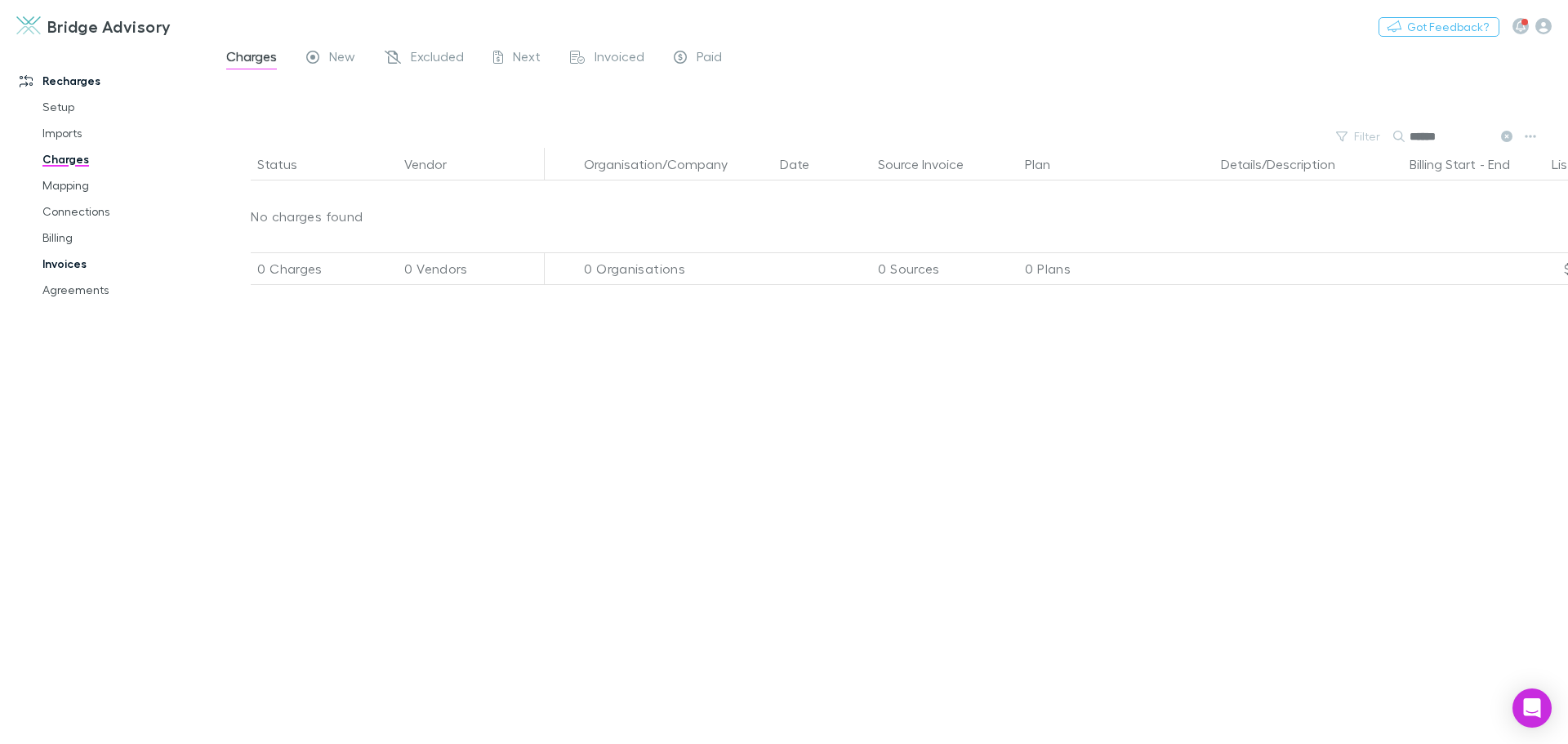
click at [72, 264] on link "Invoices" at bounding box center [123, 263] width 195 height 26
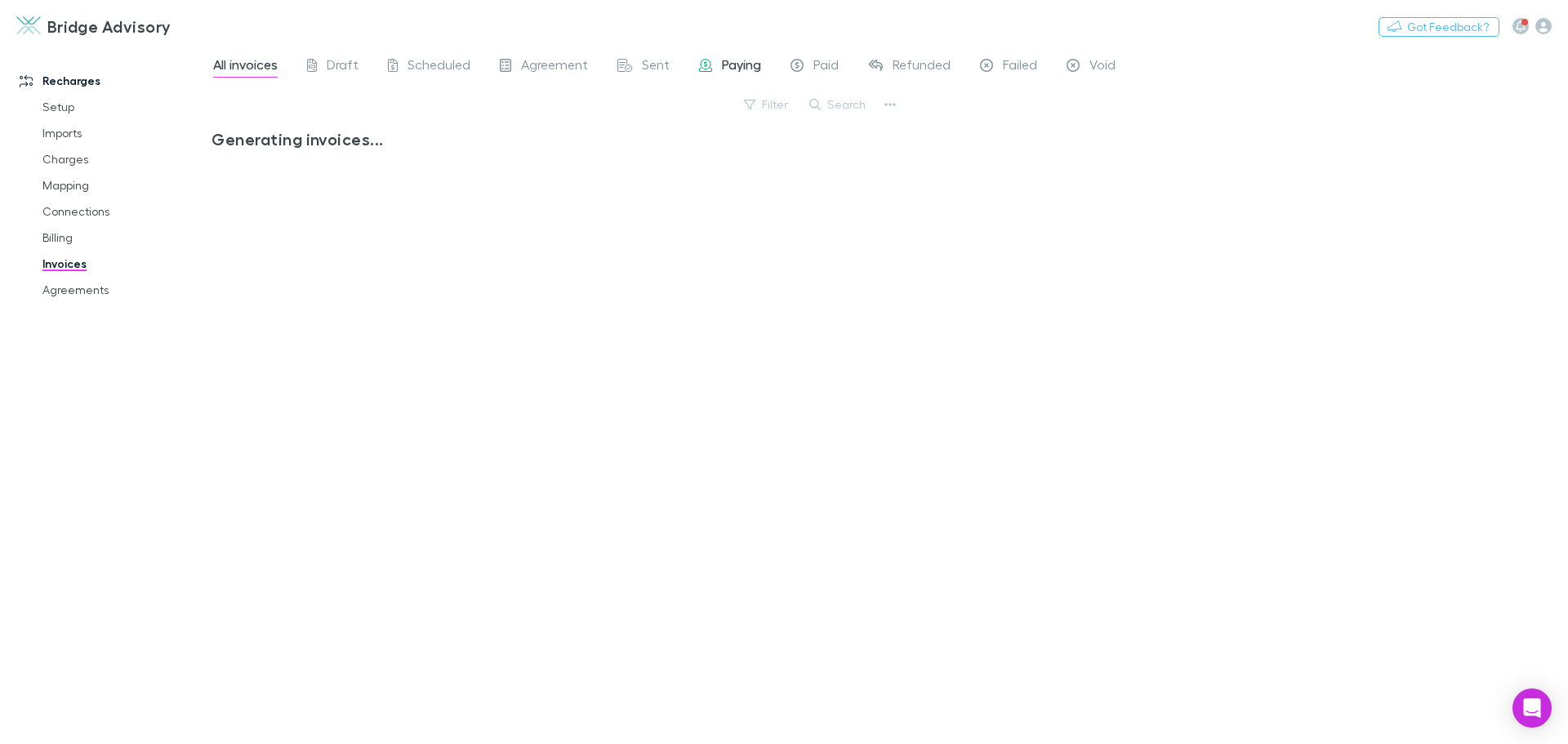
click at [728, 59] on span "Paying" at bounding box center [741, 67] width 39 height 21
click at [734, 63] on span "Paying" at bounding box center [741, 67] width 39 height 21
click at [331, 60] on span "Draft" at bounding box center [342, 67] width 32 height 21
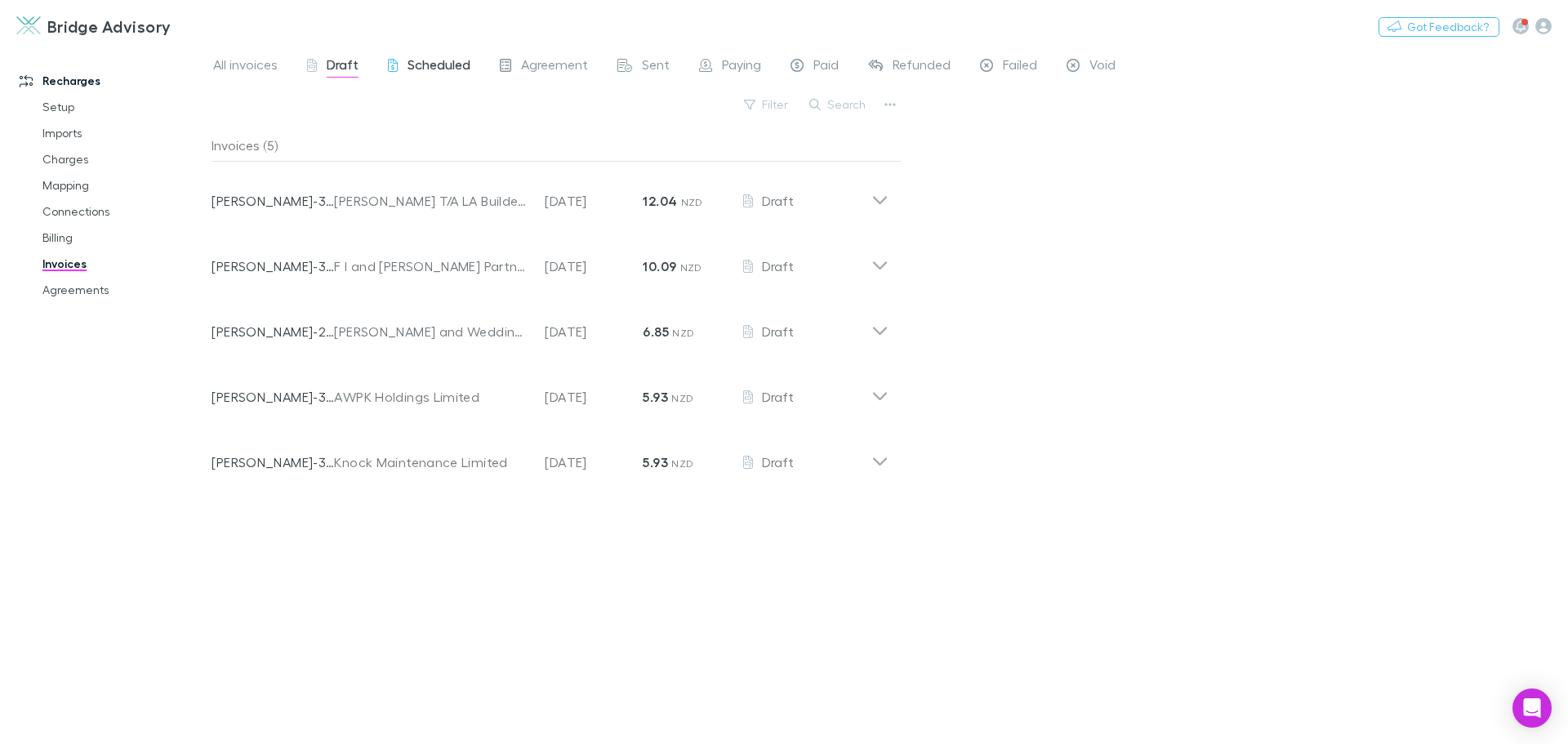
click at [421, 65] on span "Scheduled" at bounding box center [439, 67] width 63 height 21
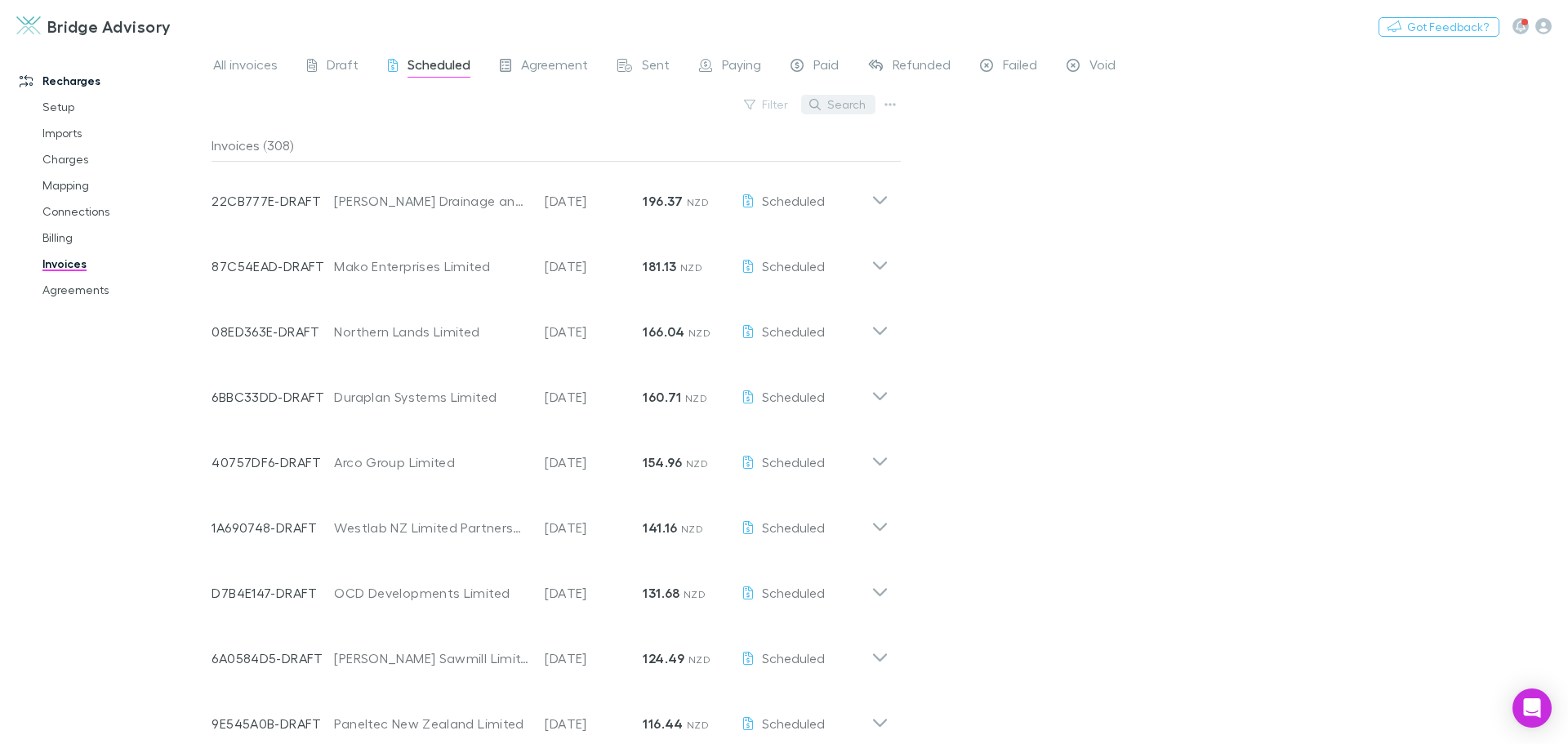
click at [845, 103] on button "Search" at bounding box center [837, 105] width 74 height 19
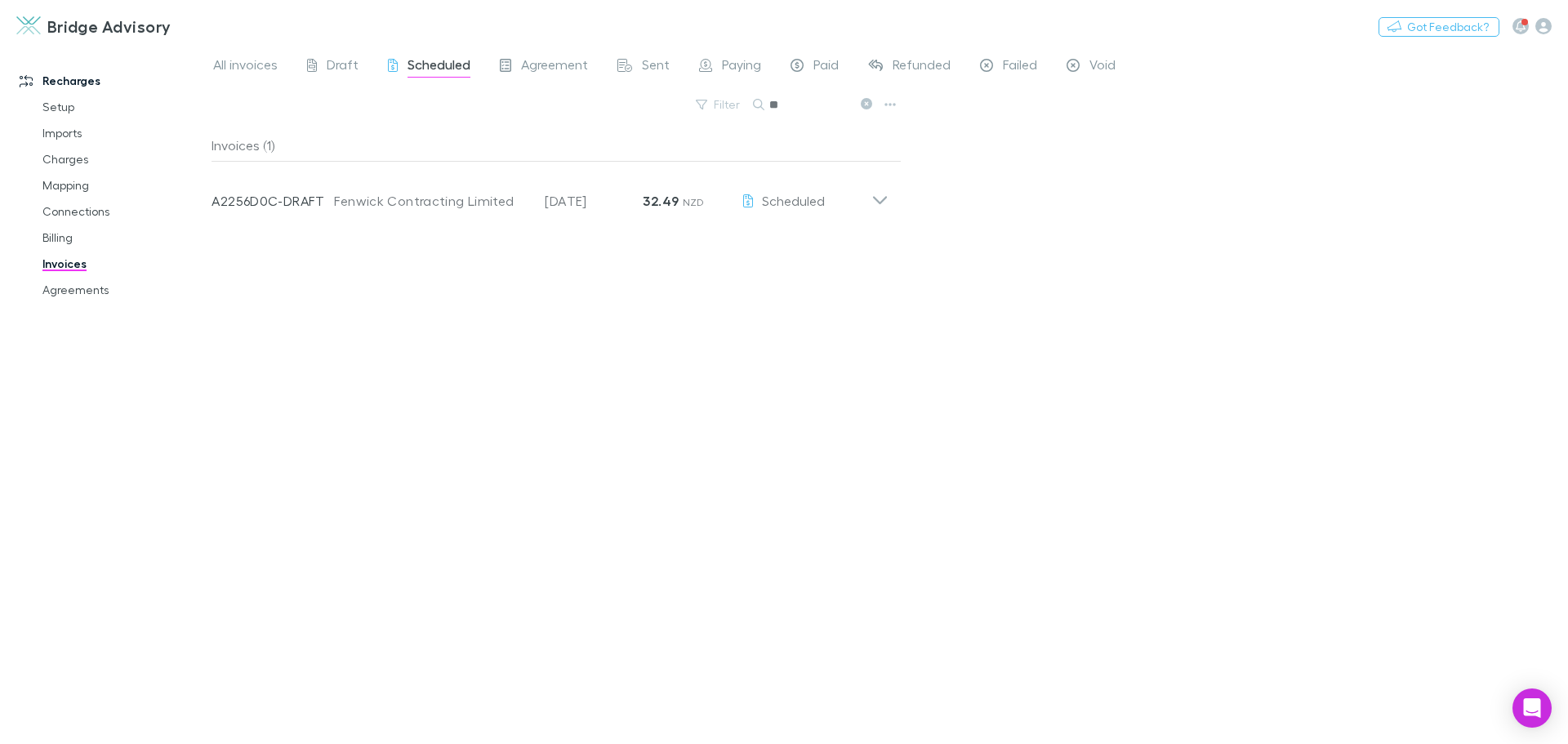
type input "*"
type input "****"
click at [56, 184] on link "Mapping" at bounding box center [123, 185] width 195 height 26
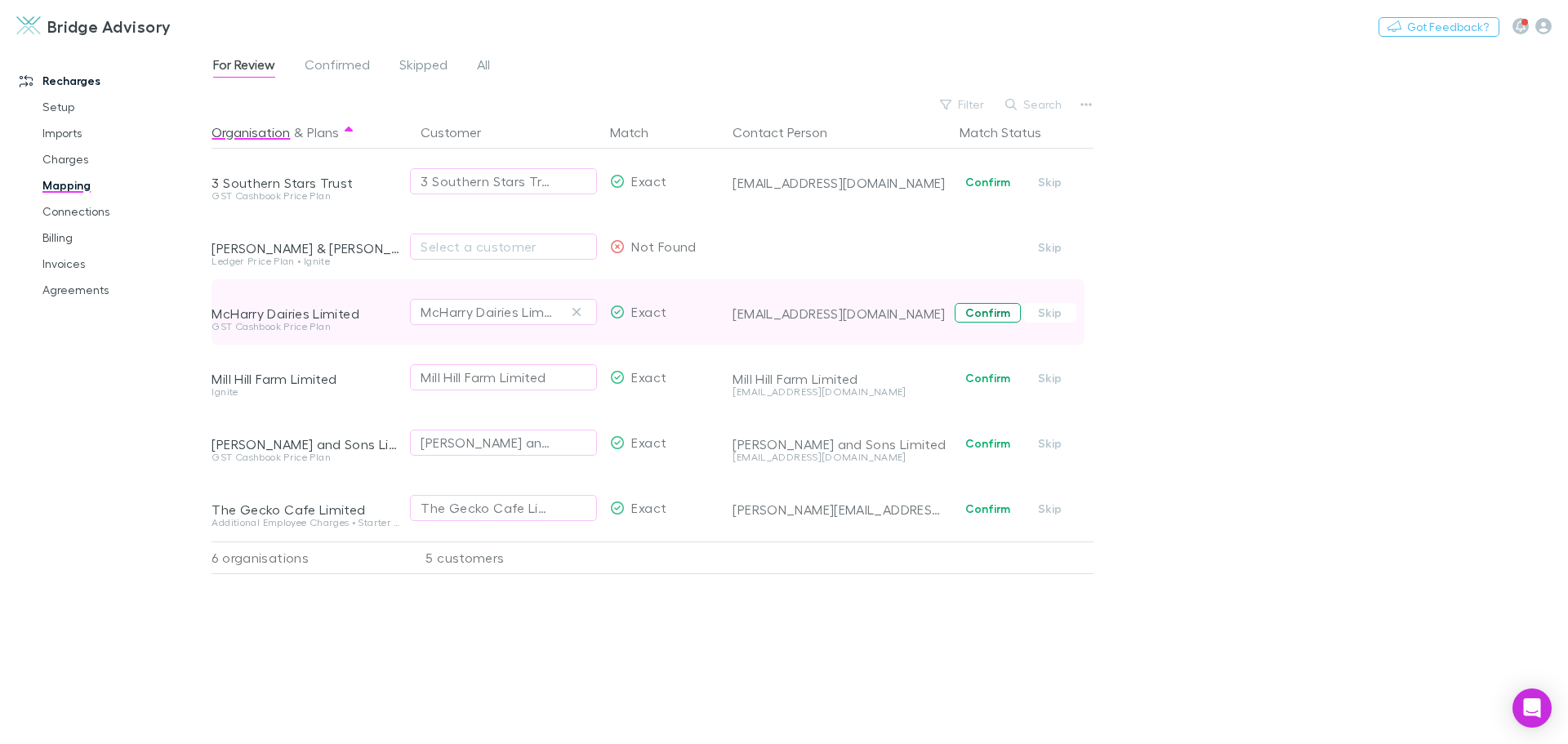
click at [995, 308] on button "Confirm" at bounding box center [987, 313] width 66 height 19
click at [61, 156] on link "Charges" at bounding box center [123, 158] width 195 height 26
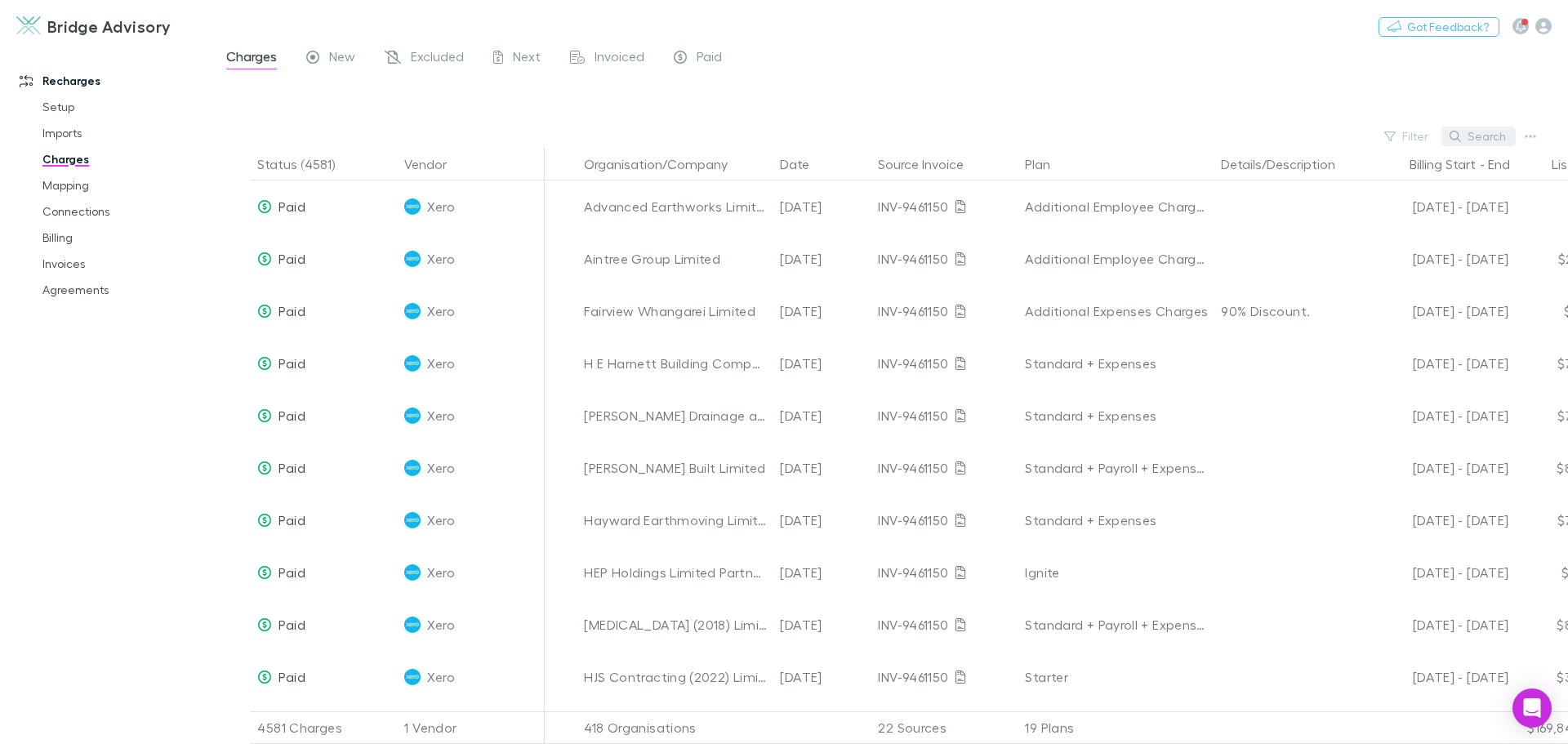
click at [1470, 128] on button "Search" at bounding box center [1478, 136] width 74 height 19
type input "*****"
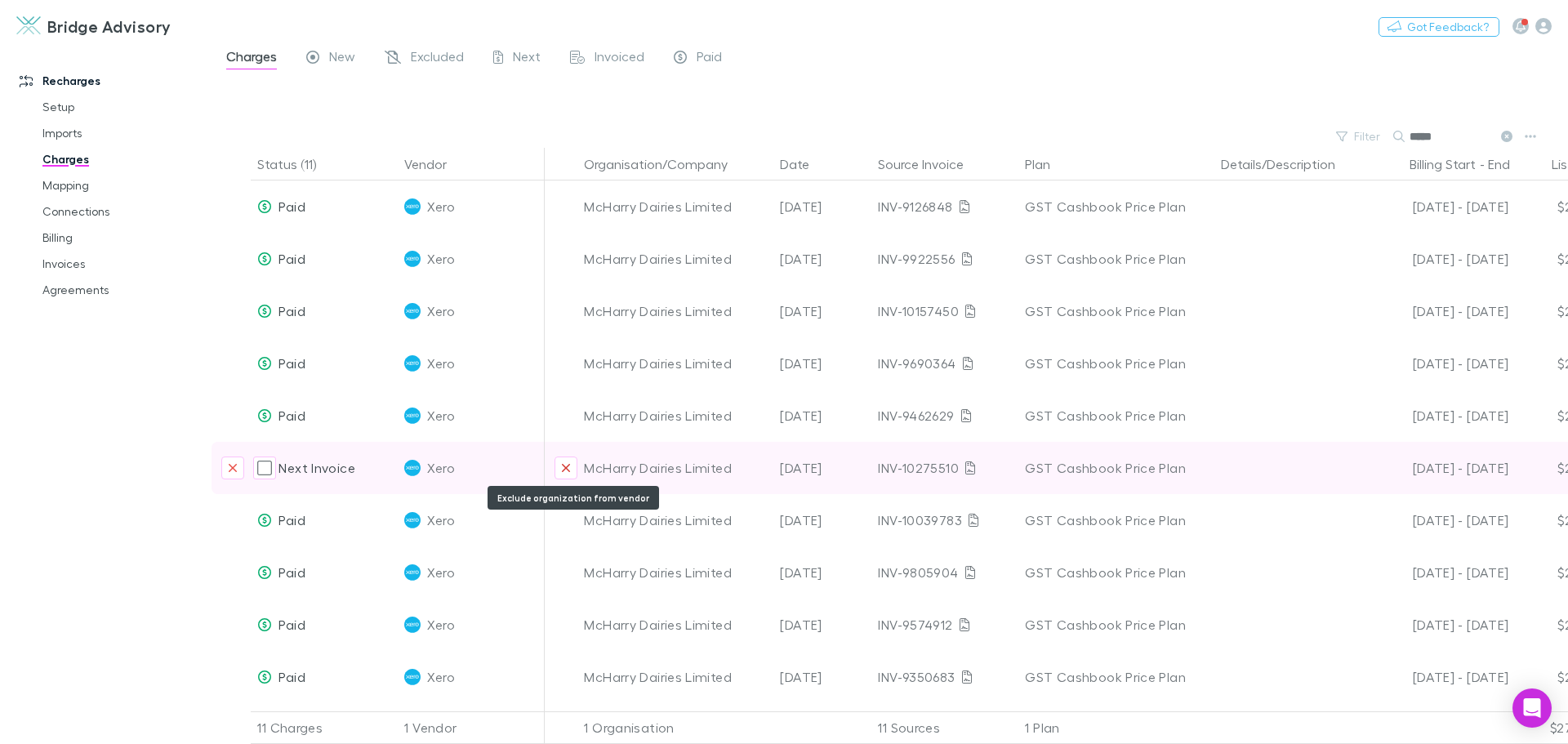
click at [562, 468] on icon "Exclude organization from vendor" at bounding box center [566, 468] width 10 height 13
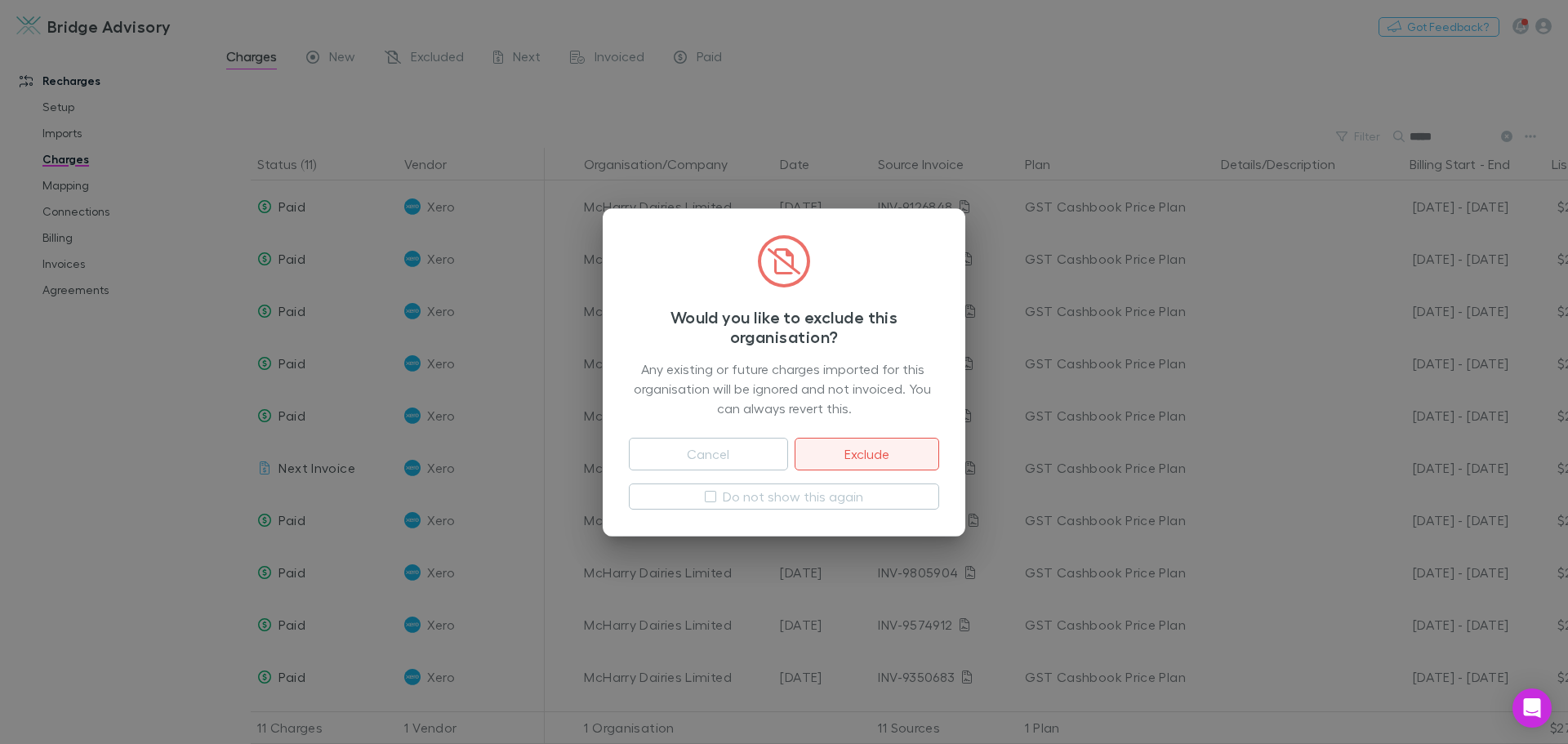
click at [888, 450] on button "Exclude" at bounding box center [866, 453] width 145 height 33
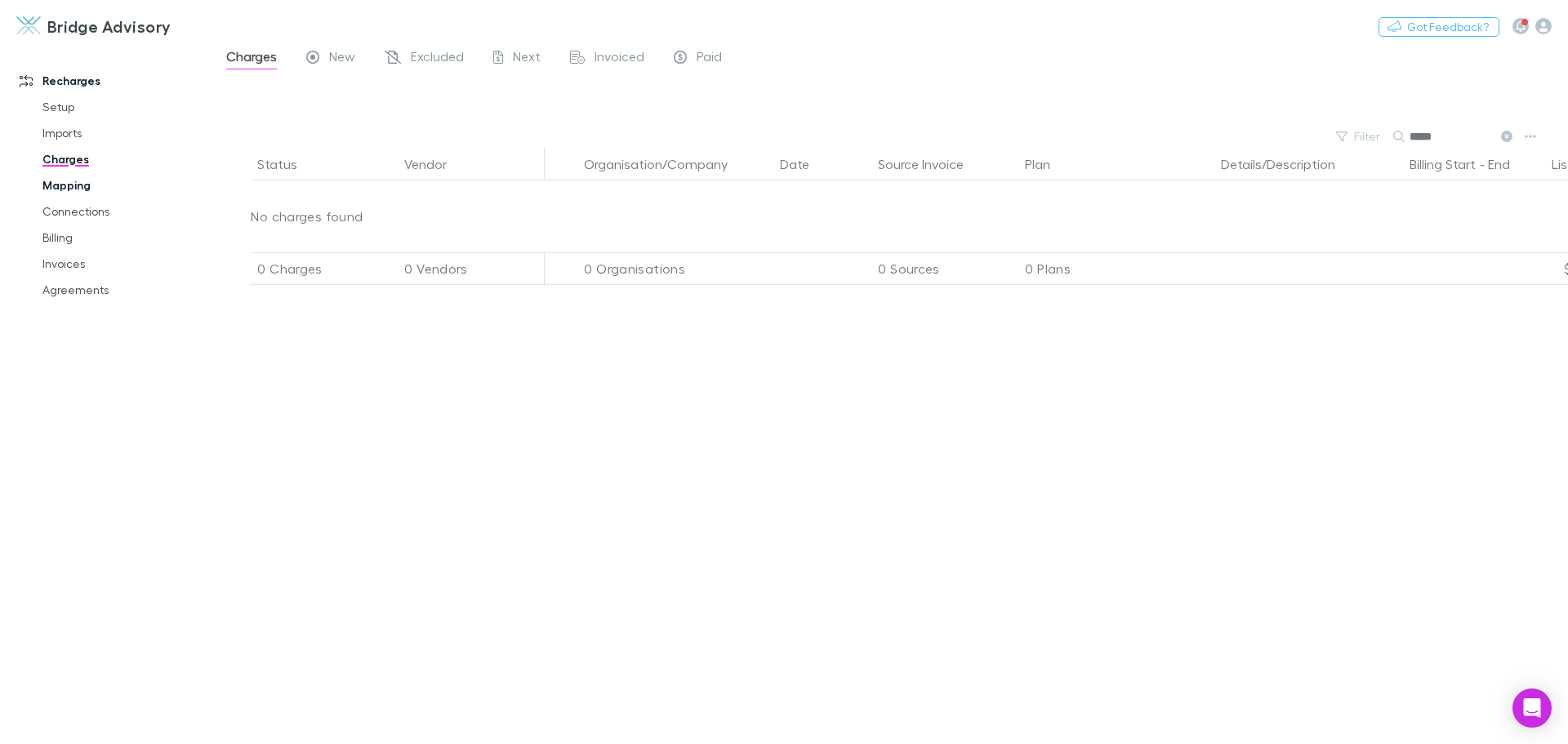
click at [64, 184] on link "Mapping" at bounding box center [123, 185] width 195 height 26
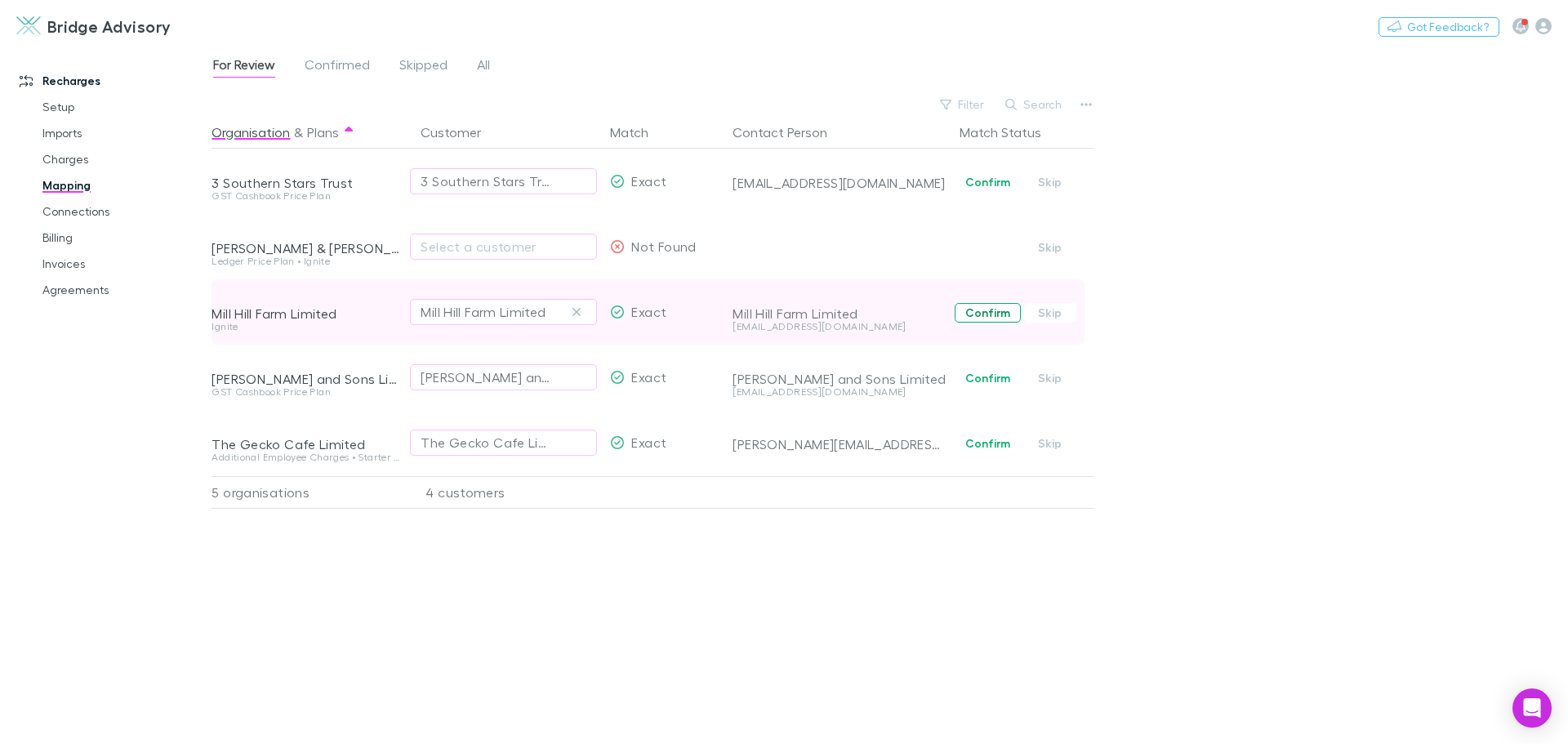
click at [983, 317] on button "Confirm" at bounding box center [987, 313] width 66 height 19
click at [61, 160] on link "Charges" at bounding box center [123, 158] width 195 height 26
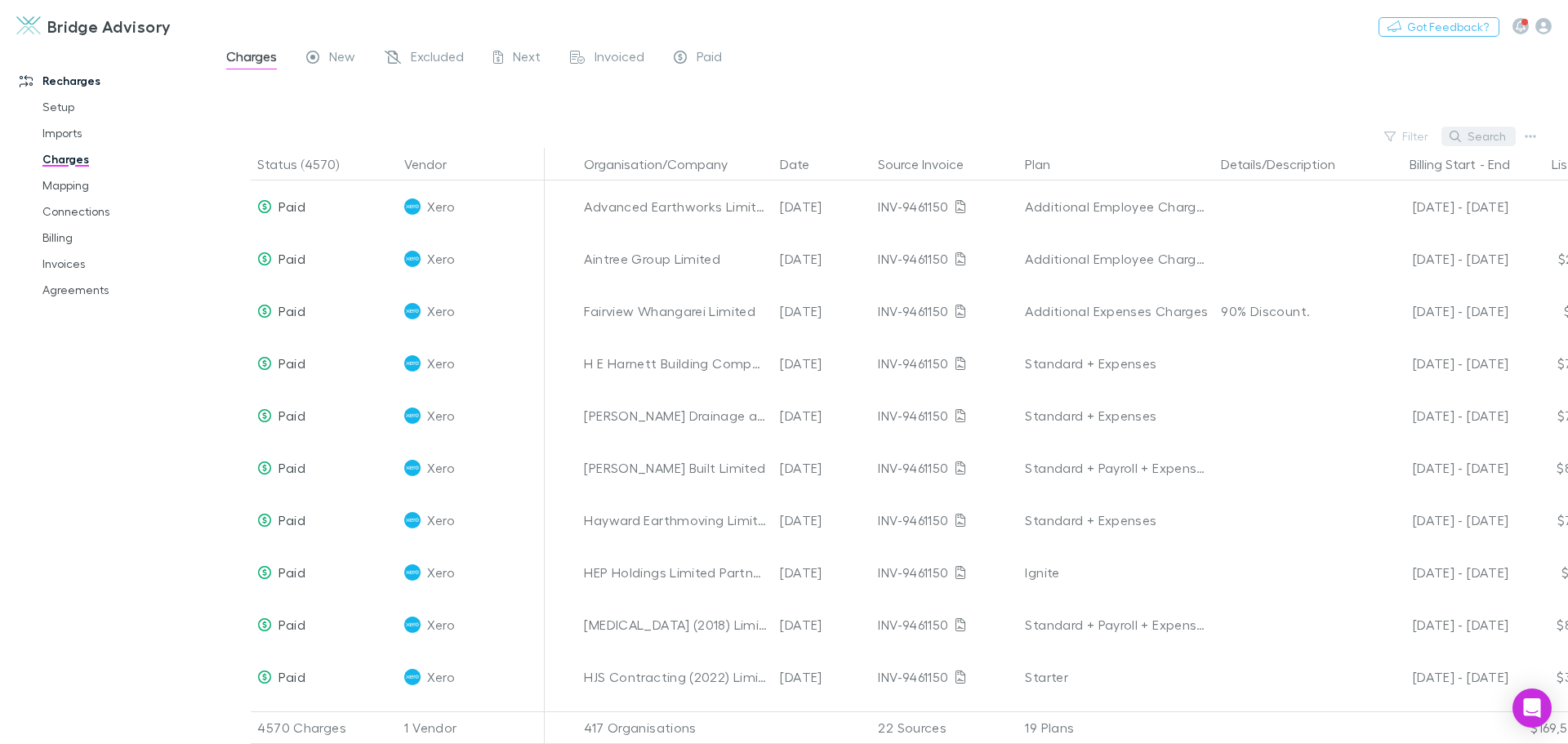
click at [1472, 132] on button "Search" at bounding box center [1478, 136] width 74 height 19
type input "****"
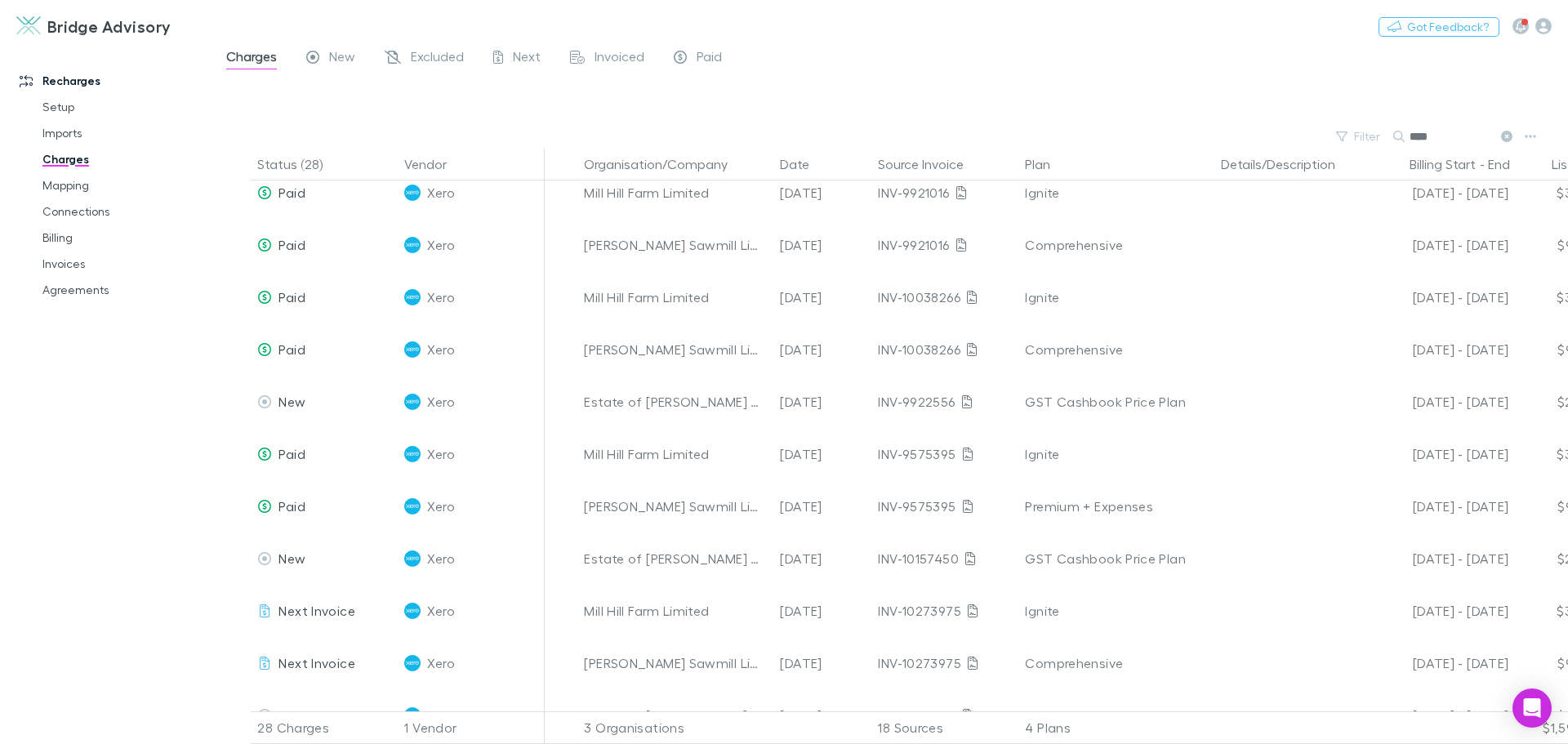
scroll to position [327, 0]
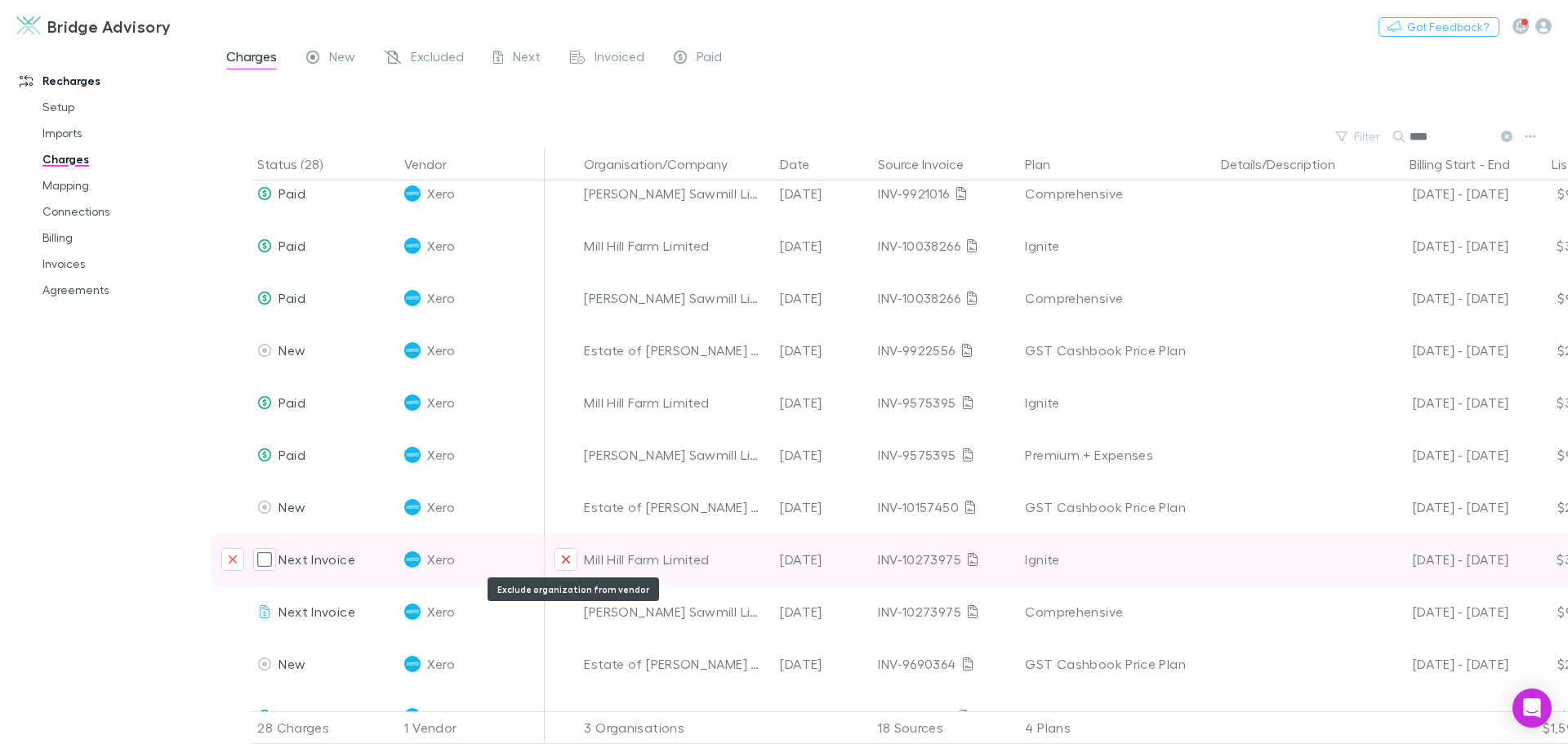
click at [563, 554] on icon "Exclude organization from vendor" at bounding box center [566, 559] width 10 height 13
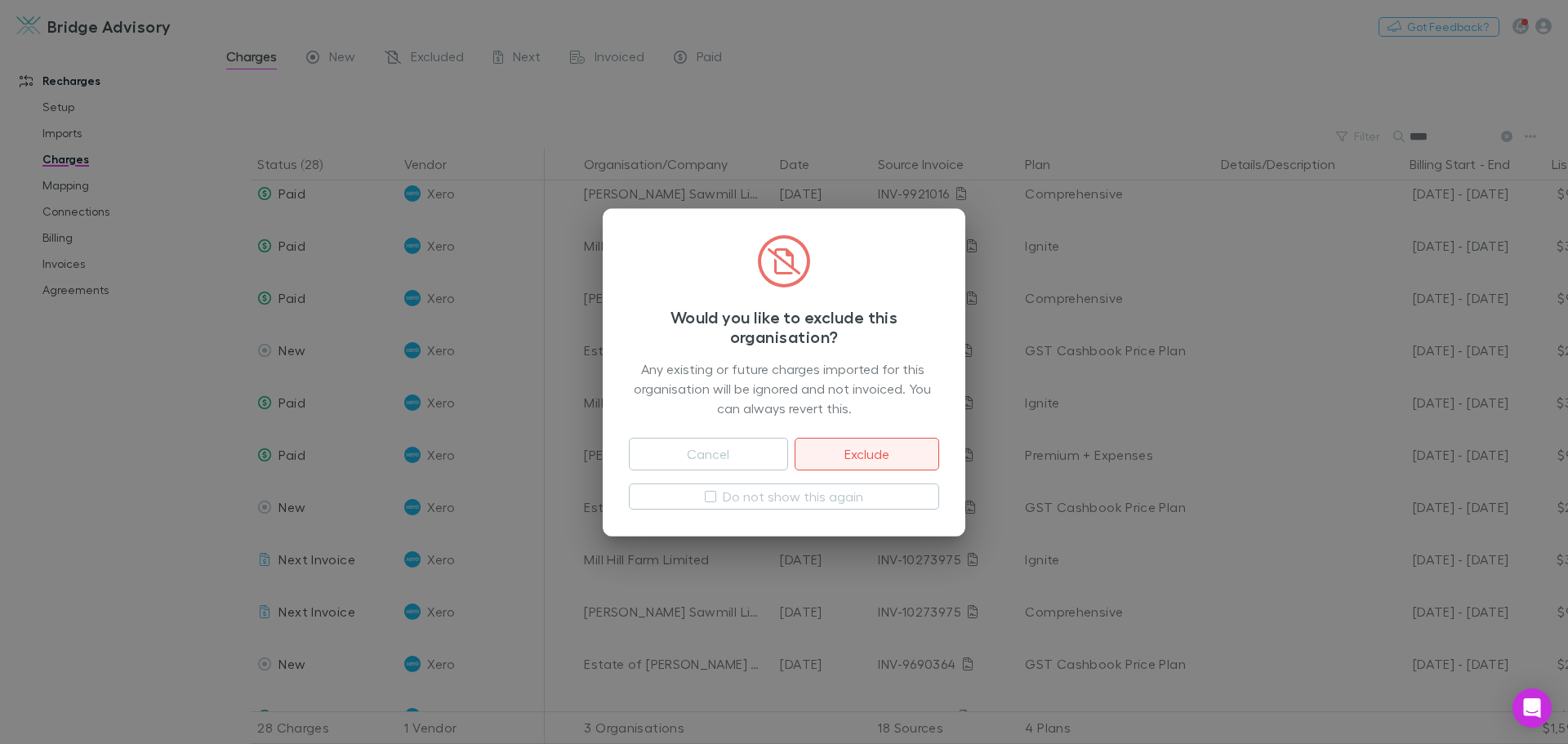
click at [852, 456] on button "Exclude" at bounding box center [866, 453] width 145 height 33
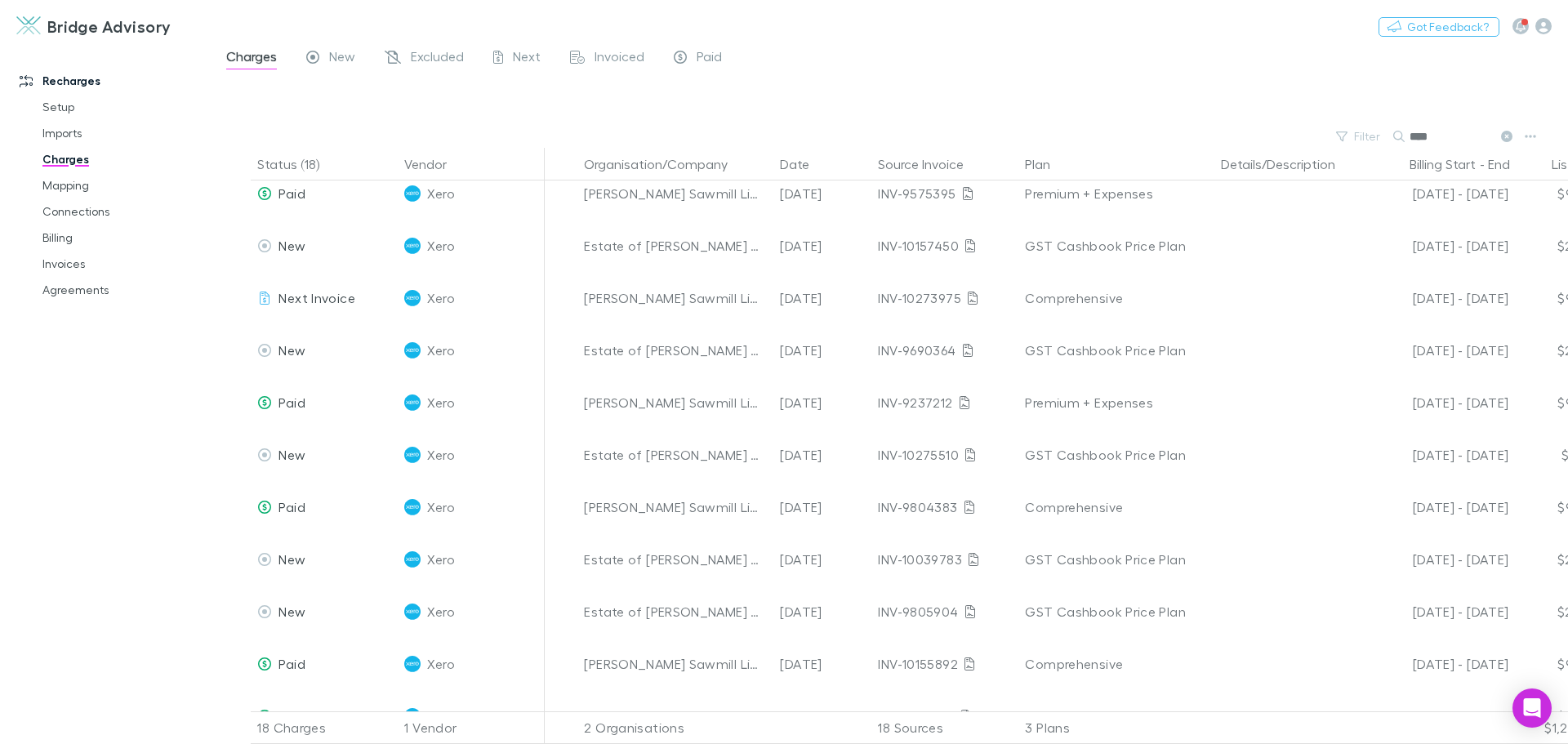
scroll to position [170, 0]
click at [65, 180] on link "Mapping" at bounding box center [123, 185] width 195 height 26
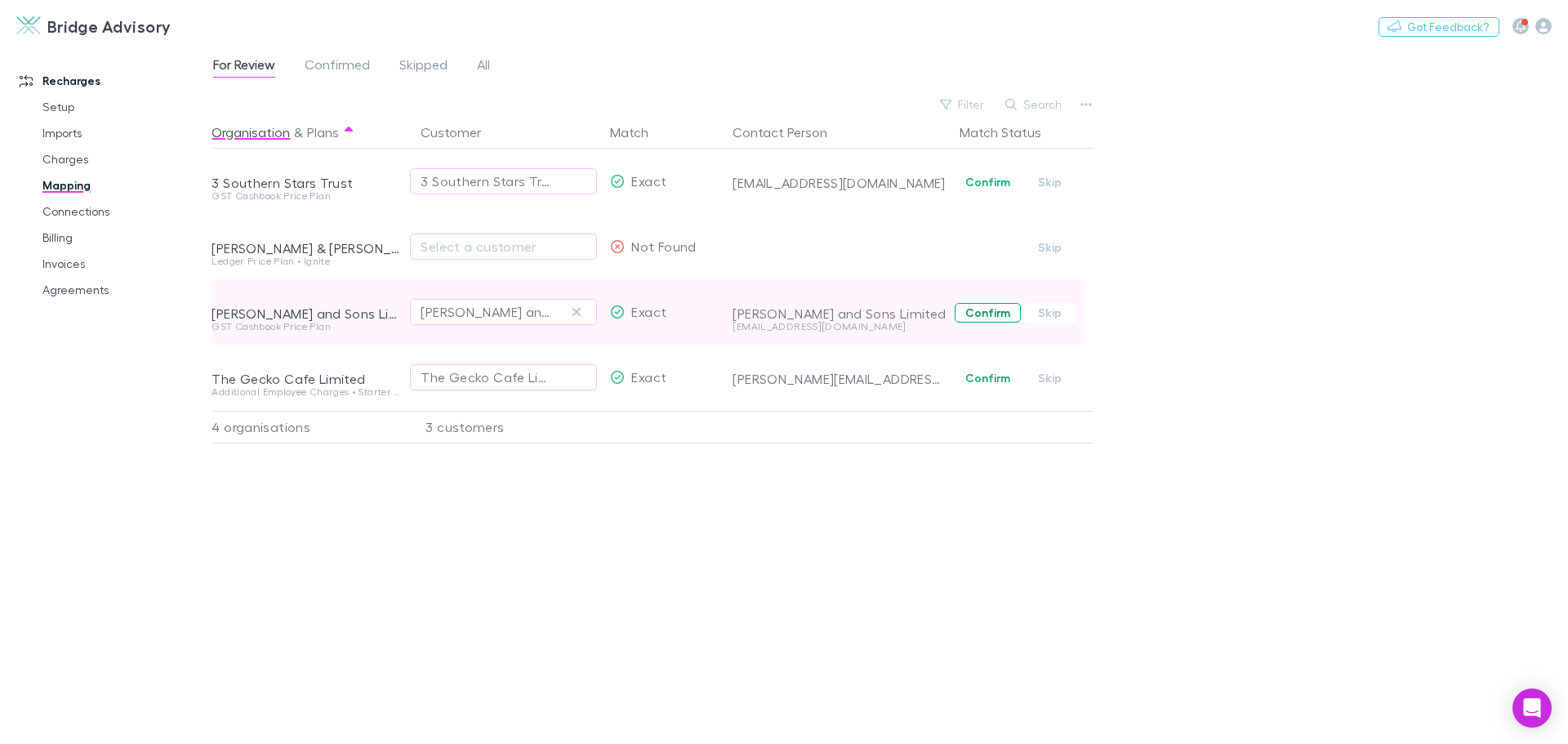
click at [987, 306] on button "Confirm" at bounding box center [987, 313] width 66 height 19
click at [58, 163] on link "Charges" at bounding box center [123, 158] width 195 height 26
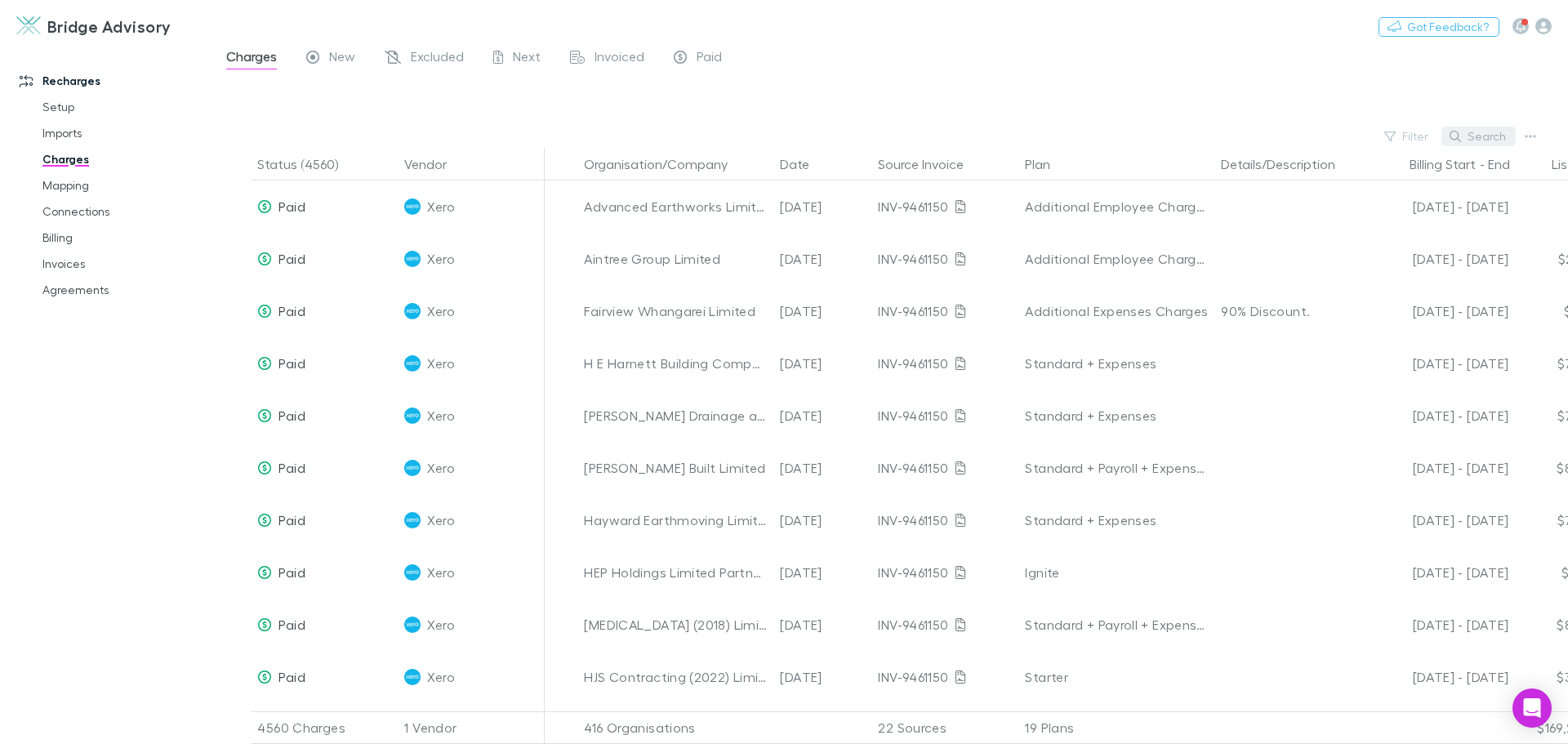
click at [1465, 132] on button "Search" at bounding box center [1478, 136] width 74 height 19
type input "******"
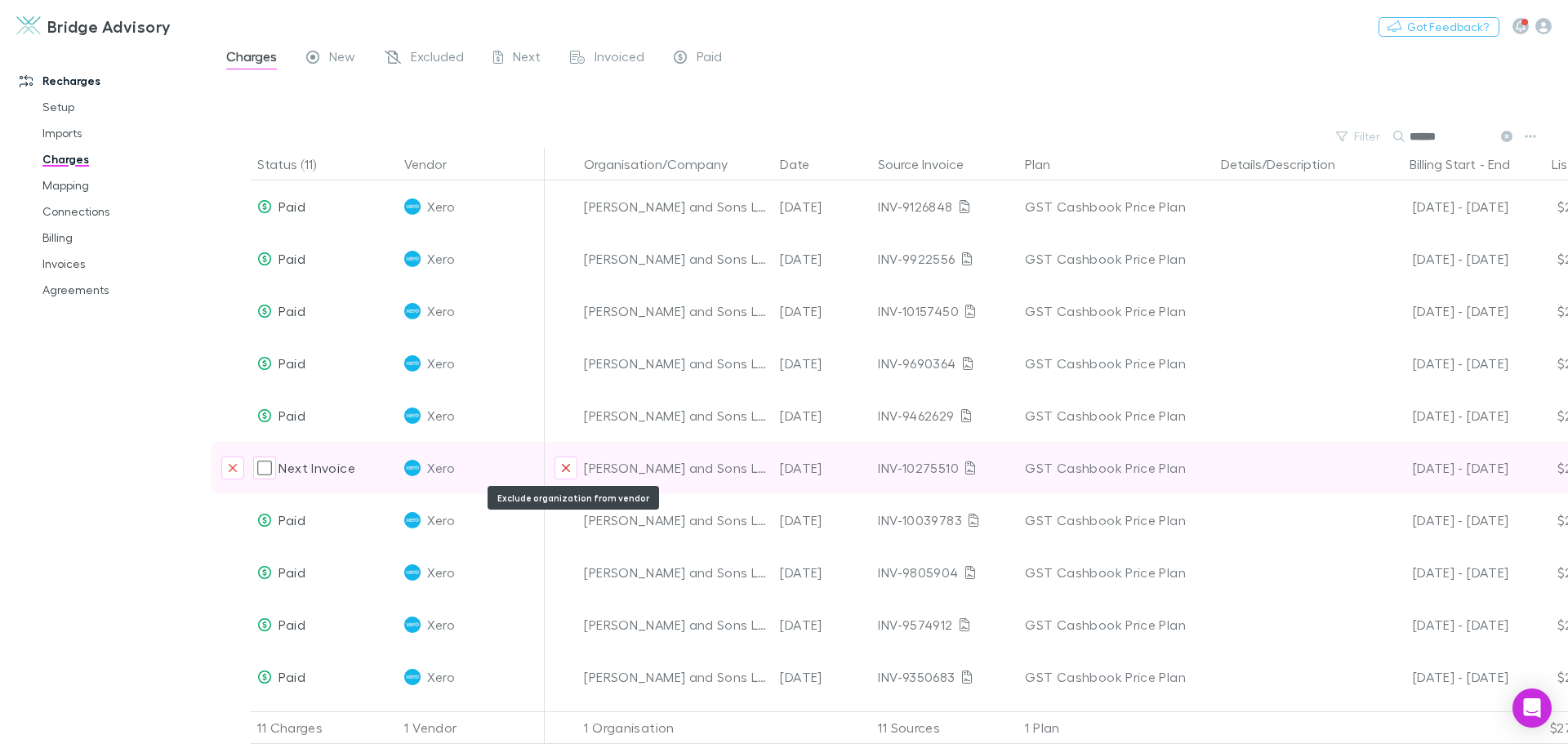
click at [572, 462] on button "Exclude organization from vendor" at bounding box center [566, 468] width 23 height 23
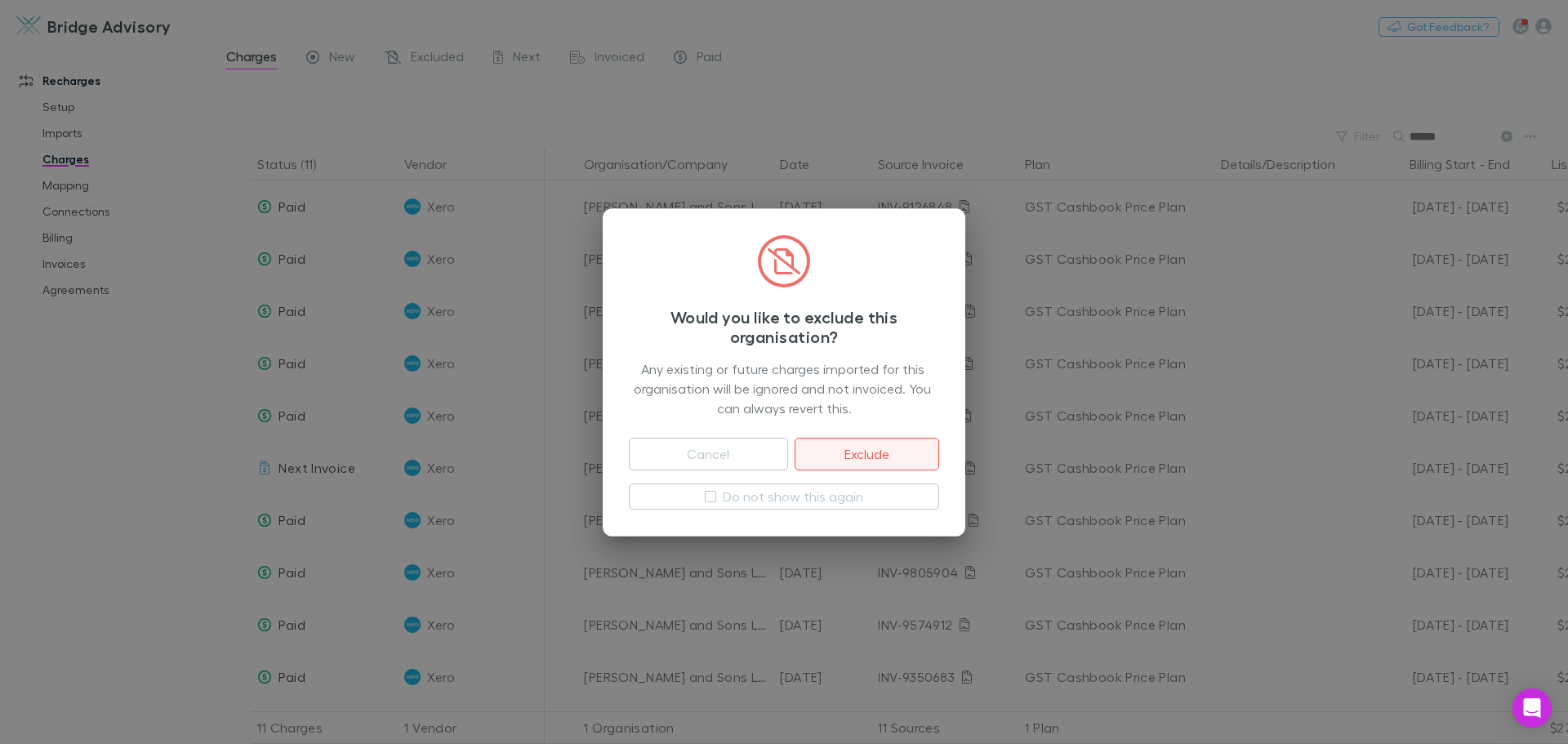
click at [851, 455] on button "Exclude" at bounding box center [866, 453] width 145 height 33
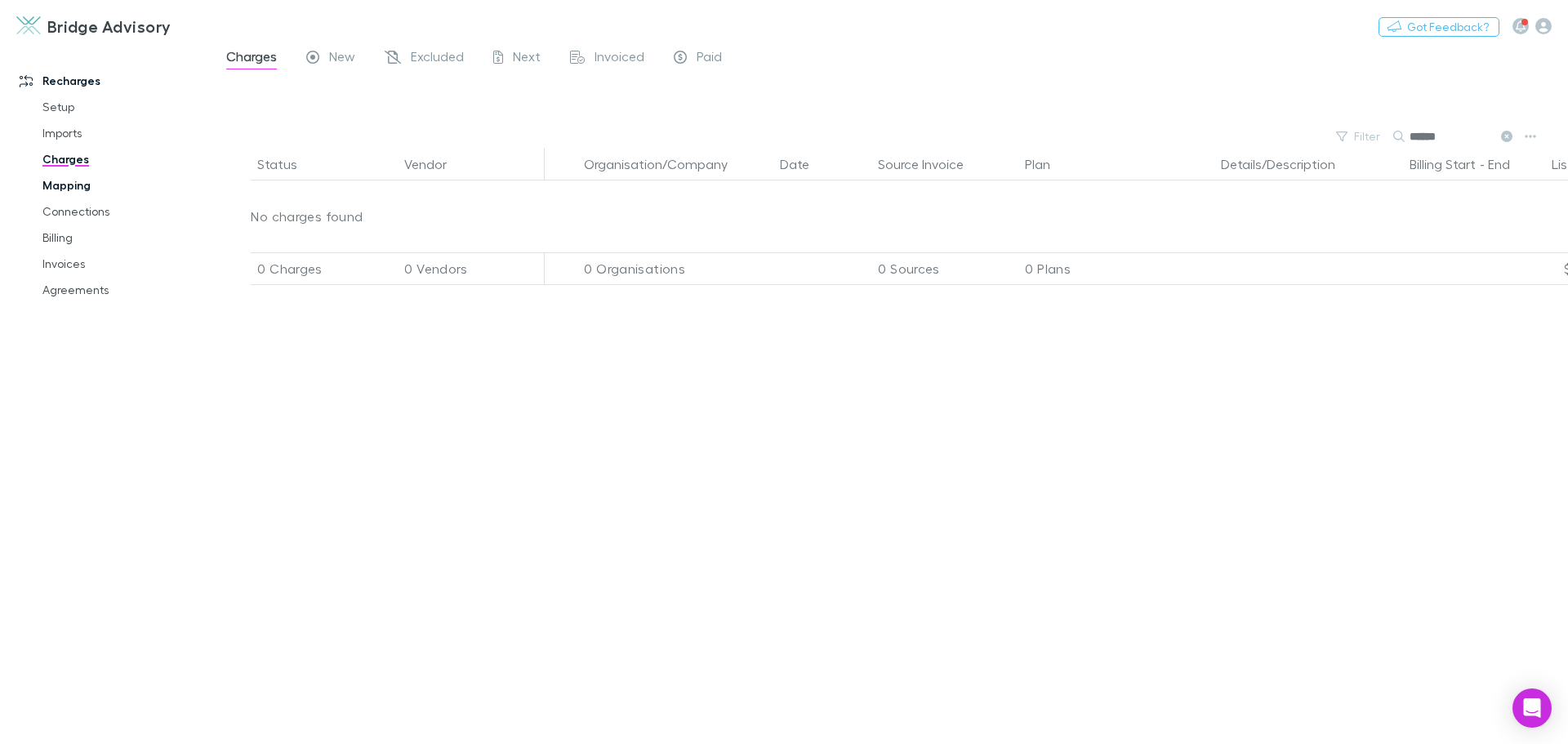
click at [70, 190] on link "Mapping" at bounding box center [123, 185] width 195 height 26
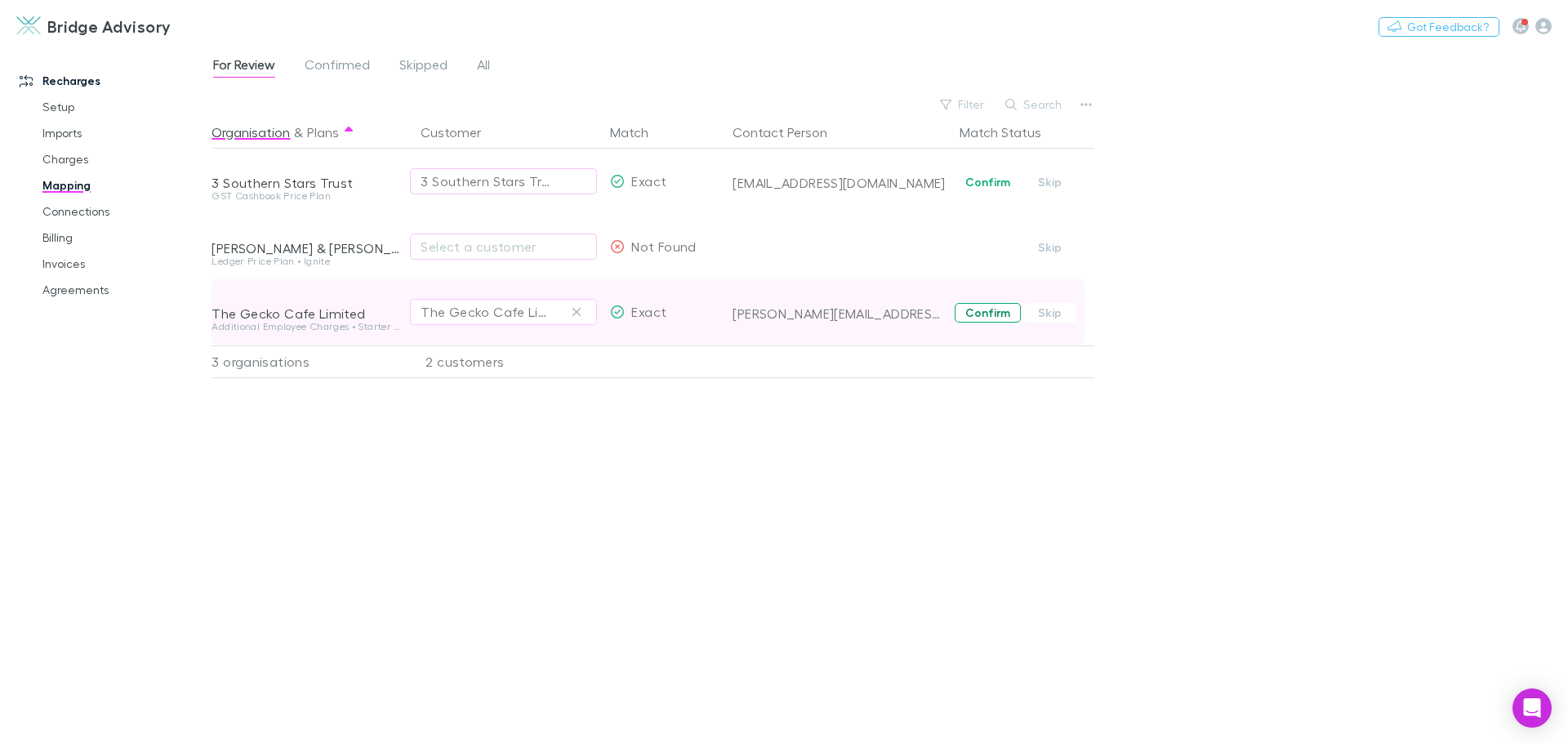
click at [1002, 313] on button "Confirm" at bounding box center [987, 313] width 66 height 19
click at [59, 155] on link "Charges" at bounding box center [123, 158] width 195 height 26
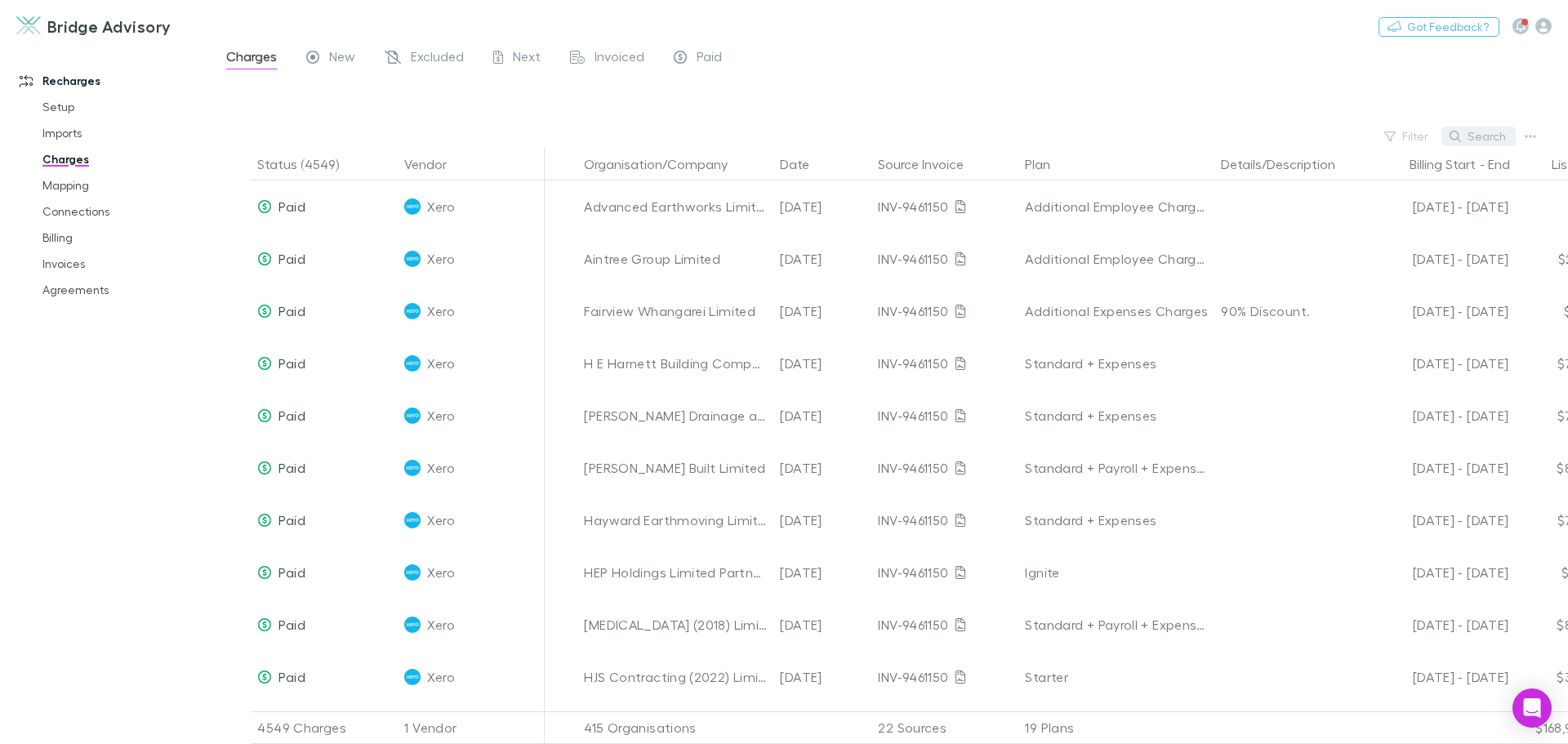
click at [1480, 131] on button "Search" at bounding box center [1478, 136] width 74 height 19
type input "*****"
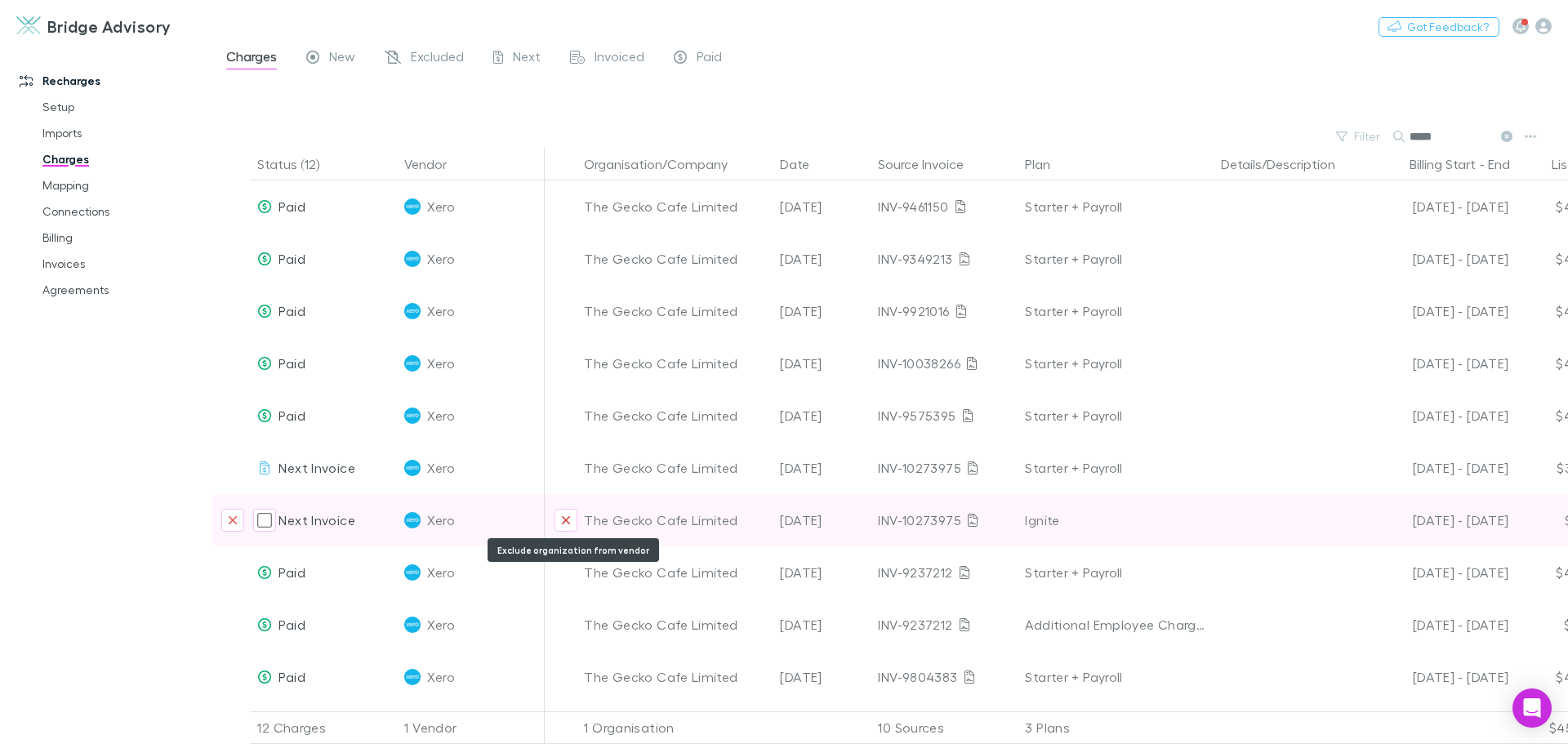
click at [563, 514] on icon "Exclude organization from vendor" at bounding box center [566, 521] width 10 height 13
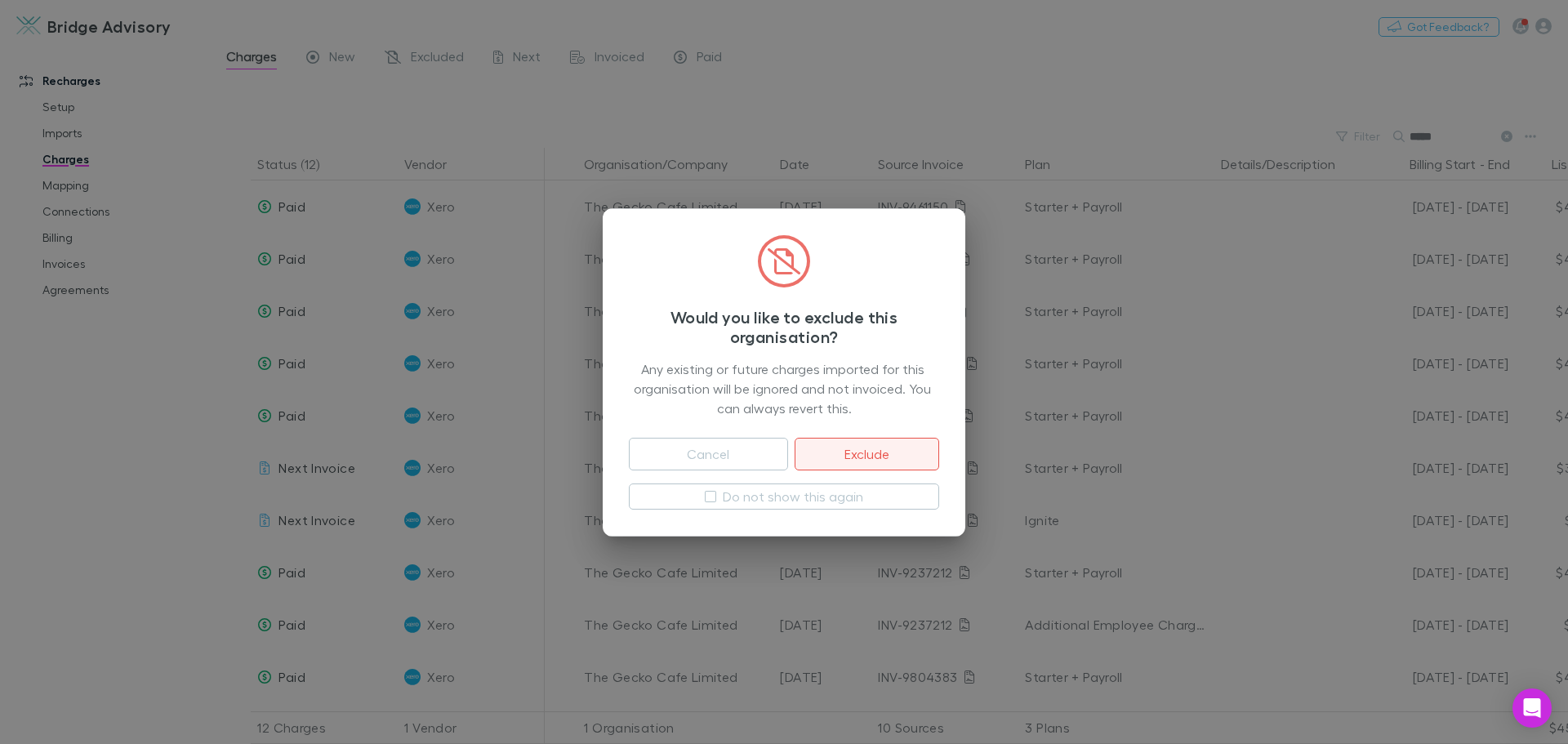
click at [855, 448] on button "Exclude" at bounding box center [866, 453] width 145 height 33
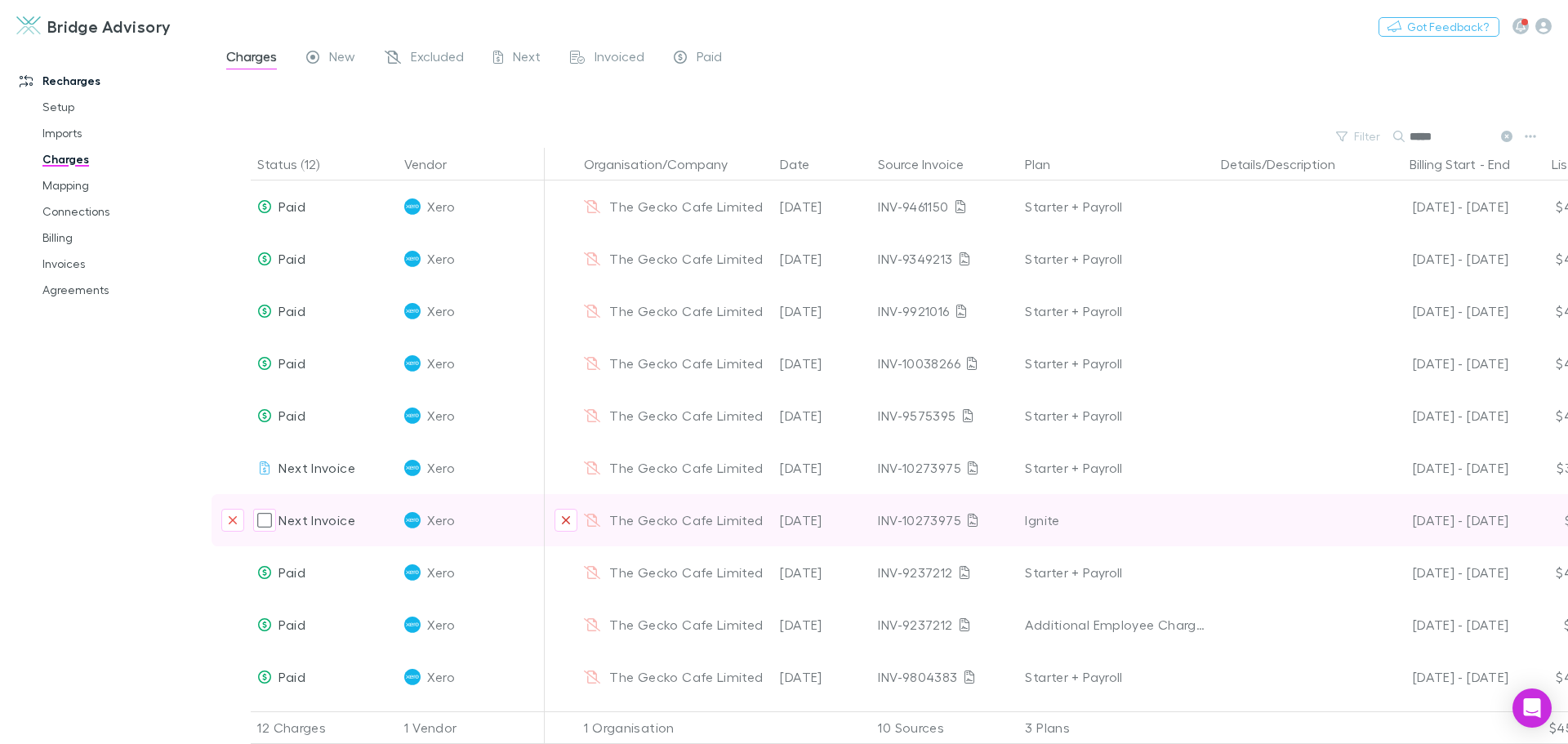
click at [569, 520] on icon "Exclude organization from vendor" at bounding box center [566, 521] width 10 height 13
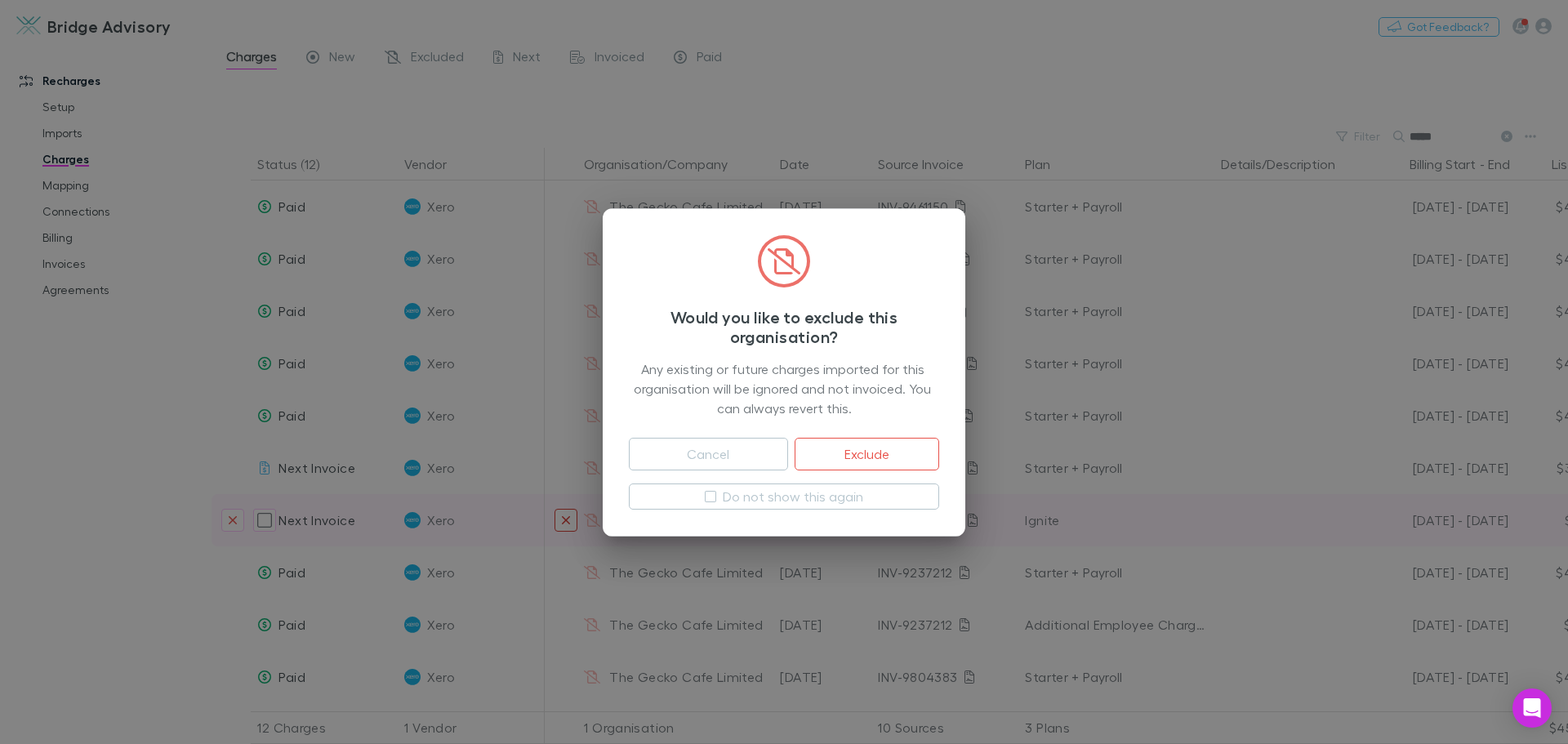
click at [564, 518] on div "Status (12) Vendor Organisation/Company Date Source Invoice Plan Details/Descri…" at bounding box center [890, 446] width 1356 height 596
click at [846, 452] on div "Status (12) Vendor Organisation/Company Date Source Invoice Plan Details/Descri…" at bounding box center [890, 446] width 1356 height 596
click at [847, 450] on div "Status (12) Vendor Organisation/Company Date Source Invoice Plan Details/Descri…" at bounding box center [890, 446] width 1356 height 596
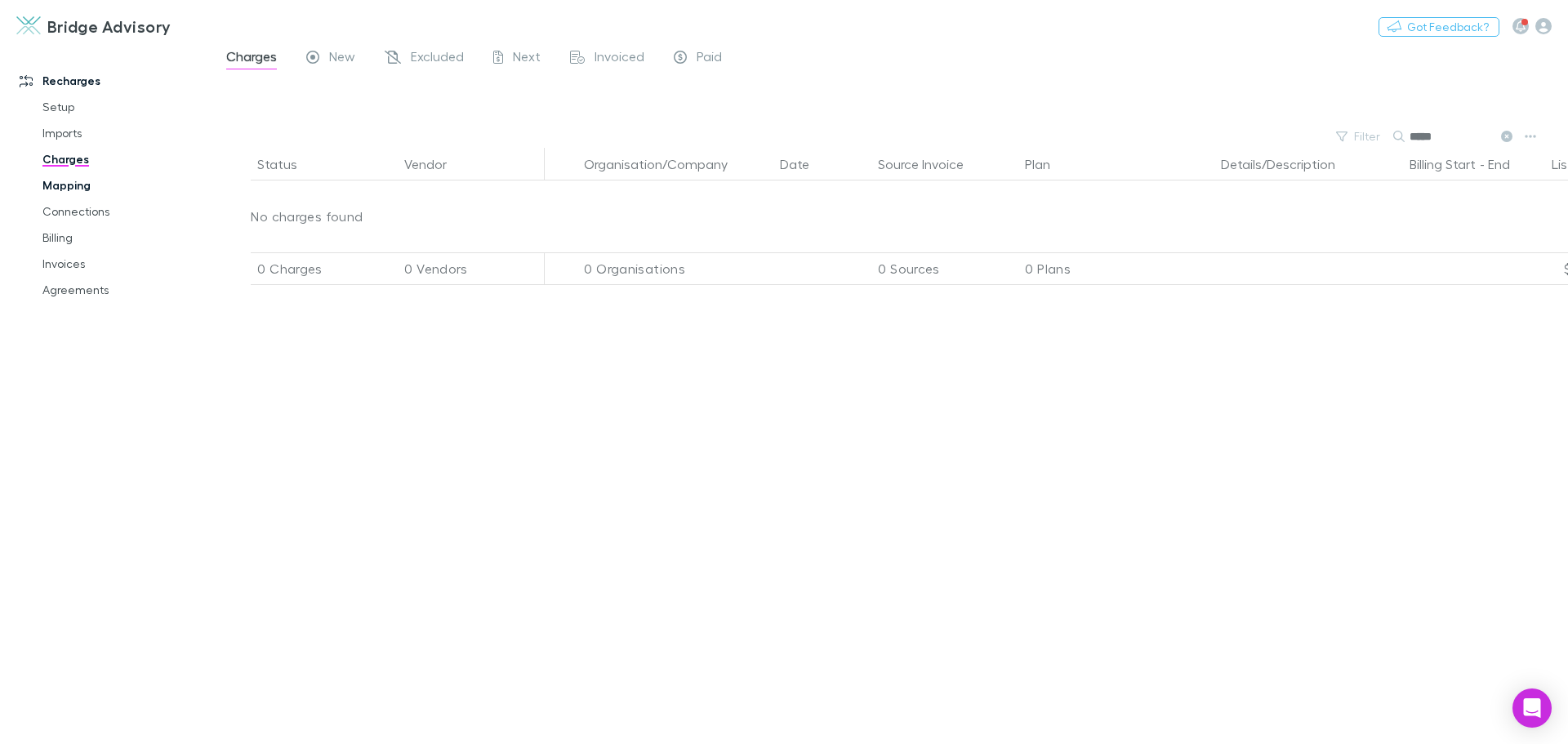
click at [63, 181] on link "Mapping" at bounding box center [123, 185] width 195 height 26
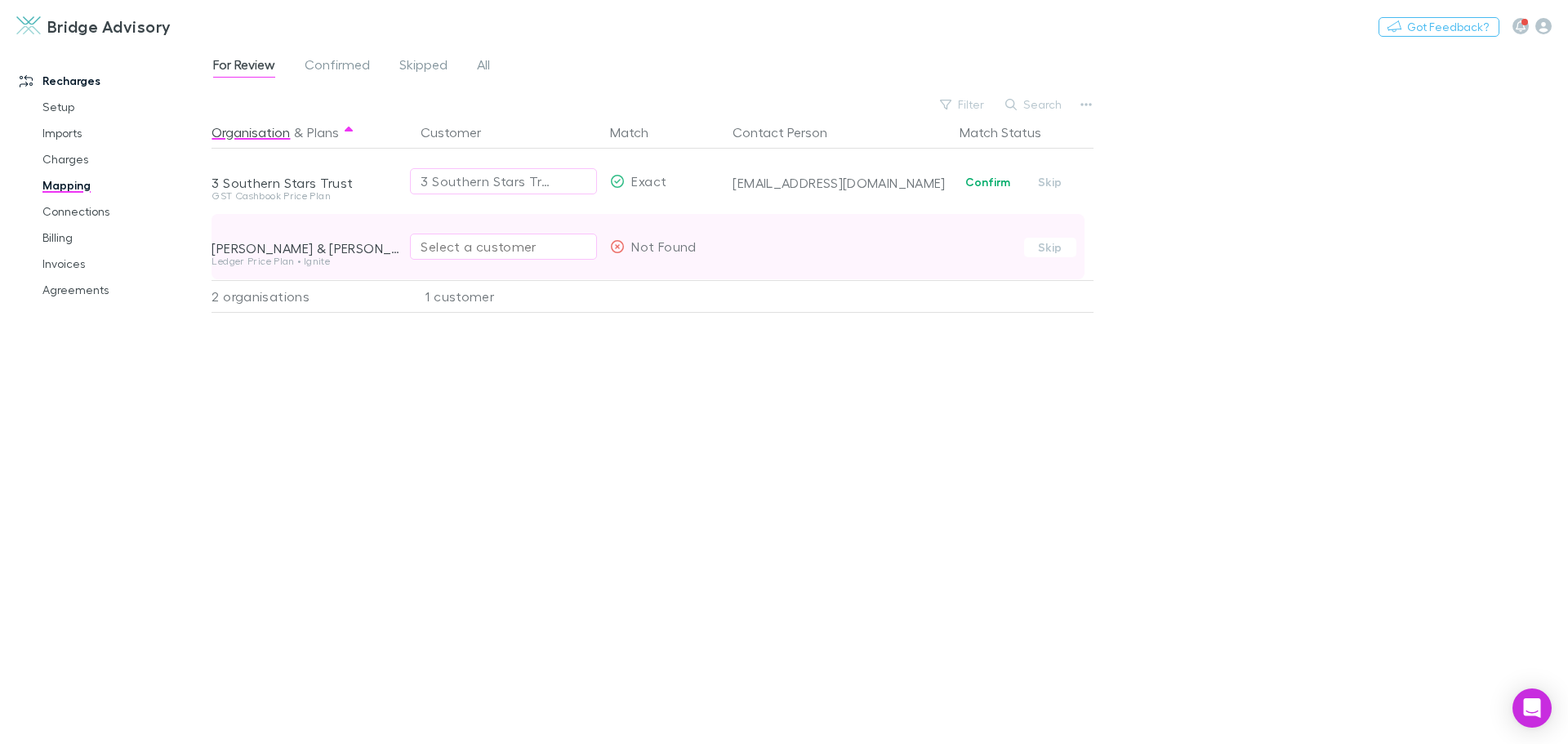
click at [552, 244] on div "Select a customer" at bounding box center [503, 246] width 166 height 19
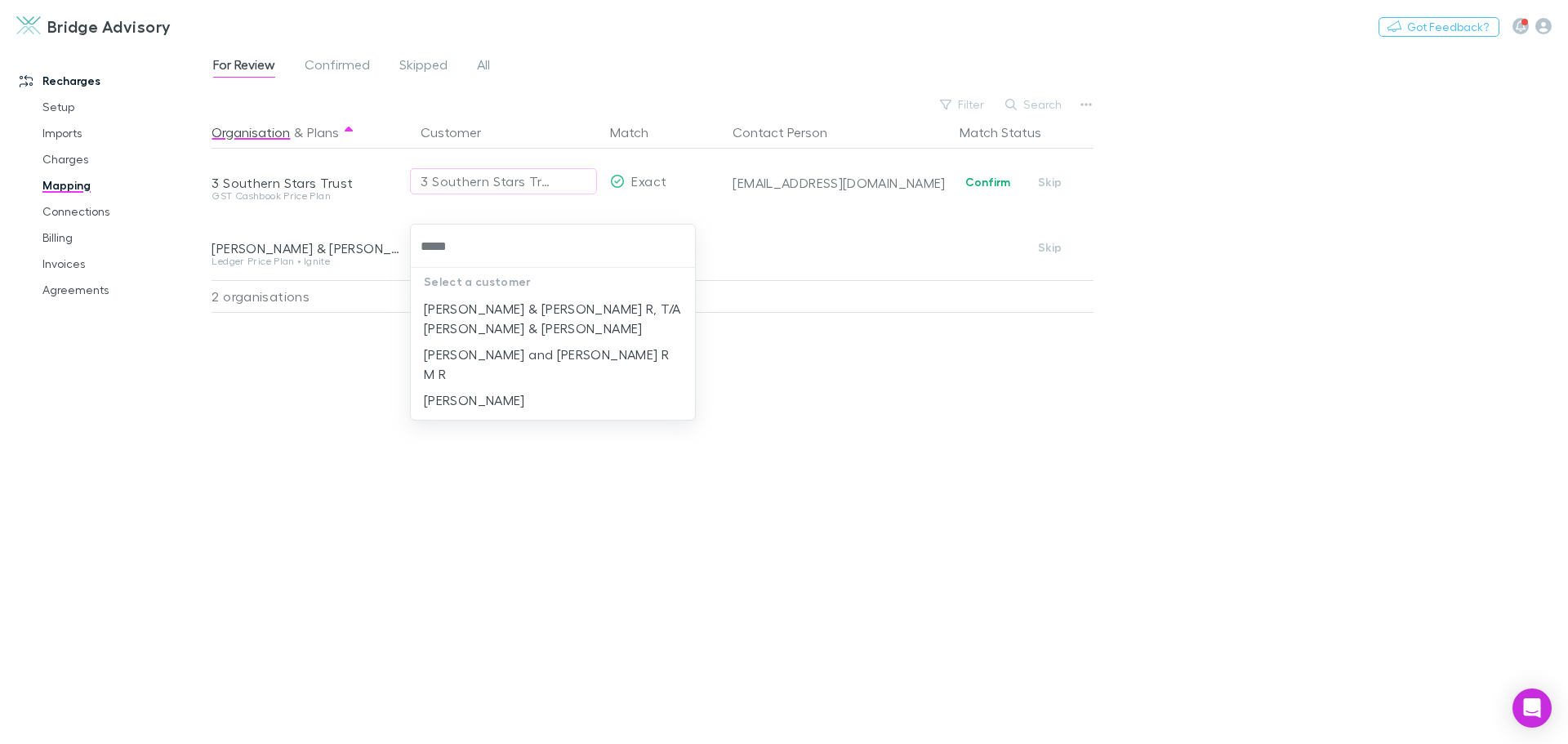
type input "*****"
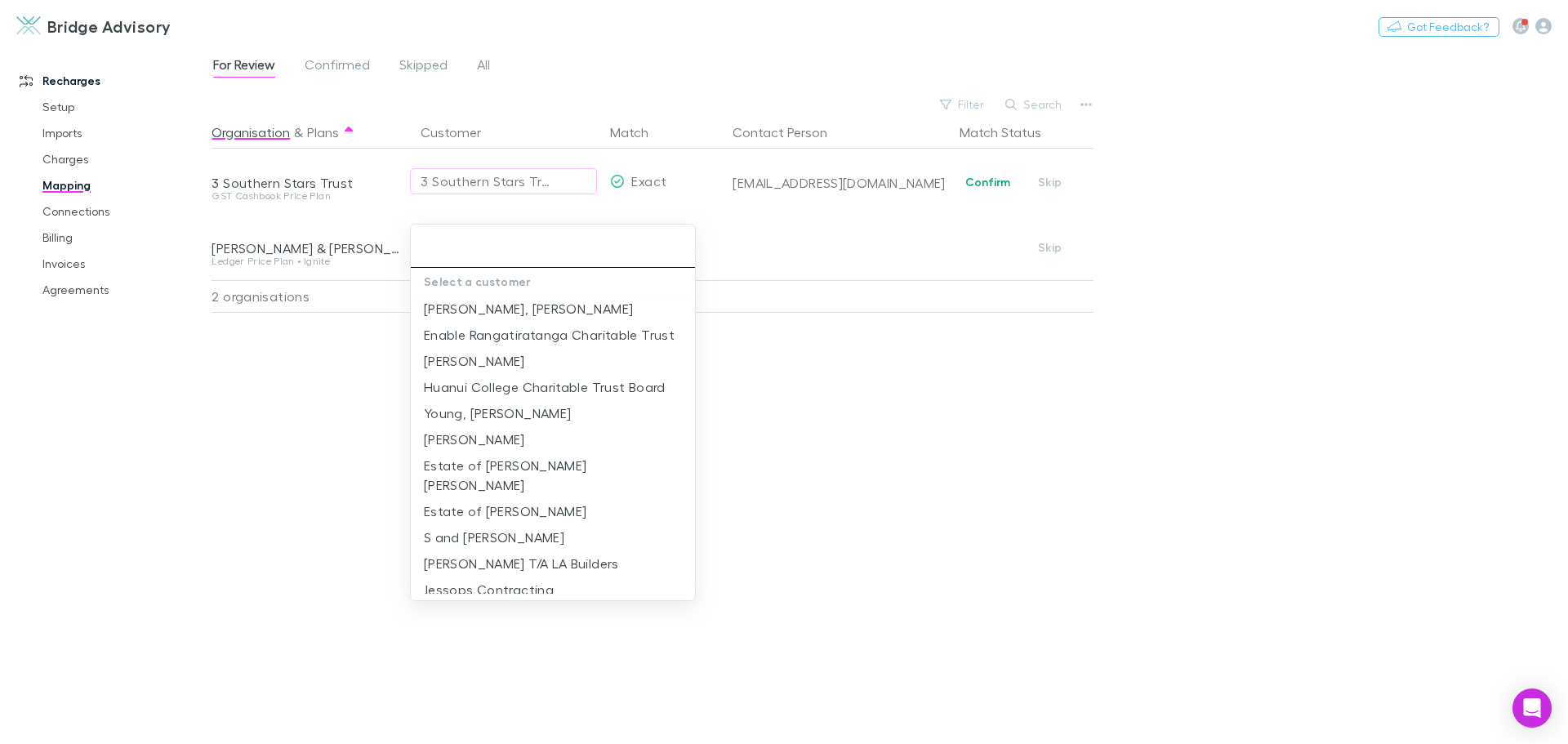
click at [486, 244] on input "text" at bounding box center [552, 246] width 271 height 31
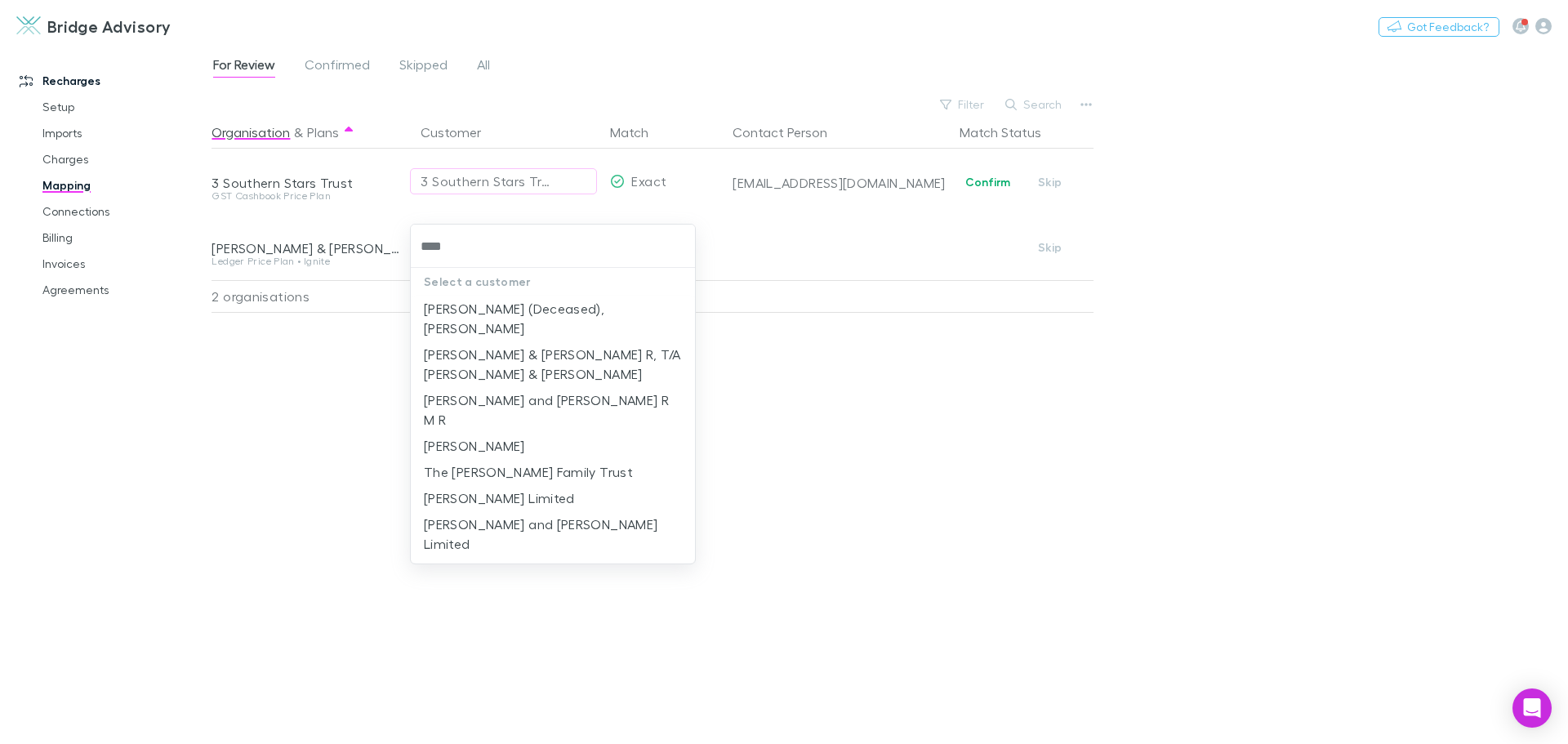
type input "*****"
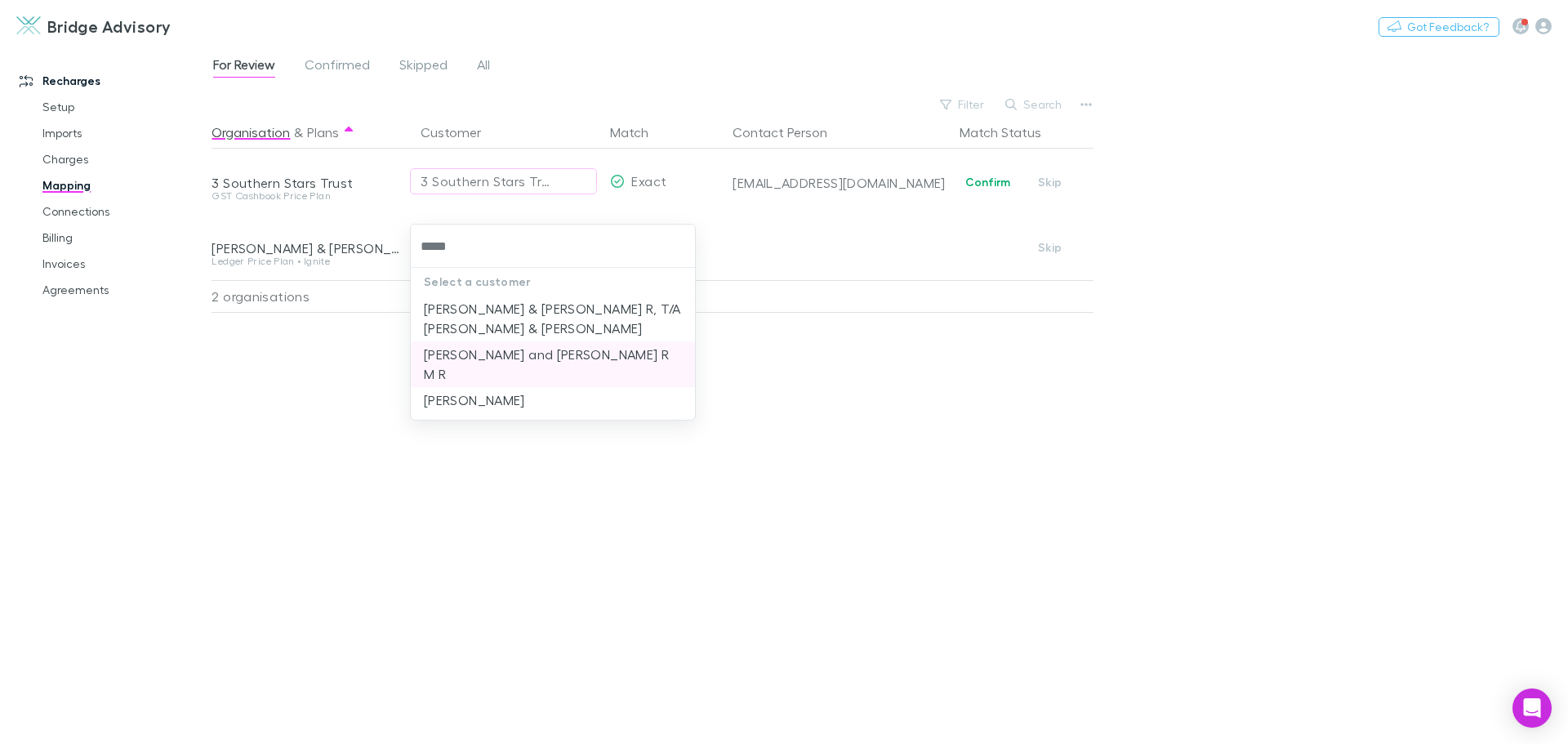
click at [578, 355] on li "McClenaghan, J D and Gilhooly R M R" at bounding box center [552, 364] width 284 height 46
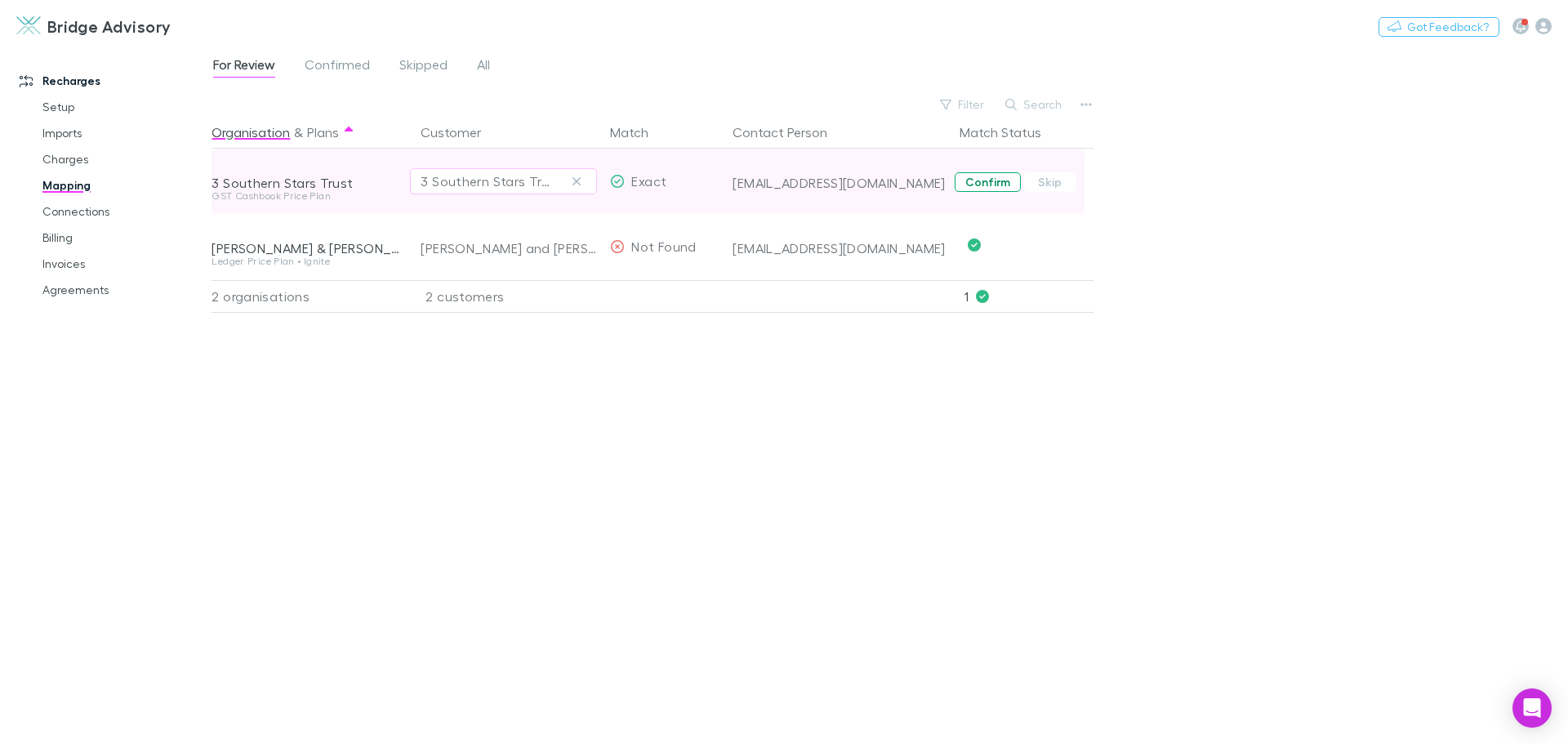
click at [995, 182] on button "Confirm" at bounding box center [987, 182] width 66 height 19
click at [63, 160] on link "Charges" at bounding box center [123, 158] width 195 height 26
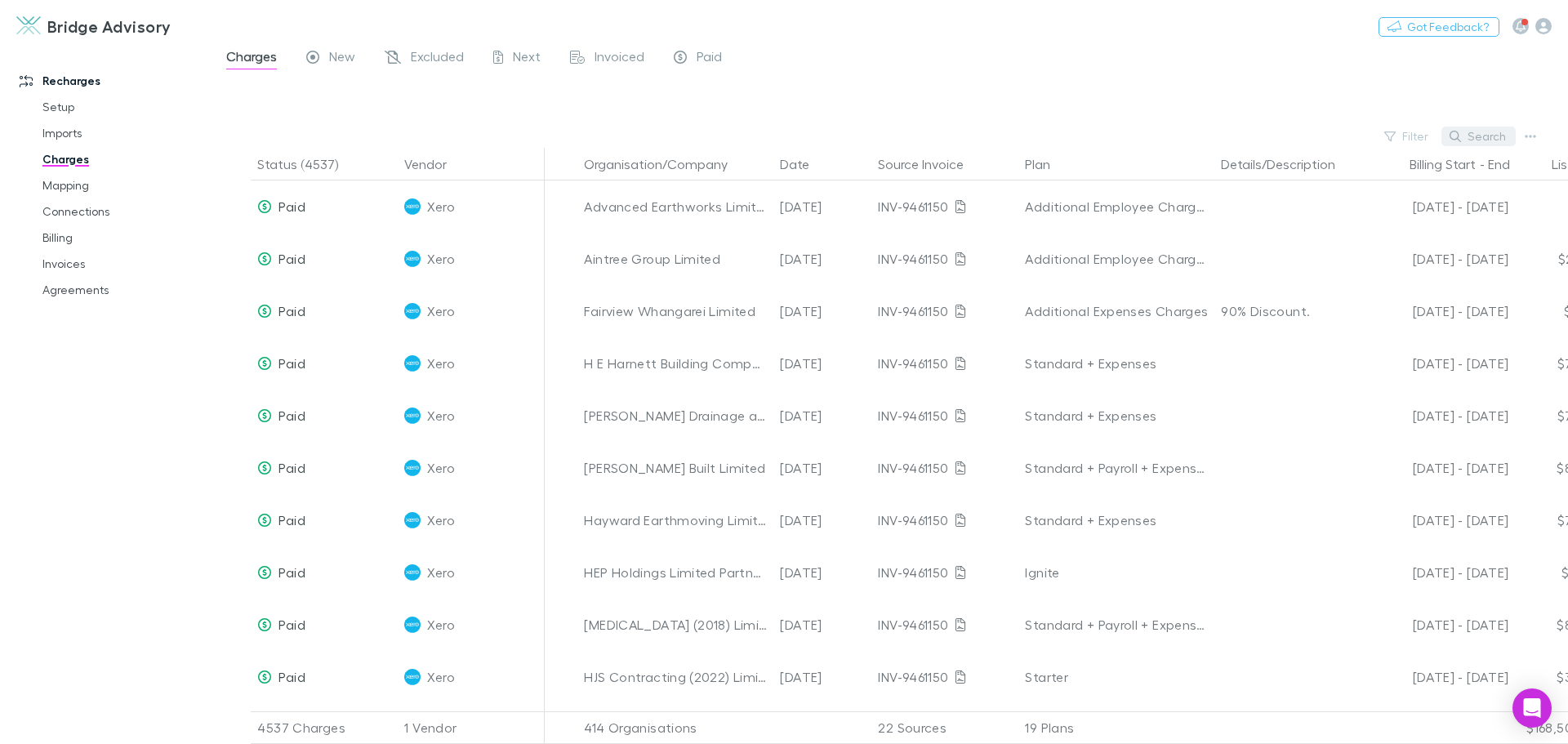
click at [1474, 128] on button "Search" at bounding box center [1478, 136] width 74 height 19
type input "*"
type input "********"
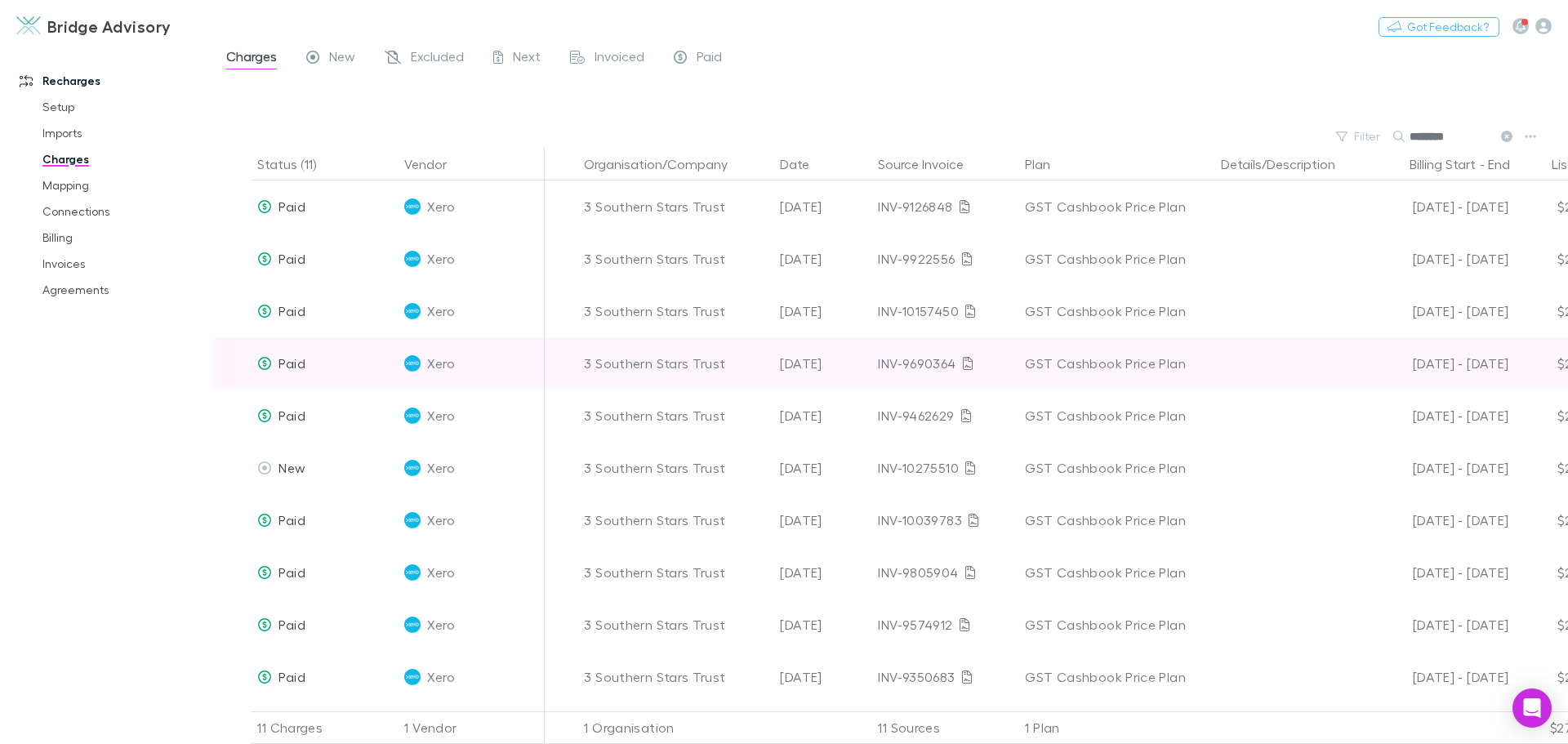
scroll to position [61, 0]
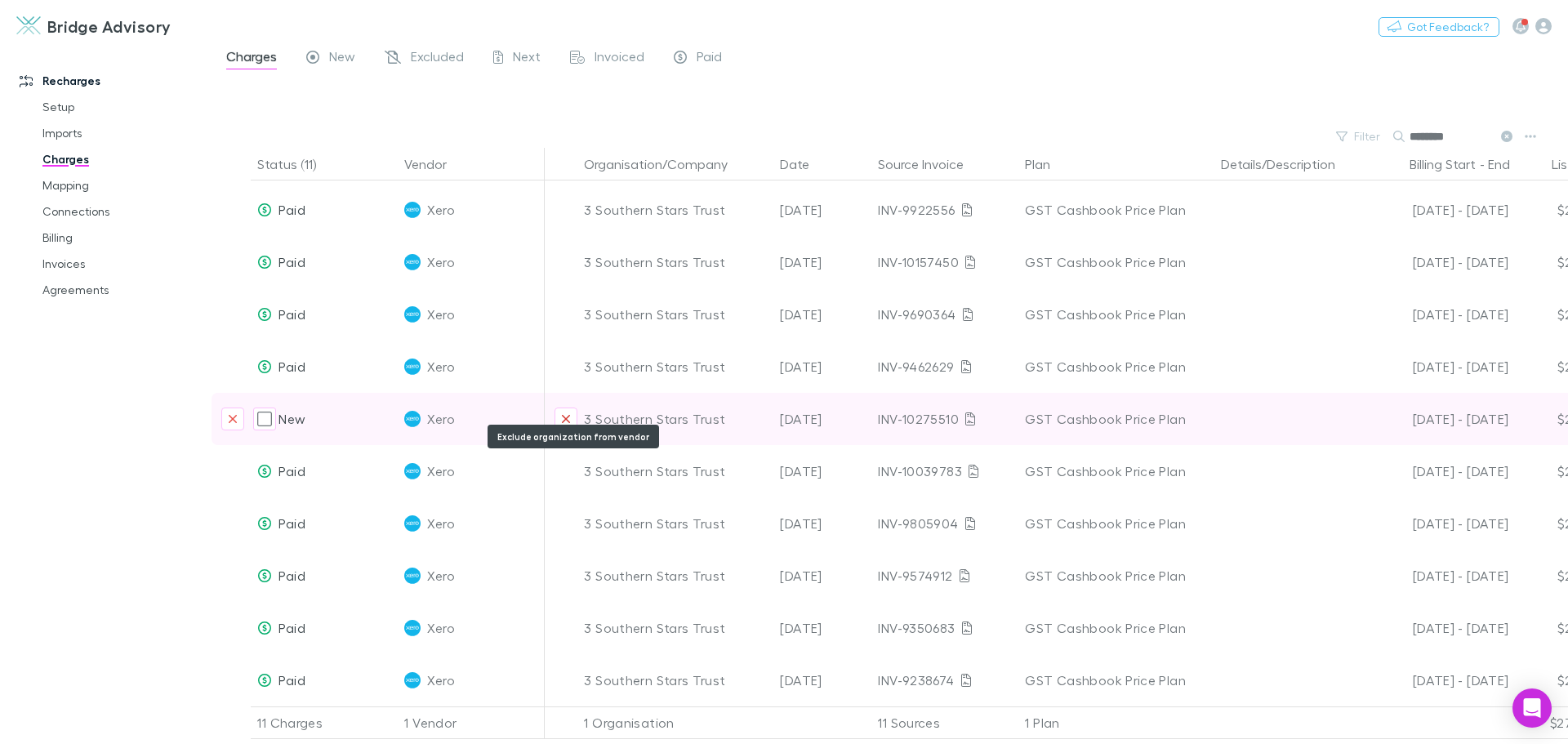
click at [573, 407] on button "Exclude organization from vendor" at bounding box center [566, 419] width 23 height 23
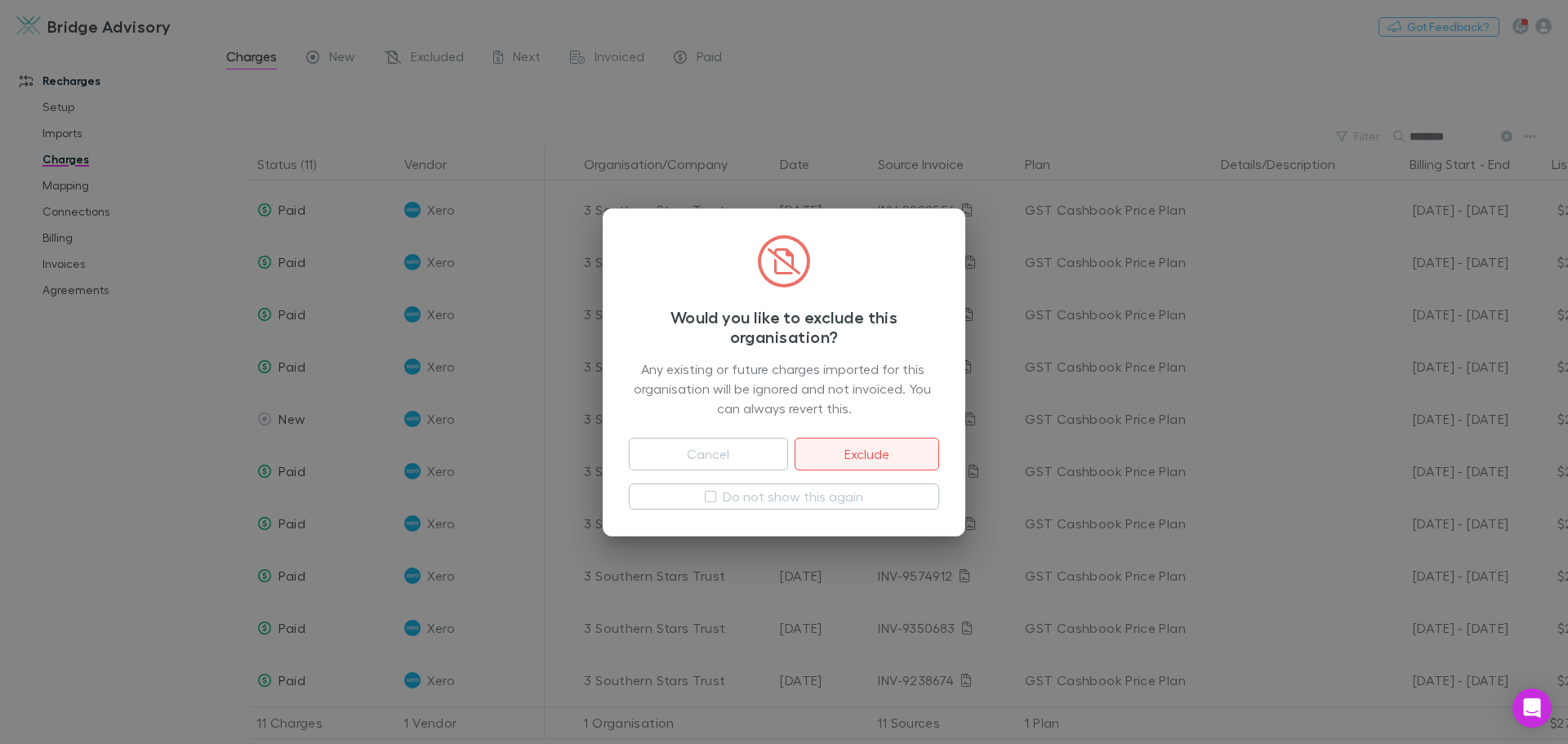
click at [866, 464] on button "Exclude" at bounding box center [866, 453] width 145 height 33
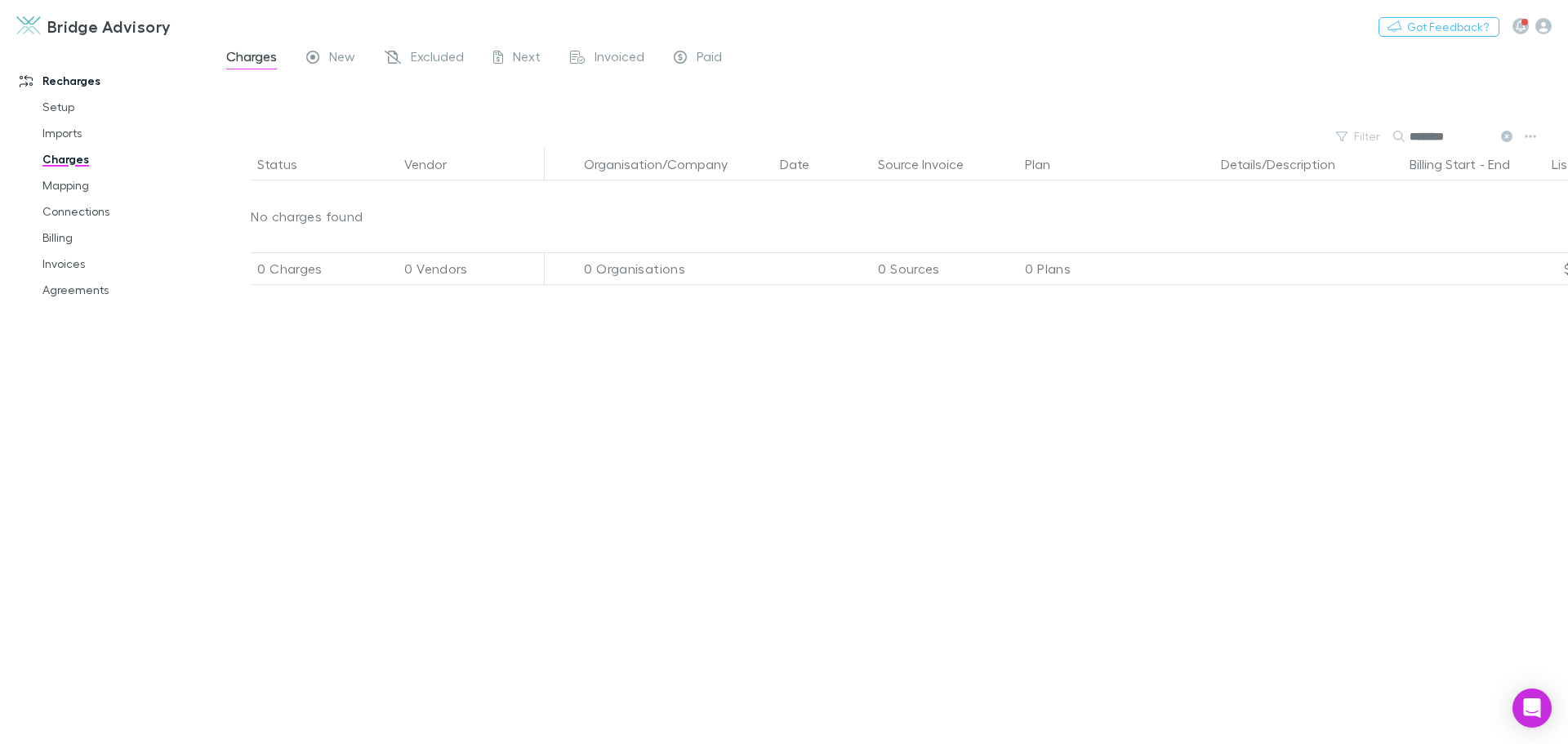
scroll to position [0, 0]
